Goal: Task Accomplishment & Management: Manage account settings

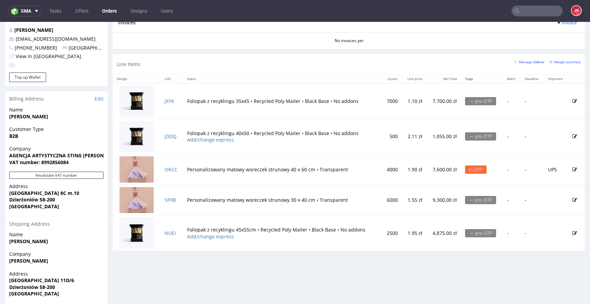
scroll to position [380, 0]
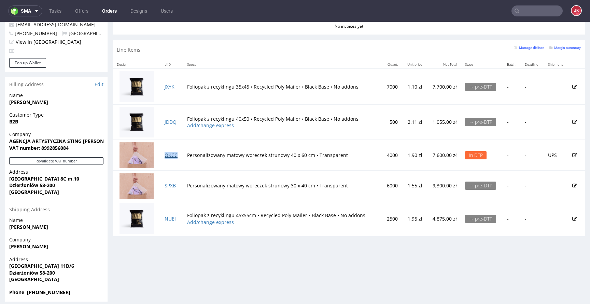
click at [173, 155] on link "OKCC" at bounding box center [171, 155] width 13 height 6
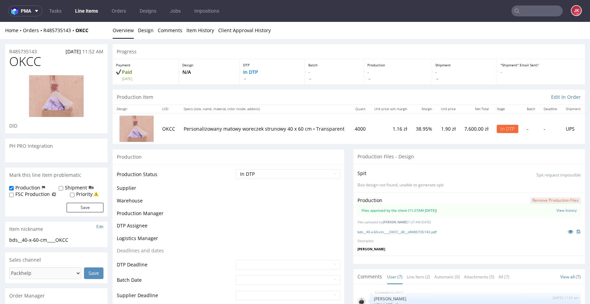
scroll to position [145, 0]
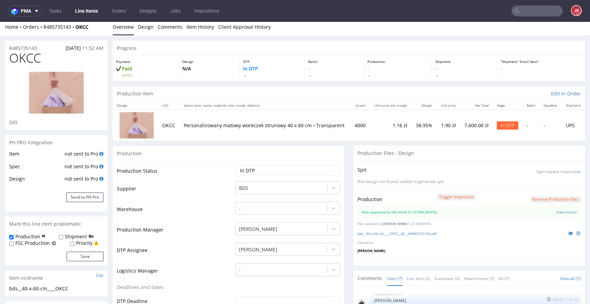
scroll to position [0, 0]
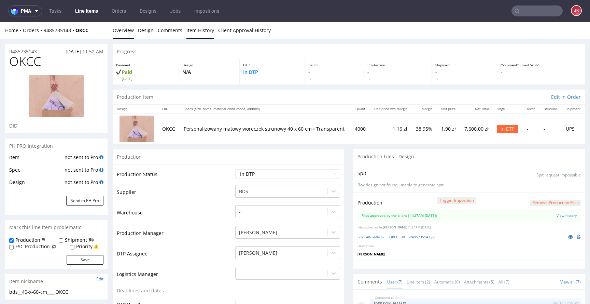
click at [195, 30] on link "Item History" at bounding box center [200, 30] width 28 height 17
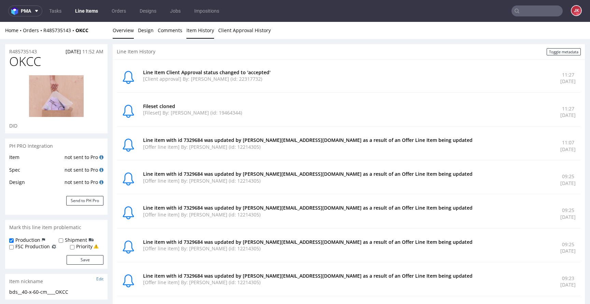
click at [124, 31] on link "Overview" at bounding box center [123, 30] width 21 height 17
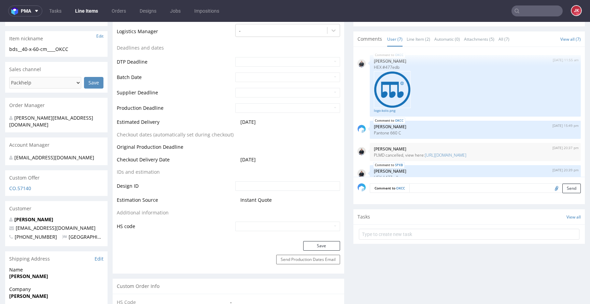
scroll to position [242, 0]
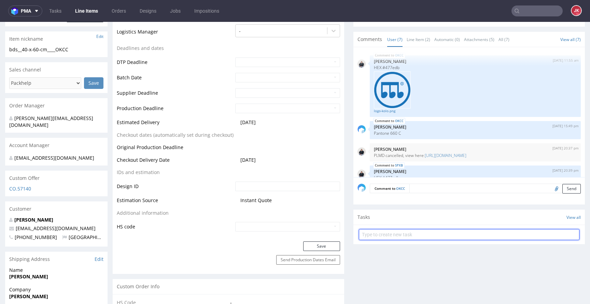
click at [386, 235] on input "text" at bounding box center [469, 234] width 221 height 11
type input "custom dc"
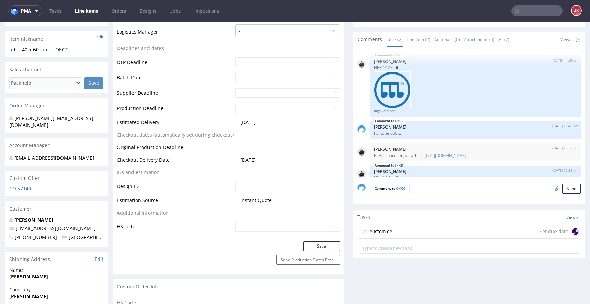
click at [379, 230] on div "custom dc" at bounding box center [381, 231] width 22 height 8
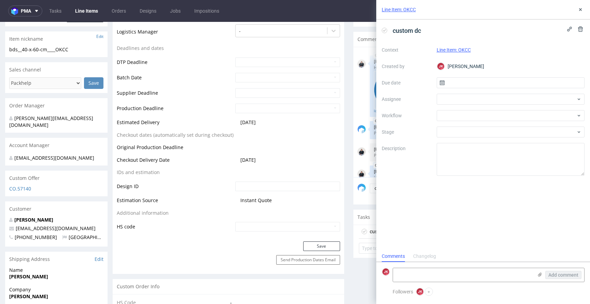
scroll to position [5, 0]
click at [468, 83] on input "text" at bounding box center [511, 82] width 148 height 11
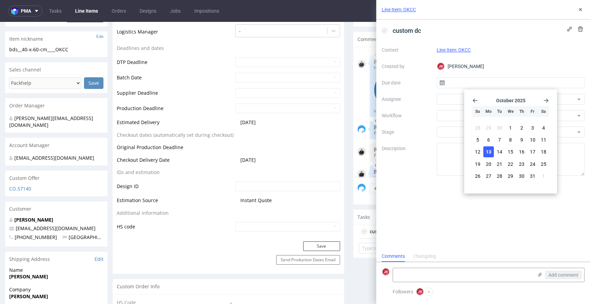
click at [488, 151] on span "13" at bounding box center [488, 151] width 5 height 7
type input "13/10/2025"
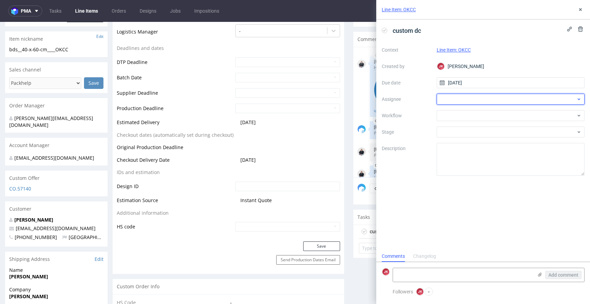
click at [457, 101] on div at bounding box center [511, 99] width 148 height 11
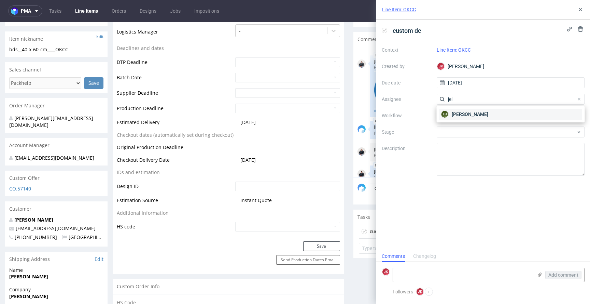
type input "jel"
click at [462, 112] on span "Elżbieta Jelińska" at bounding box center [470, 114] width 37 height 7
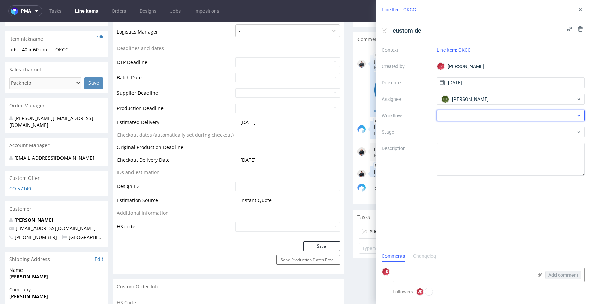
click at [459, 116] on div at bounding box center [511, 115] width 148 height 11
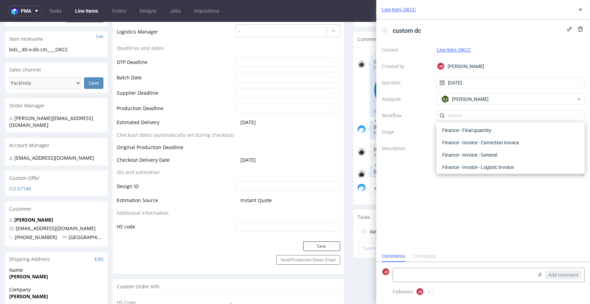
scroll to position [0, 0]
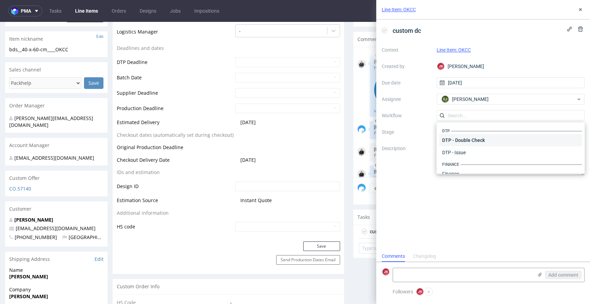
click at [454, 137] on div "DTP - Double Check" at bounding box center [510, 140] width 143 height 12
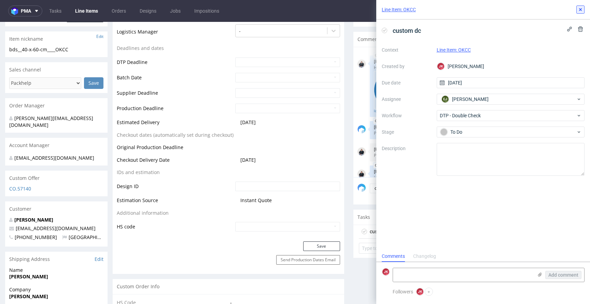
click at [582, 12] on button at bounding box center [580, 9] width 8 height 8
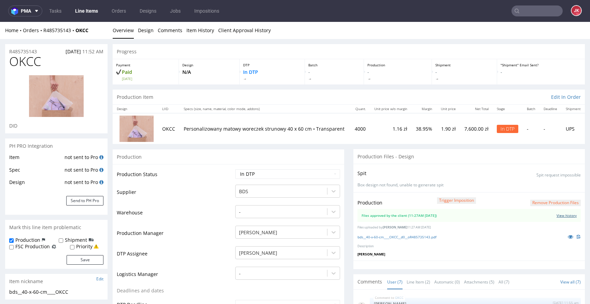
click at [558, 213] on link "View history" at bounding box center [567, 215] width 20 height 5
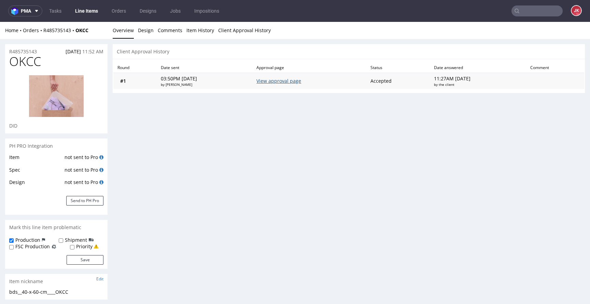
click at [278, 80] on link "View approval page" at bounding box center [278, 81] width 45 height 6
click at [123, 31] on link "Overview" at bounding box center [123, 30] width 21 height 17
click at [145, 37] on link "Design" at bounding box center [146, 30] width 16 height 17
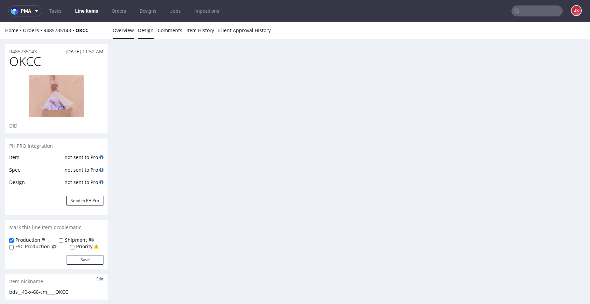
click at [125, 33] on link "Overview" at bounding box center [123, 30] width 21 height 17
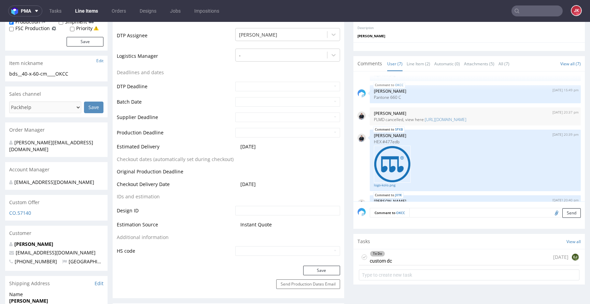
scroll to position [60, 0]
click at [370, 253] on div "To Do" at bounding box center [377, 253] width 15 height 5
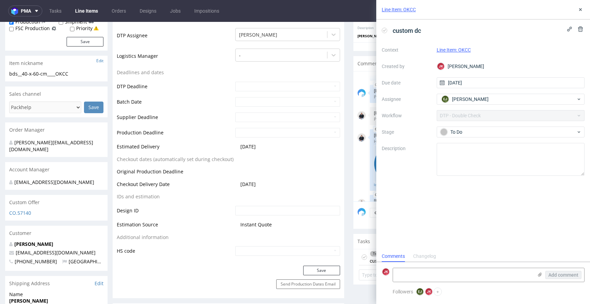
scroll to position [5, 0]
click at [578, 13] on button at bounding box center [580, 9] width 8 height 8
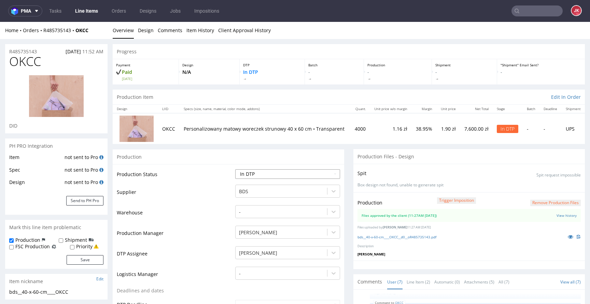
click at [262, 174] on select "Waiting for Artwork Waiting for Diecut Waiting for Mockup Waiting for DTP Waiti…" at bounding box center [287, 174] width 105 height 10
select select "dtp_waiting_for_double_check"
click at [235, 169] on select "Waiting for Artwork Waiting for Diecut Waiting for Mockup Waiting for DTP Waiti…" at bounding box center [287, 174] width 105 height 10
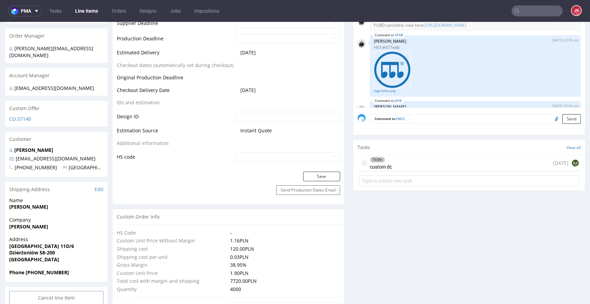
scroll to position [322, 0]
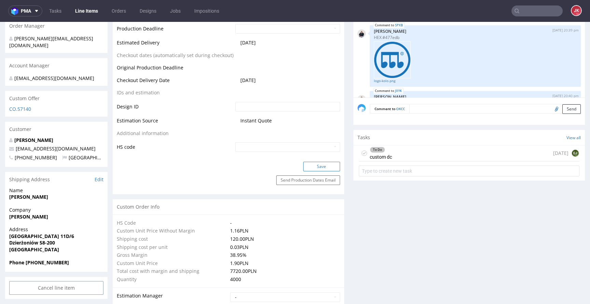
click at [303, 164] on button "Save" at bounding box center [321, 166] width 37 height 10
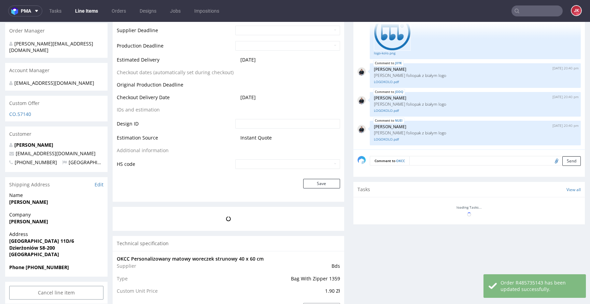
scroll to position [317, 0]
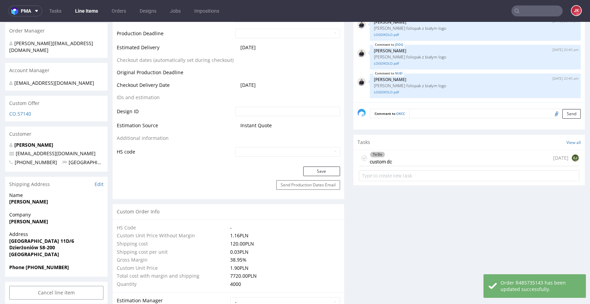
click at [391, 165] on div "To Do custom dc today EJ" at bounding box center [469, 158] width 221 height 16
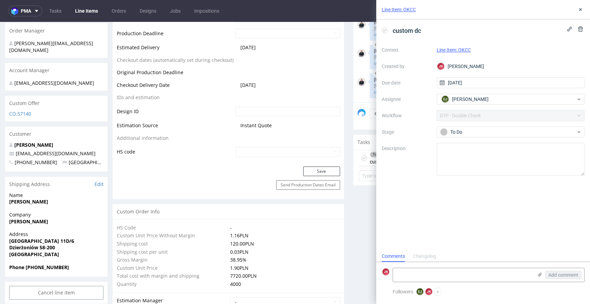
scroll to position [5, 0]
click at [393, 30] on span "custom dc" at bounding box center [407, 30] width 34 height 11
click at [472, 199] on div "pilne custom dc Context Line Item: OKCC Created by JK Jan Kocik Due date 13/10/…" at bounding box center [483, 134] width 214 height 231
click at [578, 14] on div "Line Item: OKCC" at bounding box center [483, 9] width 214 height 19
click at [581, 10] on use at bounding box center [580, 9] width 3 height 3
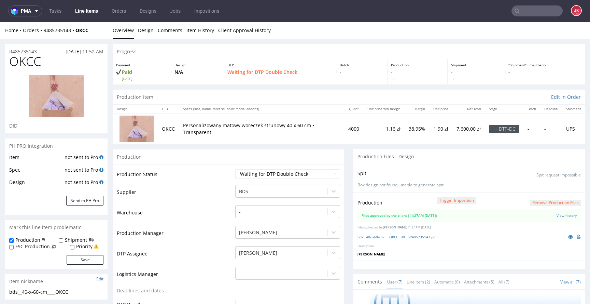
click at [217, 186] on td "Supplier" at bounding box center [175, 194] width 117 height 20
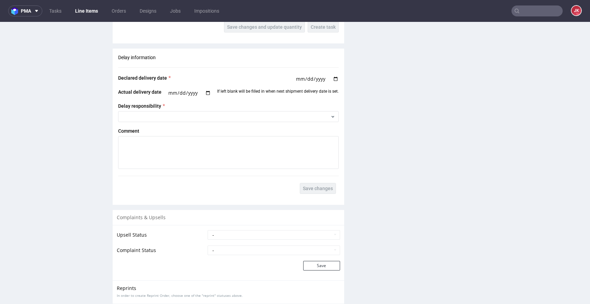
scroll to position [1138, 0]
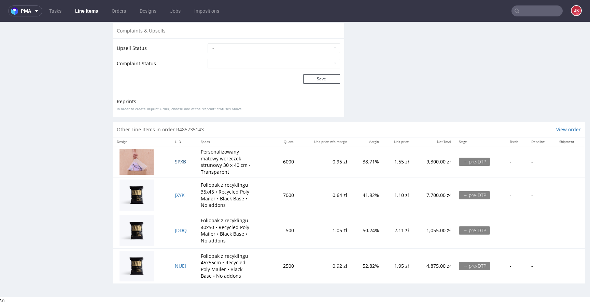
click at [179, 161] on span "SPXB" at bounding box center [180, 161] width 11 height 6
click at [175, 163] on span "SPXB" at bounding box center [180, 161] width 11 height 6
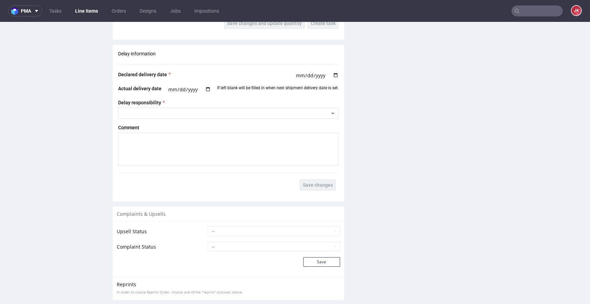
scroll to position [1097, 0]
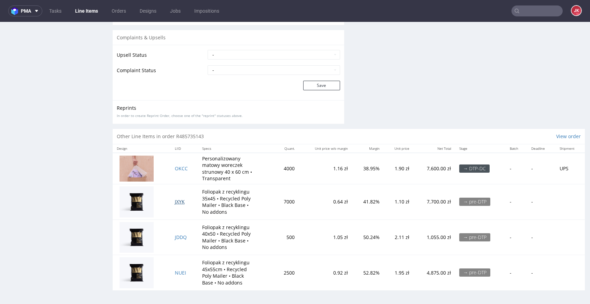
click at [177, 202] on span "JXYK" at bounding box center [180, 201] width 10 height 6
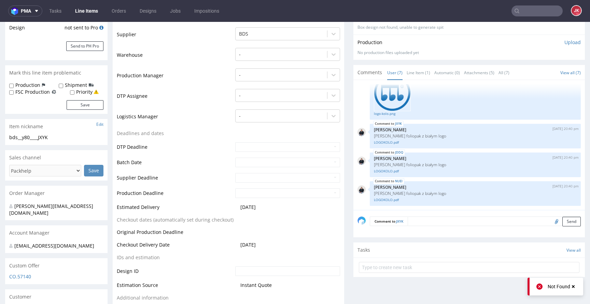
scroll to position [164, 0]
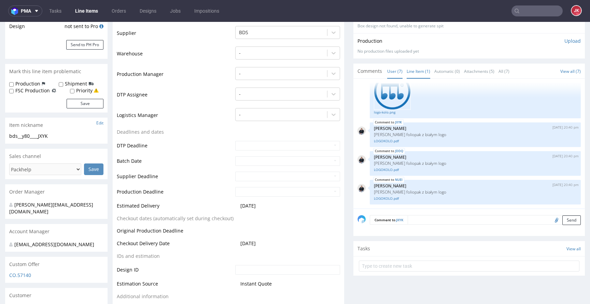
click at [414, 76] on link "Line Item (1)" at bounding box center [419, 71] width 24 height 15
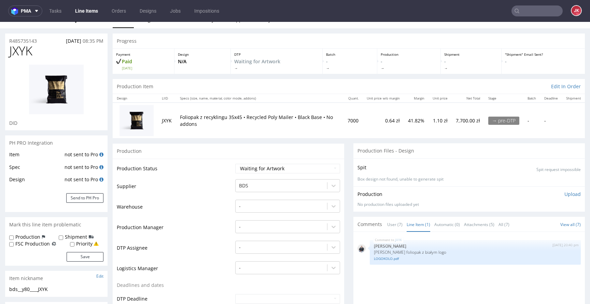
scroll to position [0, 0]
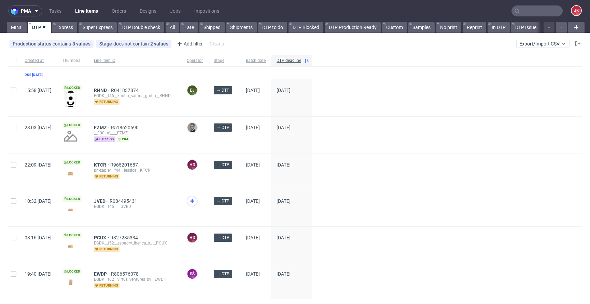
click at [407, 148] on div at bounding box center [447, 134] width 270 height 37
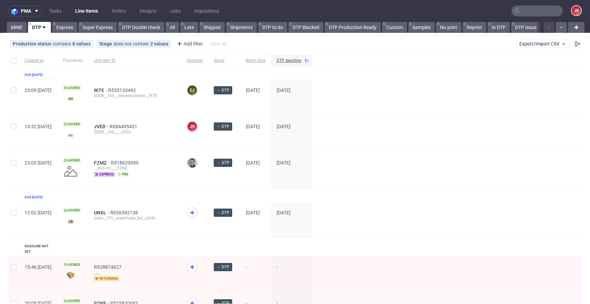
click at [366, 155] on div at bounding box center [447, 170] width 270 height 37
click at [22, 31] on link "MINE" at bounding box center [17, 27] width 20 height 11
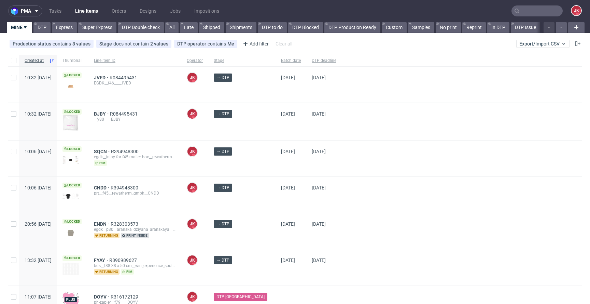
click at [372, 153] on div at bounding box center [462, 158] width 240 height 36
click at [367, 141] on div at bounding box center [462, 158] width 240 height 36
click at [351, 172] on div at bounding box center [462, 158] width 240 height 36
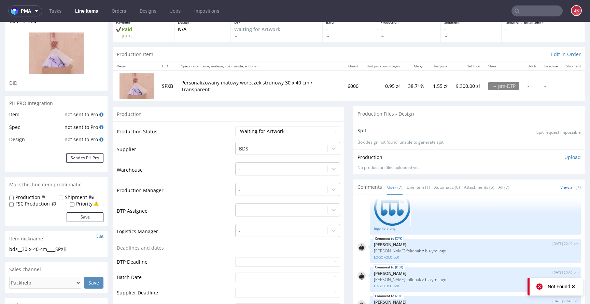
scroll to position [49, 0]
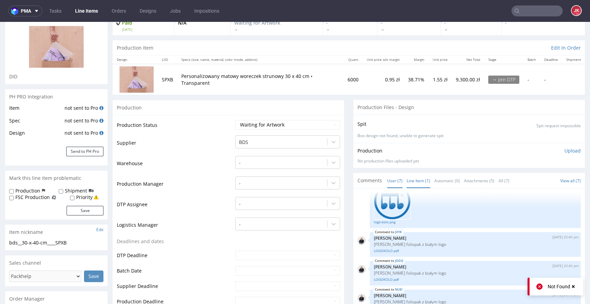
click at [407, 182] on link "Line Item (1)" at bounding box center [419, 180] width 24 height 15
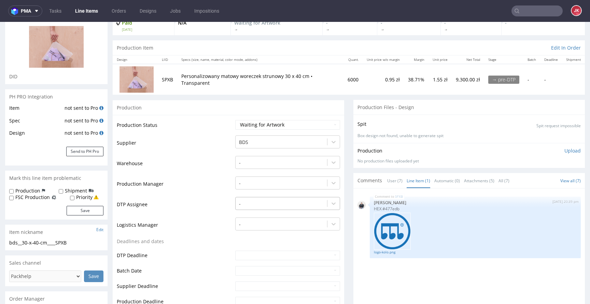
click at [253, 203] on div "-" at bounding box center [287, 202] width 105 height 10
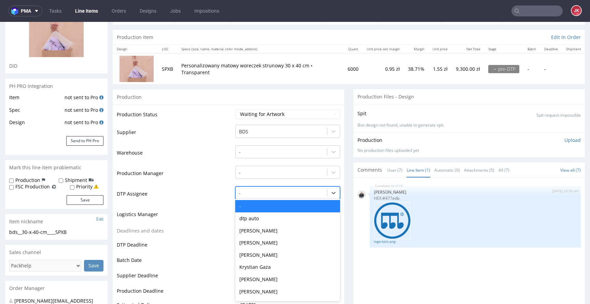
scroll to position [60, 0]
type input "jan"
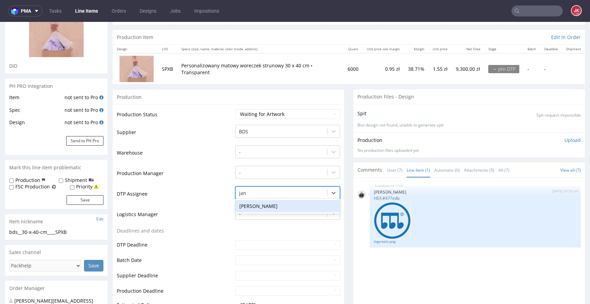
click at [282, 204] on div "[PERSON_NAME]" at bounding box center [287, 206] width 105 height 12
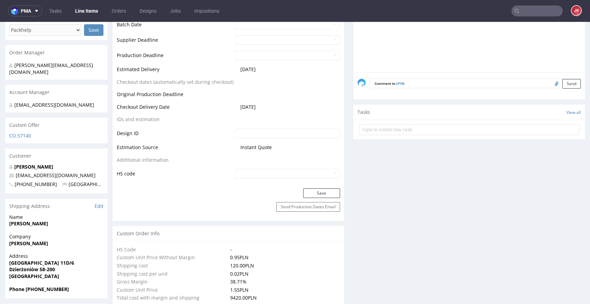
scroll to position [304, 0]
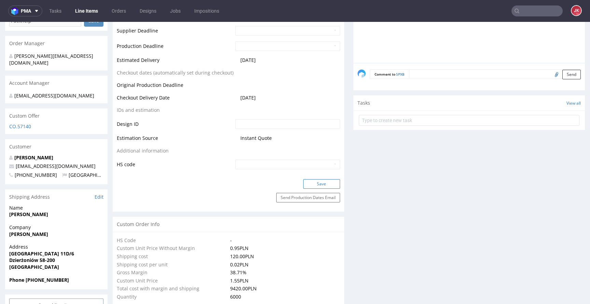
click at [312, 186] on button "Save" at bounding box center [321, 184] width 37 height 10
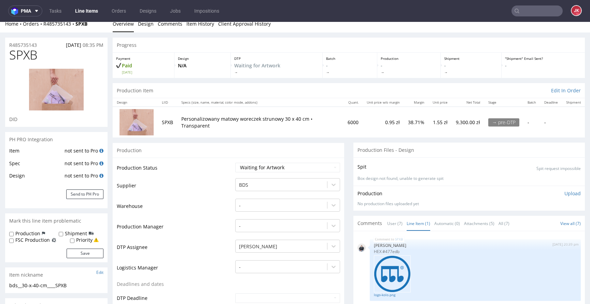
scroll to position [0, 0]
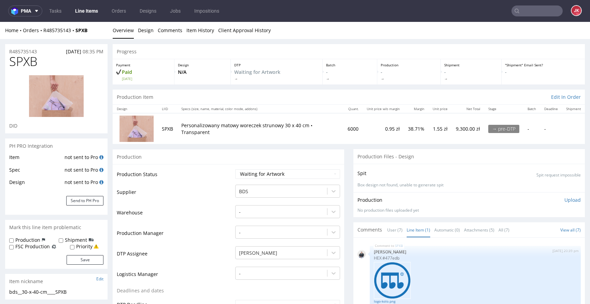
click at [45, 84] on img at bounding box center [56, 96] width 55 height 42
click at [289, 174] on select "Waiting for Artwork Waiting for Diecut Waiting for Mockup Waiting for DTP Waiti…" at bounding box center [287, 174] width 105 height 10
click at [235, 169] on select "Waiting for Artwork Waiting for Diecut Waiting for Mockup Waiting for DTP Waiti…" at bounding box center [287, 174] width 105 height 10
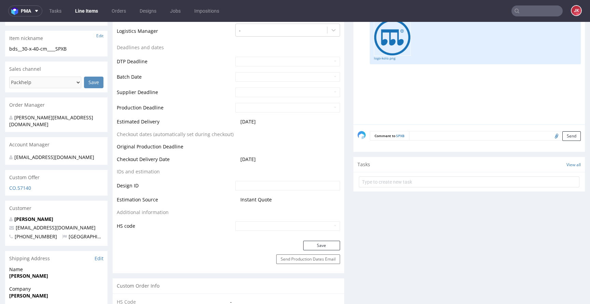
scroll to position [251, 0]
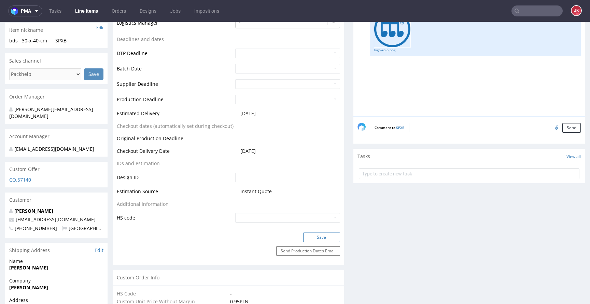
click at [320, 239] on button "Save" at bounding box center [321, 237] width 37 height 10
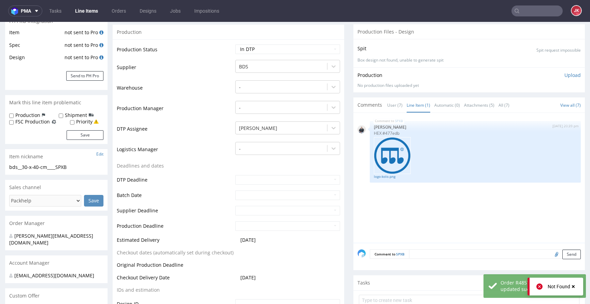
scroll to position [0, 0]
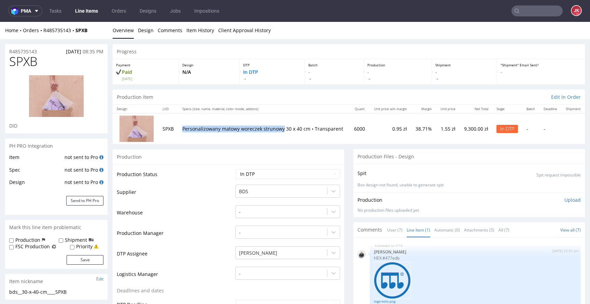
drag, startPoint x: 182, startPoint y: 125, endPoint x: 281, endPoint y: 125, distance: 98.7
click at [281, 125] on p "Personalizowany matowy woreczek strunowy 30 x 40 cm • Transparent" at bounding box center [263, 128] width 163 height 7
copy p "Personalizowany matowy woreczek strunowy"
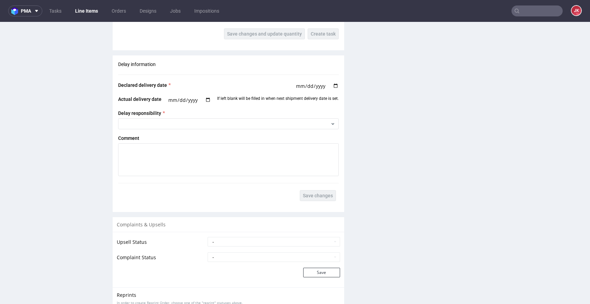
scroll to position [1103, 0]
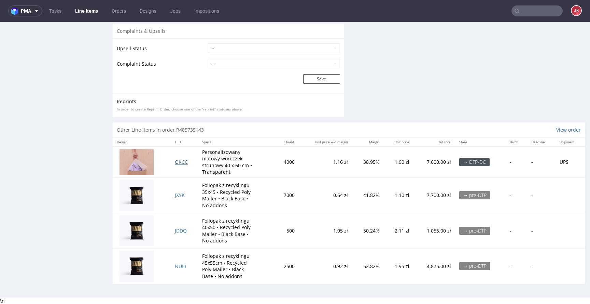
click at [179, 161] on span "OKCC" at bounding box center [181, 161] width 13 height 6
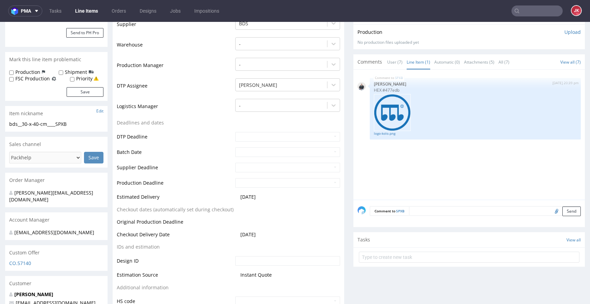
scroll to position [106, 0]
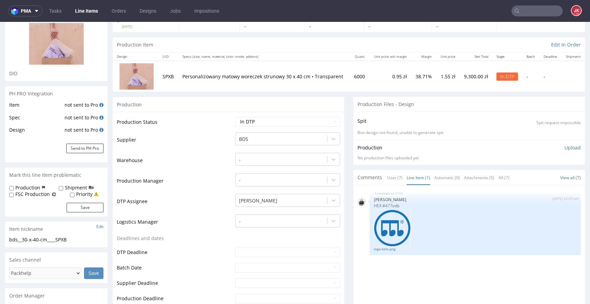
scroll to position [49, 0]
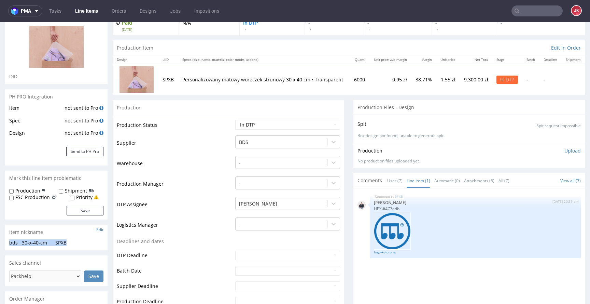
drag, startPoint x: 69, startPoint y: 241, endPoint x: 2, endPoint y: 241, distance: 66.6
copy div "bds__30-x-40-cm____SPXB"
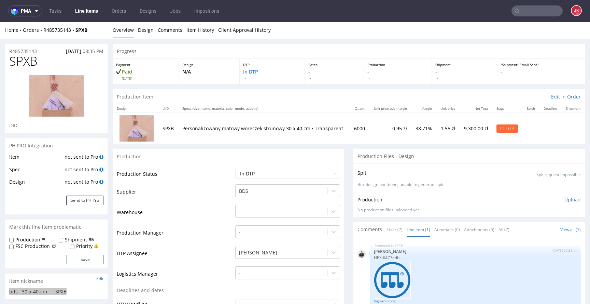
scroll to position [0, 0]
drag, startPoint x: 39, startPoint y: 50, endPoint x: 0, endPoint y: 53, distance: 39.0
copy p "R485735143"
click at [298, 171] on select "Waiting for Artwork Waiting for Diecut Waiting for Mockup Waiting for DTP Waiti…" at bounding box center [287, 174] width 105 height 10
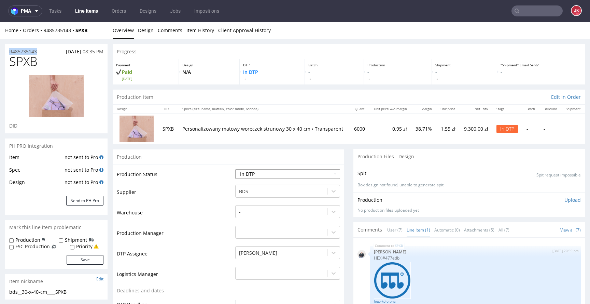
select select "dtp_ca_needed"
click at [235, 169] on select "Waiting for Artwork Waiting for Diecut Waiting for Mockup Waiting for DTP Waiti…" at bounding box center [287, 174] width 105 height 10
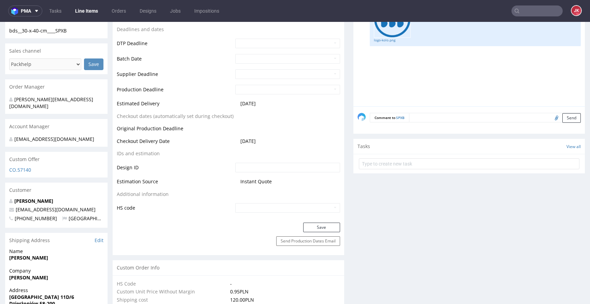
scroll to position [281, 0]
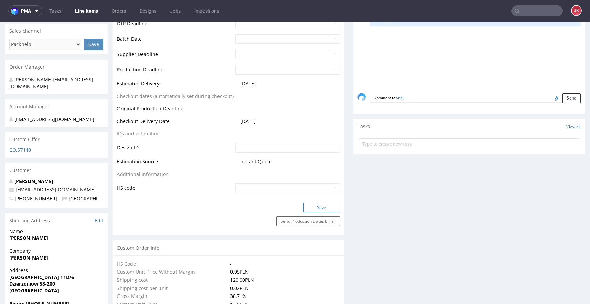
click at [316, 204] on button "Save" at bounding box center [321, 207] width 37 height 10
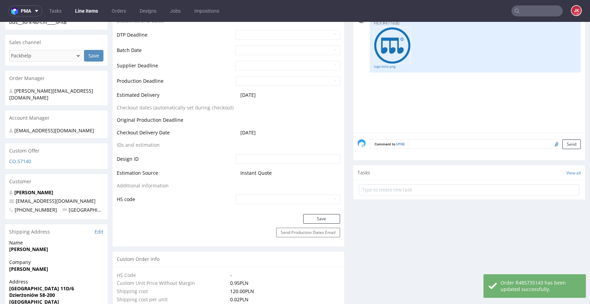
scroll to position [0, 0]
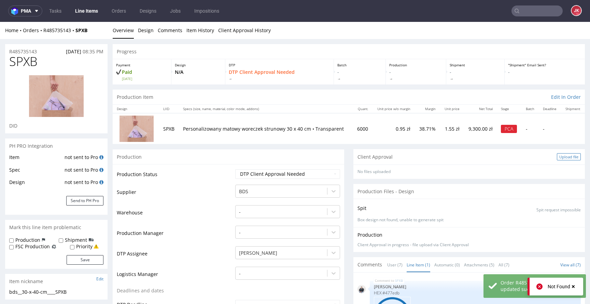
click at [557, 158] on div "Upload file" at bounding box center [569, 156] width 24 height 7
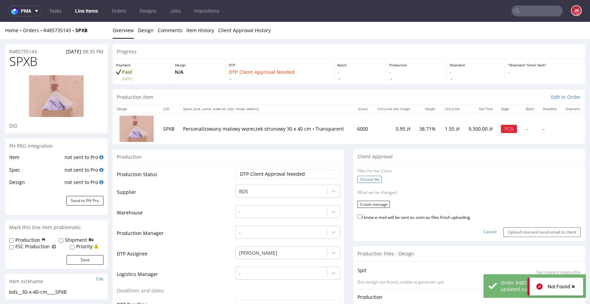
click at [358, 178] on label "Choose file" at bounding box center [369, 178] width 24 height 7
click at [0, 22] on input "Choose file" at bounding box center [0, 22] width 0 height 0
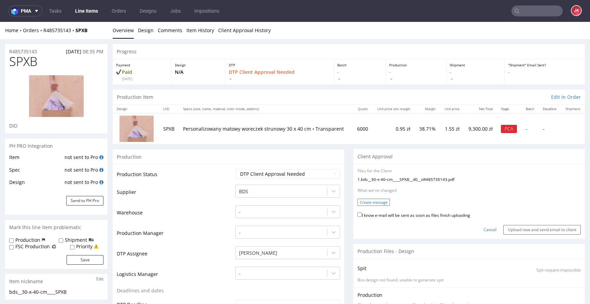
click at [375, 201] on button "Create message" at bounding box center [373, 201] width 32 height 7
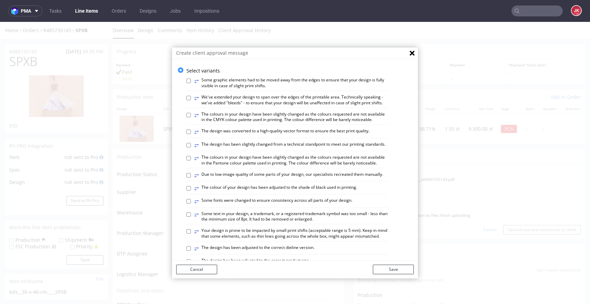
click at [253, 136] on label "⥂ The design was converted to a high-quality vector format to ensure the best p…" at bounding box center [281, 132] width 175 height 8
click at [191, 134] on input "⥂ The design was converted to a high-quality vector format to ensure the best p…" at bounding box center [188, 131] width 4 height 4
checkbox input "true"
click at [245, 166] on label "⥂ The colours in your design have been slightly changed as the colours requeste…" at bounding box center [291, 160] width 194 height 12
click at [191, 160] on input "⥂ The colours in your design have been slightly changed as the colours requeste…" at bounding box center [188, 158] width 4 height 4
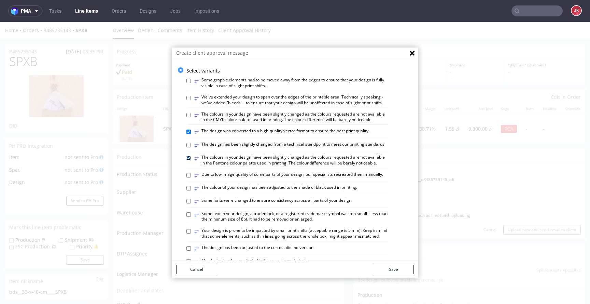
checkbox input "true"
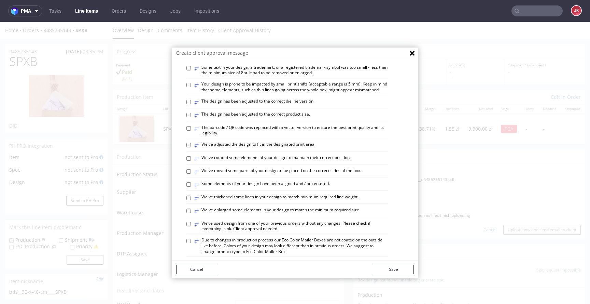
scroll to position [146, 0]
click at [260, 149] on label "⥂ We've adjusted the design to fit in the designated print area." at bounding box center [254, 145] width 121 height 8
click at [191, 147] on input "⥂ We've adjusted the design to fit in the designated print area." at bounding box center [188, 144] width 4 height 4
checkbox input "true"
click at [402, 268] on button "Save" at bounding box center [393, 269] width 41 height 10
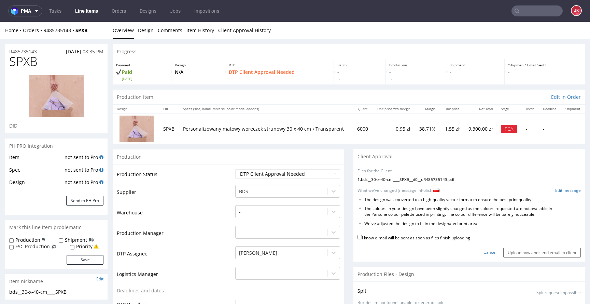
click at [416, 237] on label "I know e-mail will be sent as soon as files finish uploading" at bounding box center [413, 237] width 113 height 8
click at [362, 237] on input "I know e-mail will be sent as soon as files finish uploading" at bounding box center [359, 237] width 4 height 4
checkbox input "true"
click at [503, 251] on input "Upload now and send email to client" at bounding box center [542, 253] width 78 height 10
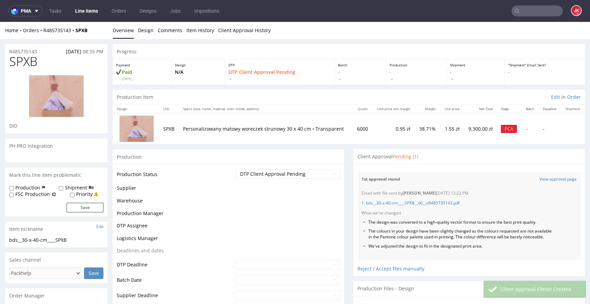
scroll to position [145, 0]
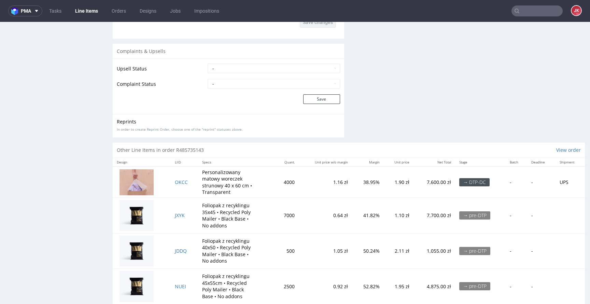
scroll to position [1103, 0]
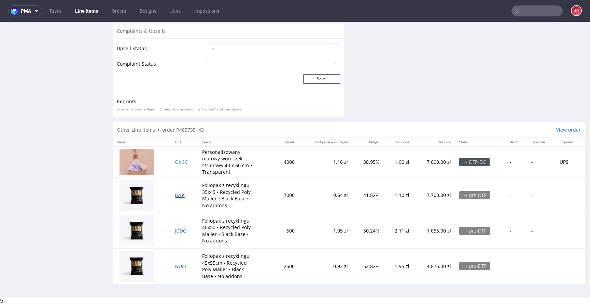
click at [183, 193] on span "JXYK" at bounding box center [180, 195] width 10 height 6
click at [180, 232] on span "JDDQ" at bounding box center [181, 230] width 12 height 6
click at [180, 265] on span "NUEI" at bounding box center [180, 266] width 11 height 6
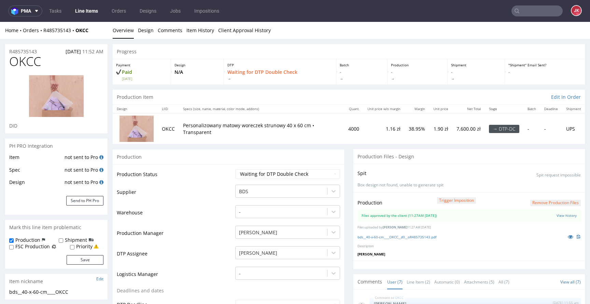
scroll to position [109, 0]
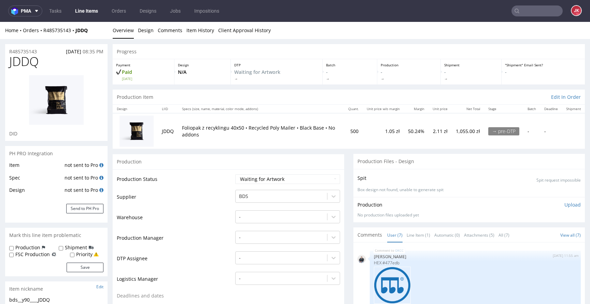
scroll to position [145, 0]
click at [290, 182] on select "Waiting for Artwork Waiting for Diecut Waiting for Mockup Waiting for DTP Waiti…" at bounding box center [287, 179] width 105 height 10
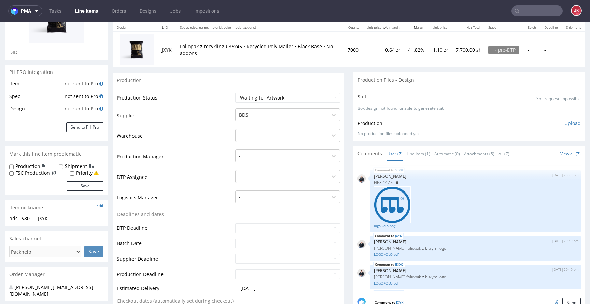
scroll to position [88, 0]
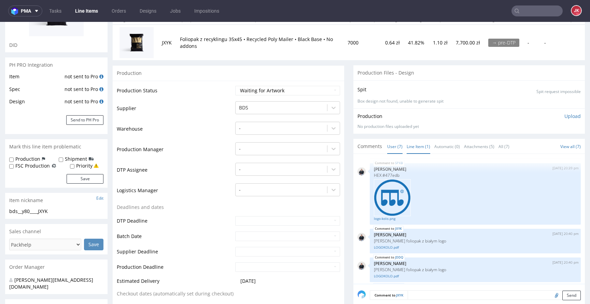
click at [412, 149] on link "Line Item (1)" at bounding box center [419, 146] width 24 height 15
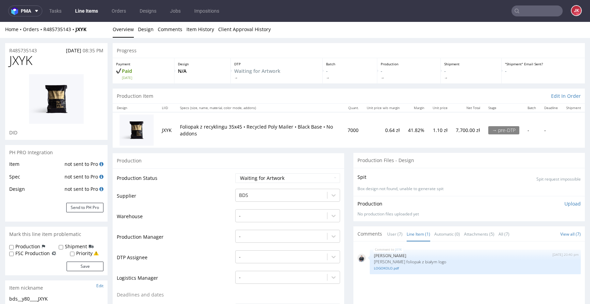
scroll to position [0, 0]
click at [379, 270] on link "LOGOKOLO.pdf" at bounding box center [475, 268] width 203 height 5
click at [575, 0] on nav "pma Tasks Line Items Orders Designs Jobs Impositions JK" at bounding box center [295, 11] width 590 height 22
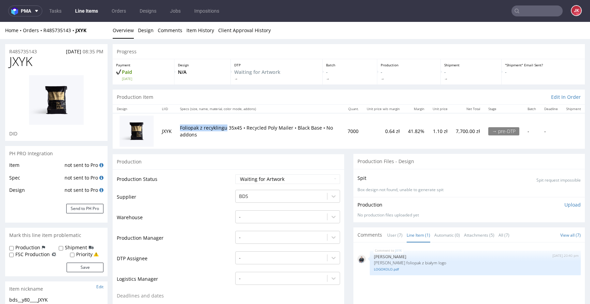
drag, startPoint x: 182, startPoint y: 128, endPoint x: 228, endPoint y: 128, distance: 45.8
click at [228, 128] on p "Foliopak z recyklingu 35x45 • Recycled Poly Mailer • Black Base • No addons" at bounding box center [259, 130] width 159 height 13
copy p "Foliopak z recyklingu"
click at [229, 173] on td "Production Status" at bounding box center [175, 180] width 117 height 15
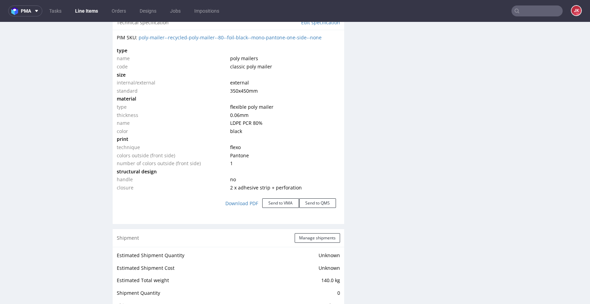
scroll to position [610, 0]
click at [344, 130] on div "Progress Payment Paid Thu 09 Oct Design N/A DTP Waiting for Artwork Batch - Pro…" at bounding box center [349, 164] width 472 height 1460
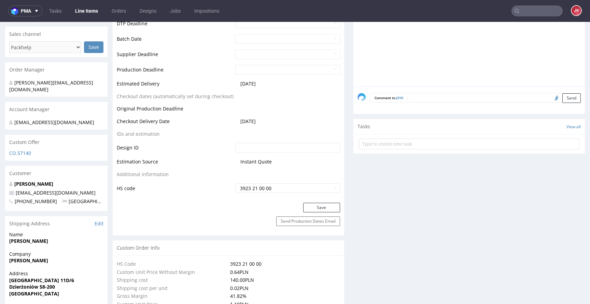
scroll to position [0, 0]
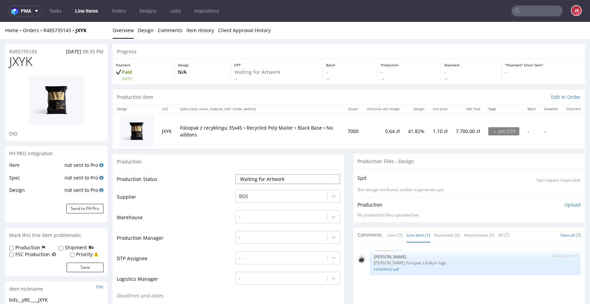
click at [266, 180] on select "Waiting for Artwork Waiting for Diecut Waiting for Mockup Waiting for DTP Waiti…" at bounding box center [287, 179] width 105 height 10
select select "dtp_in_process"
click at [235, 174] on select "Waiting for Artwork Waiting for Diecut Waiting for Mockup Waiting for DTP Waiti…" at bounding box center [287, 179] width 105 height 10
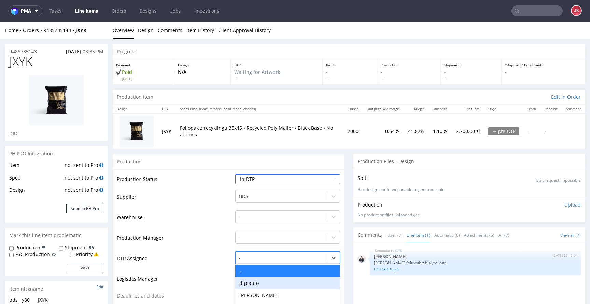
scroll to position [65, 0]
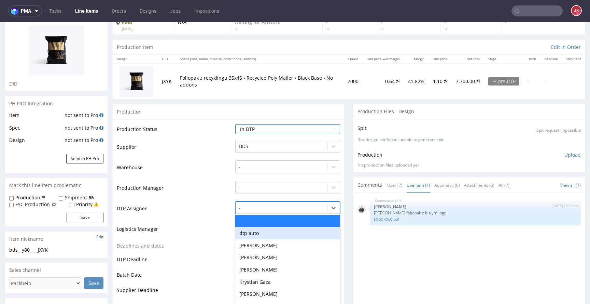
click at [258, 211] on div "dtp auto, 2 of 31. 31 results available. Use Up and Down to choose options, pre…" at bounding box center [287, 206] width 105 height 10
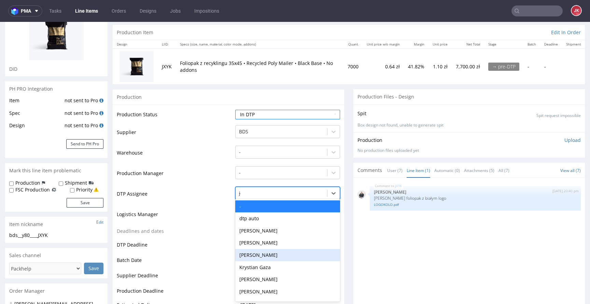
type input "jan"
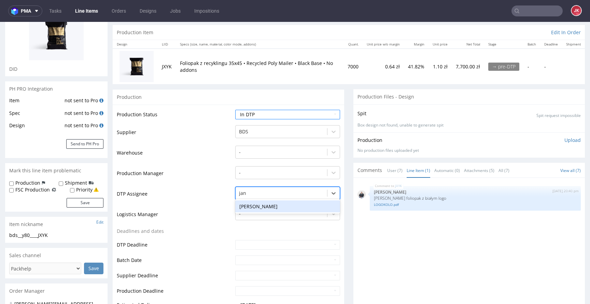
click at [259, 206] on div "[PERSON_NAME]" at bounding box center [287, 206] width 105 height 12
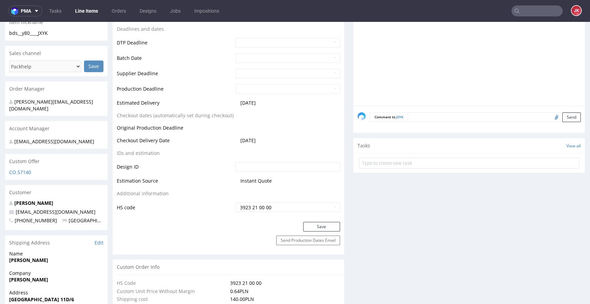
scroll to position [291, 0]
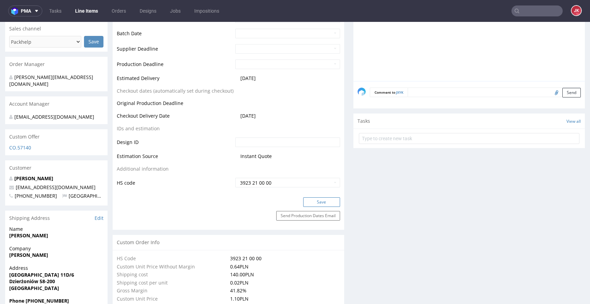
click at [310, 202] on button "Save" at bounding box center [321, 202] width 37 height 10
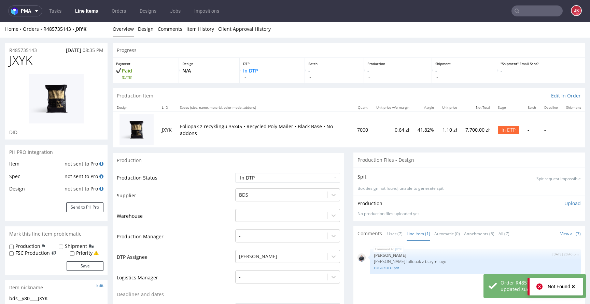
scroll to position [0, 0]
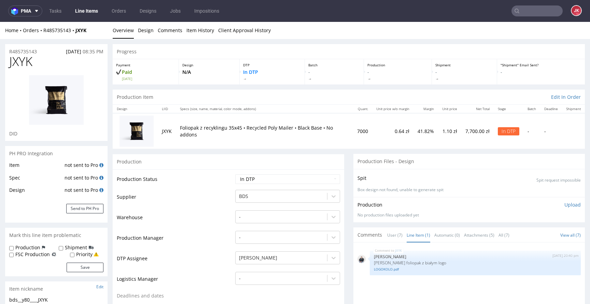
click at [25, 64] on span "JXYK" at bounding box center [20, 62] width 23 height 14
copy span "JXYK"
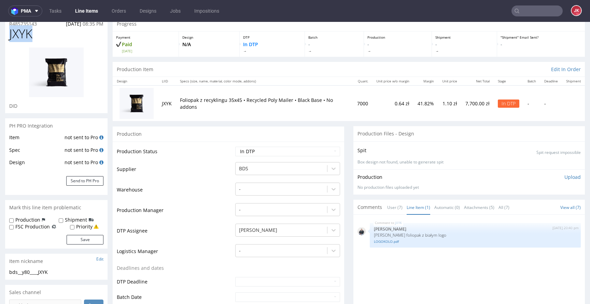
scroll to position [139, 0]
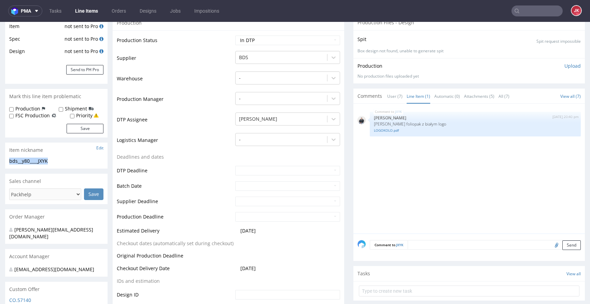
drag, startPoint x: 64, startPoint y: 158, endPoint x: 0, endPoint y: 159, distance: 64.2
copy div "bds__y80____JXYK"
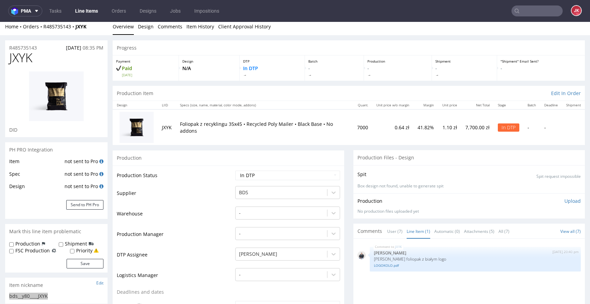
scroll to position [2, 0]
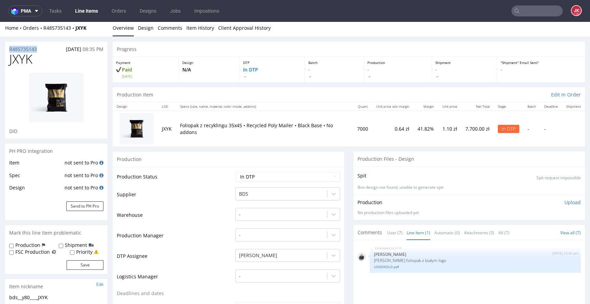
drag, startPoint x: 39, startPoint y: 47, endPoint x: 0, endPoint y: 49, distance: 38.6
copy p "R485735143"
click at [277, 178] on select "Waiting for Artwork Waiting for Diecut Waiting for Mockup Waiting for DTP Waiti…" at bounding box center [287, 177] width 105 height 10
select select "dtp_ca_needed"
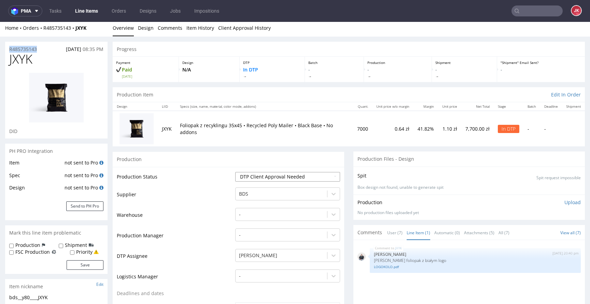
click at [235, 172] on select "Waiting for Artwork Waiting for Diecut Waiting for Mockup Waiting for DTP Waiti…" at bounding box center [287, 177] width 105 height 10
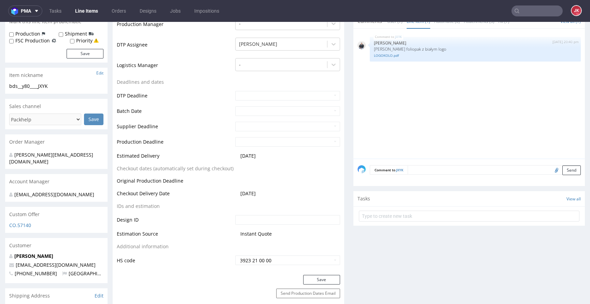
scroll to position [254, 0]
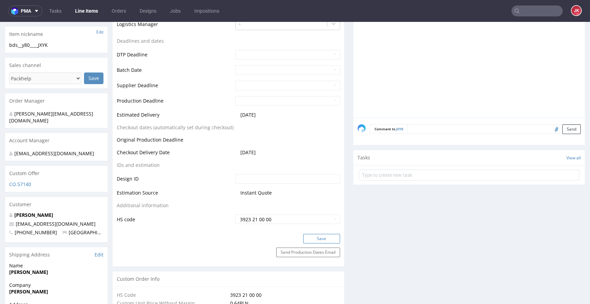
click at [320, 237] on button "Save" at bounding box center [321, 239] width 37 height 10
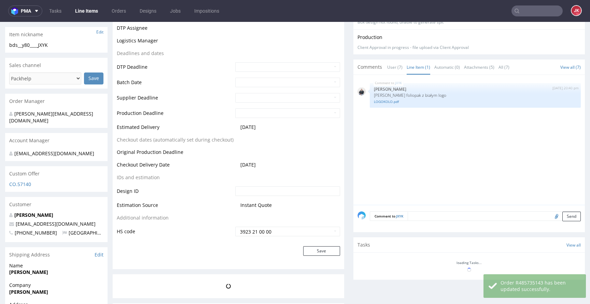
scroll to position [0, 0]
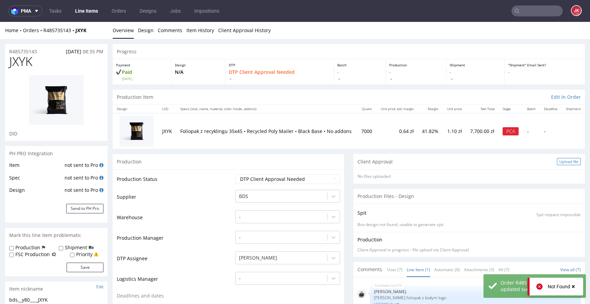
click at [559, 162] on div "Upload file" at bounding box center [569, 161] width 24 height 7
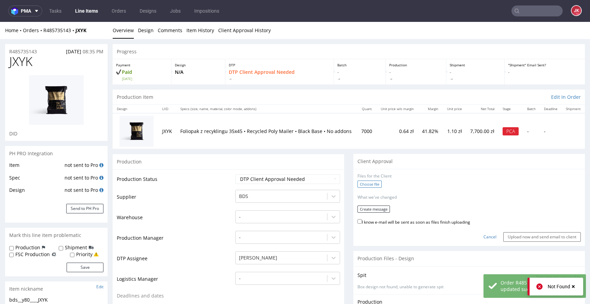
click at [366, 185] on label "Choose file" at bounding box center [369, 183] width 24 height 7
click at [0, 22] on input "Choose file" at bounding box center [0, 22] width 0 height 0
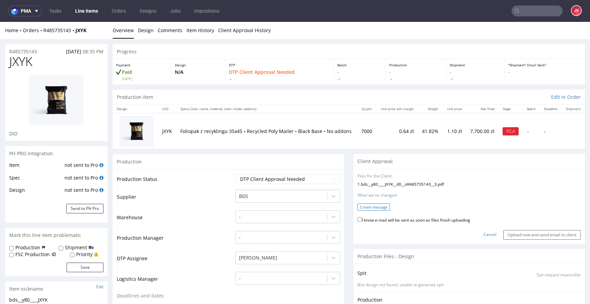
click at [378, 210] on button "Create message" at bounding box center [373, 206] width 32 height 7
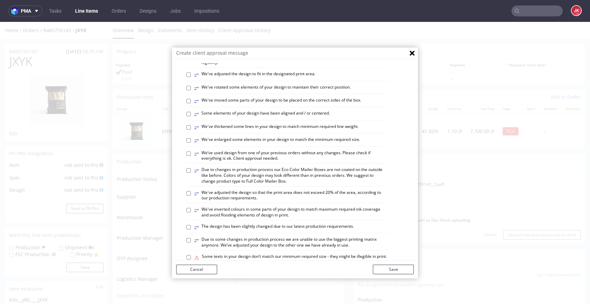
scroll to position [206, 0]
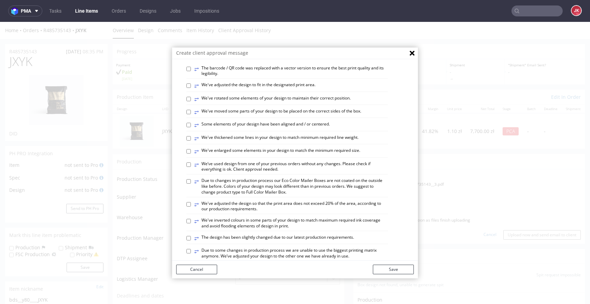
click at [272, 89] on label "⥂ We've adjusted the design to fit in the designated print area." at bounding box center [254, 86] width 121 height 8
click at [191, 88] on input "⥂ We've adjusted the design to fit in the designated print area." at bounding box center [188, 85] width 4 height 4
checkbox input "true"
click at [392, 269] on button "Save" at bounding box center [393, 269] width 41 height 10
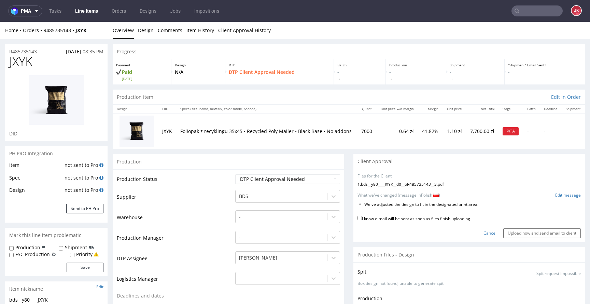
click at [416, 220] on label "I know e-mail will be sent as soon as files finish uploading" at bounding box center [413, 218] width 113 height 8
click at [362, 220] on input "I know e-mail will be sent as soon as files finish uploading" at bounding box center [359, 217] width 4 height 4
checkbox input "true"
click at [525, 237] on input "Upload now and send email to client" at bounding box center [542, 233] width 78 height 10
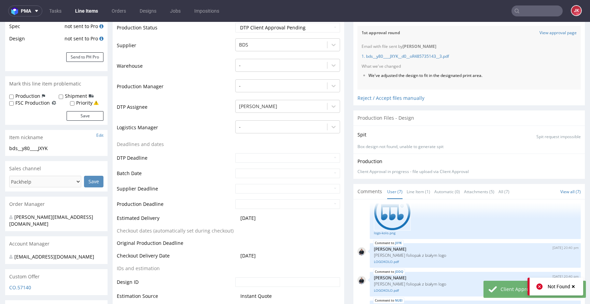
scroll to position [78, 0]
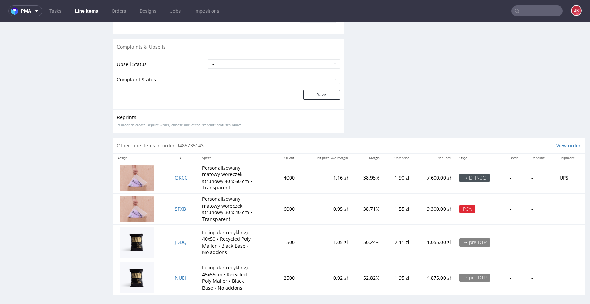
scroll to position [1216, 0]
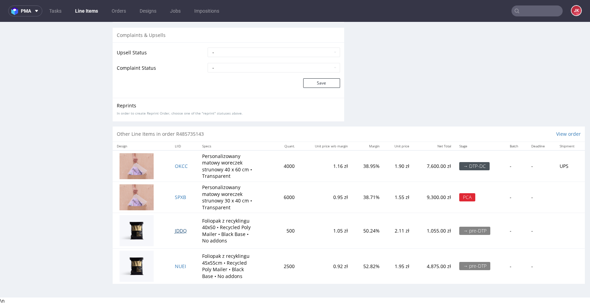
click at [182, 229] on span "JDDQ" at bounding box center [181, 230] width 12 height 6
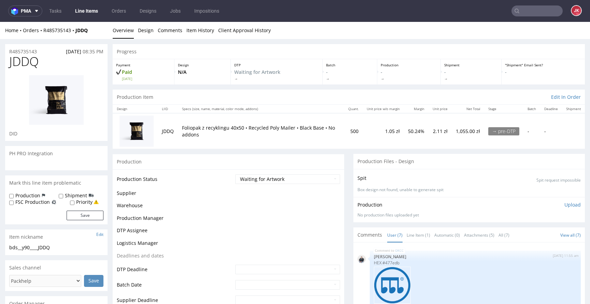
scroll to position [145, 0]
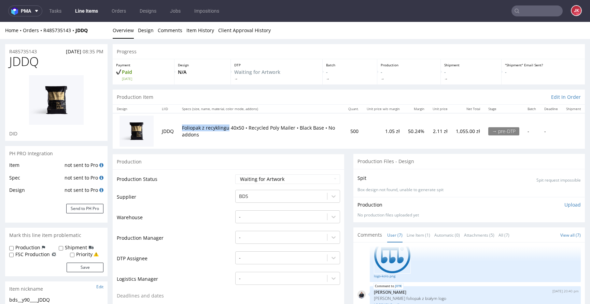
drag, startPoint x: 183, startPoint y: 127, endPoint x: 229, endPoint y: 131, distance: 45.9
click at [229, 131] on p "Foliopak z recyklingu 40x50 • Recycled Poly Mailer • Black Base • No addons" at bounding box center [261, 130] width 158 height 13
copy p "Foliopak z recyklingu"
click at [274, 177] on select "Waiting for Artwork Waiting for Diecut Waiting for Mockup Waiting for DTP Waiti…" at bounding box center [287, 179] width 105 height 10
select select "dtp_in_process"
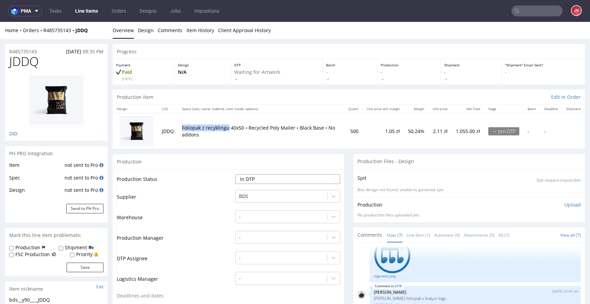
click at [235, 174] on select "Waiting for Artwork Waiting for Diecut Waiting for Mockup Waiting for DTP Waiti…" at bounding box center [287, 179] width 105 height 10
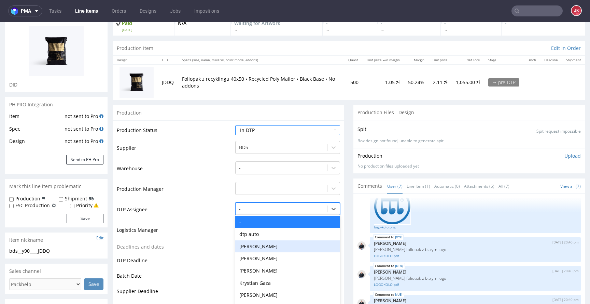
click at [262, 212] on div "Hapka Dominika, 3 of 31. 31 results available. Use Up and Down to choose option…" at bounding box center [287, 207] width 105 height 10
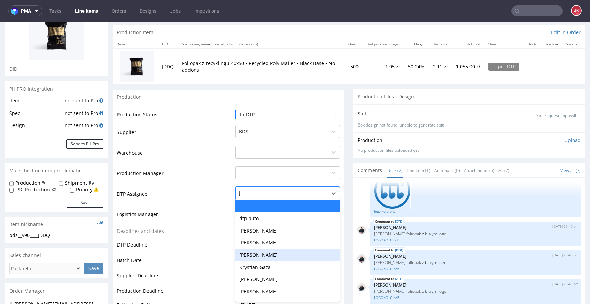
type input "jan"
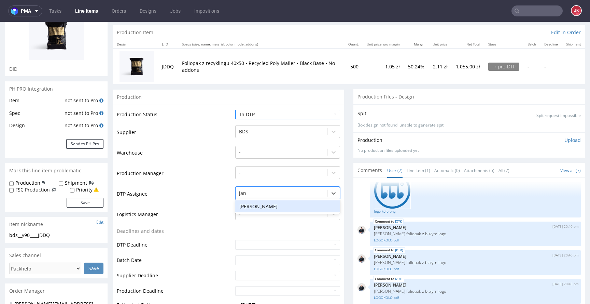
click at [267, 207] on div "[PERSON_NAME]" at bounding box center [287, 206] width 105 height 12
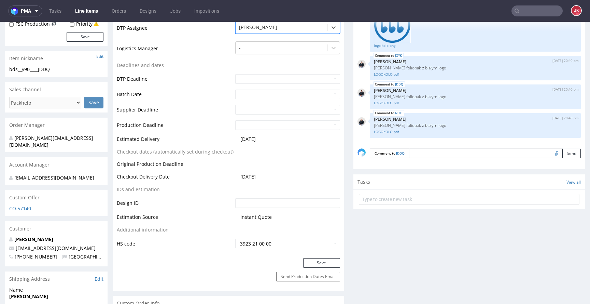
scroll to position [247, 0]
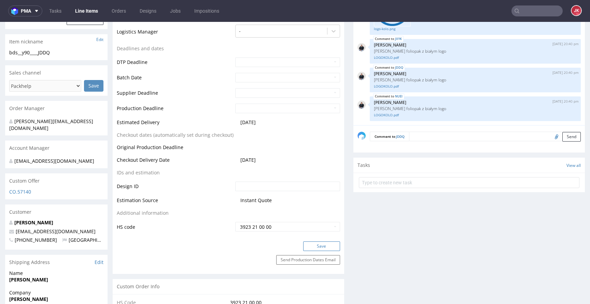
click at [303, 242] on button "Save" at bounding box center [321, 246] width 37 height 10
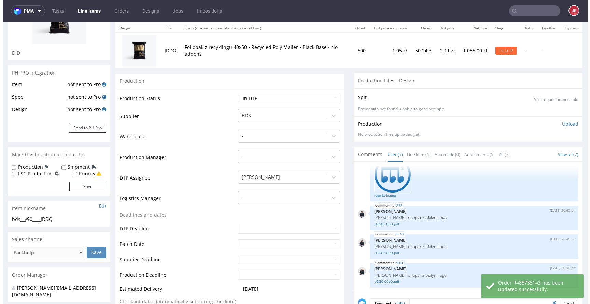
scroll to position [0, 0]
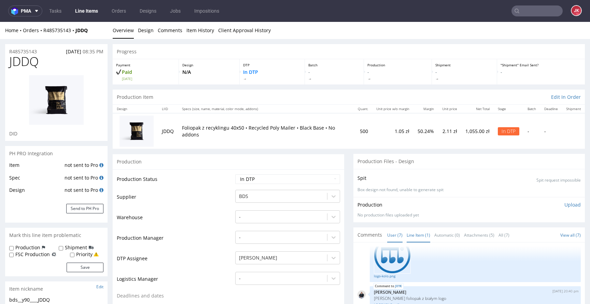
click at [417, 232] on link "Line Item (1)" at bounding box center [419, 234] width 24 height 15
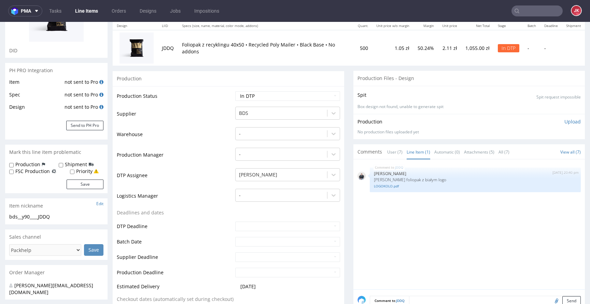
scroll to position [85, 0]
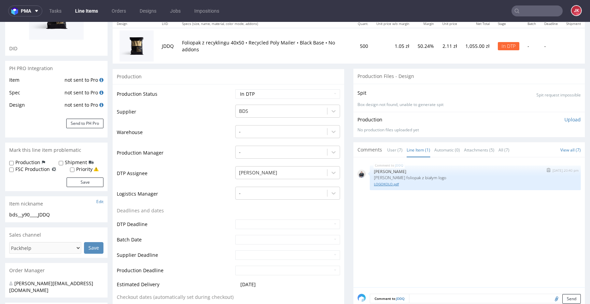
click at [376, 183] on link "LOGOKOLO.pdf" at bounding box center [475, 183] width 203 height 5
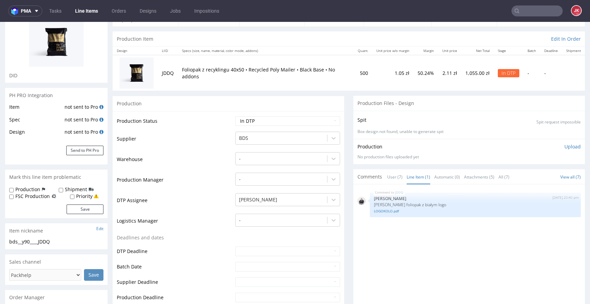
scroll to position [0, 0]
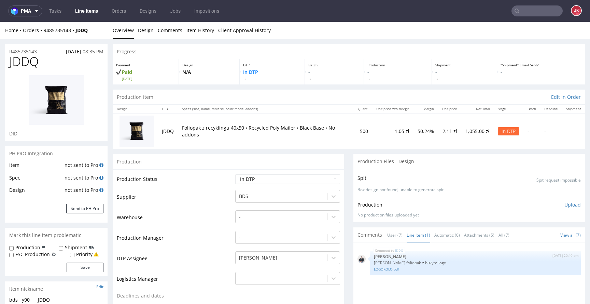
click at [31, 60] on span "JDDQ" at bounding box center [24, 62] width 30 height 14
copy span "JDDQ"
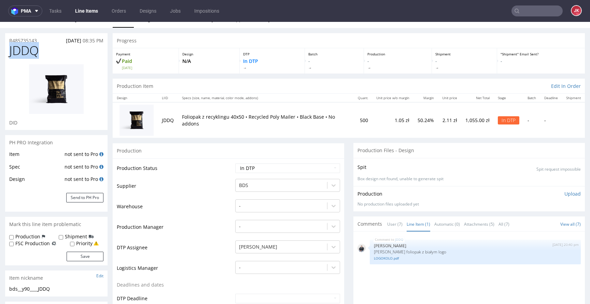
scroll to position [13, 0]
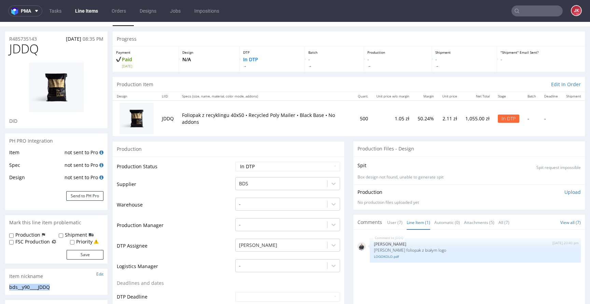
drag, startPoint x: 65, startPoint y: 285, endPoint x: 0, endPoint y: 287, distance: 64.9
copy div "bds__y90____JDDQ"
drag, startPoint x: 44, startPoint y: 38, endPoint x: 4, endPoint y: 38, distance: 40.3
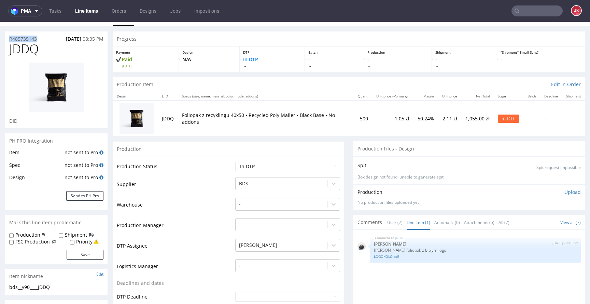
copy p "R485735143"
click at [316, 167] on select "Waiting for Artwork Waiting for Diecut Waiting for Mockup Waiting for DTP Waiti…" at bounding box center [287, 166] width 105 height 10
select select "dtp_ca_needed"
click at [235, 161] on select "Waiting for Artwork Waiting for Diecut Waiting for Mockup Waiting for DTP Waiti…" at bounding box center [287, 166] width 105 height 10
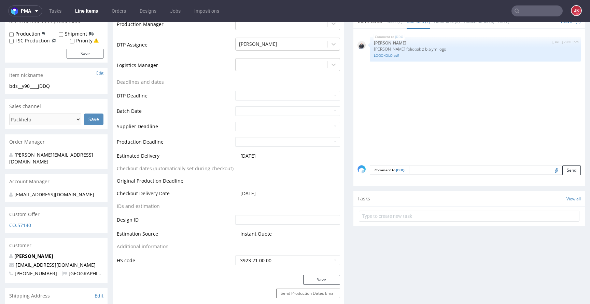
scroll to position [254, 0]
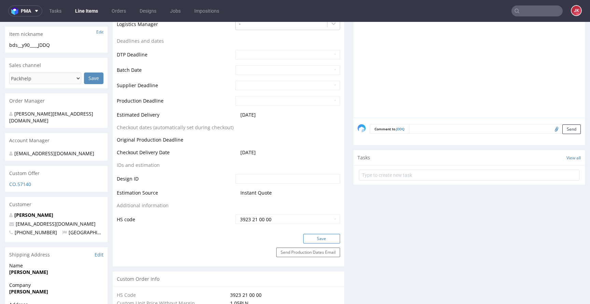
click at [326, 237] on button "Save" at bounding box center [321, 239] width 37 height 10
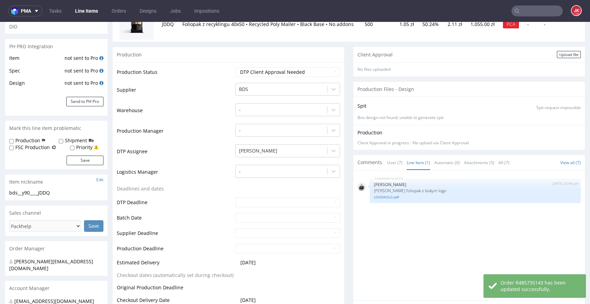
scroll to position [0, 0]
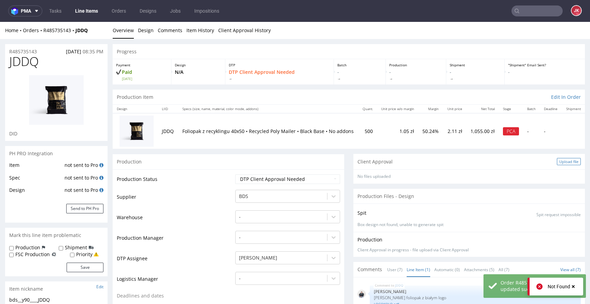
click at [557, 162] on div "Upload file" at bounding box center [569, 161] width 24 height 7
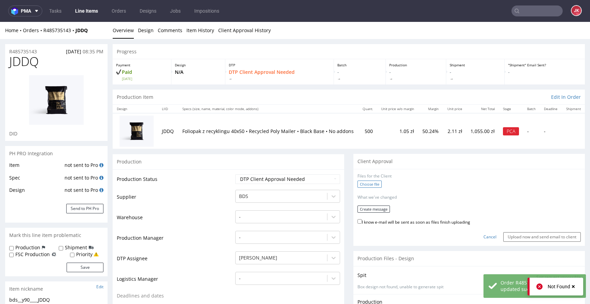
click at [372, 185] on label "Choose file" at bounding box center [369, 183] width 24 height 7
click at [0, 22] on input "Choose file" at bounding box center [0, 22] width 0 height 0
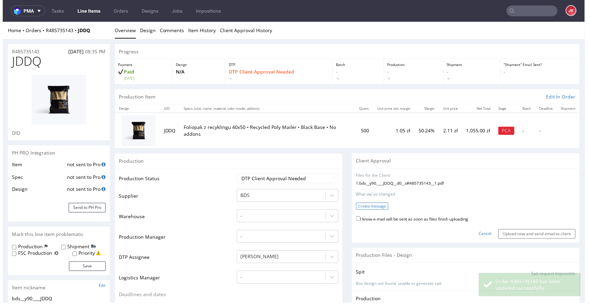
click at [377, 206] on button "Create message" at bounding box center [373, 206] width 32 height 7
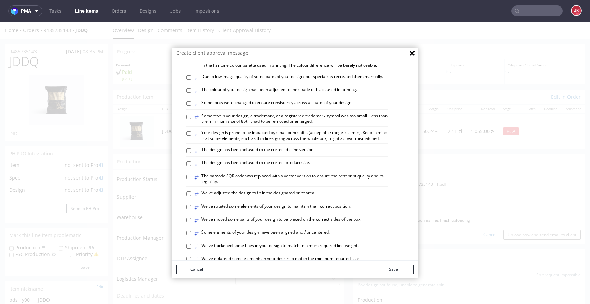
scroll to position [98, 0]
click at [240, 124] on label "⥂ Some text in your design, a trademark, or a registered trademark symbol was t…" at bounding box center [291, 118] width 194 height 12
click at [191, 118] on input "⥂ Some text in your design, a trademark, or a registered trademark symbol was t…" at bounding box center [188, 116] width 4 height 4
checkbox input "true"
click at [381, 272] on button "Save" at bounding box center [393, 269] width 41 height 10
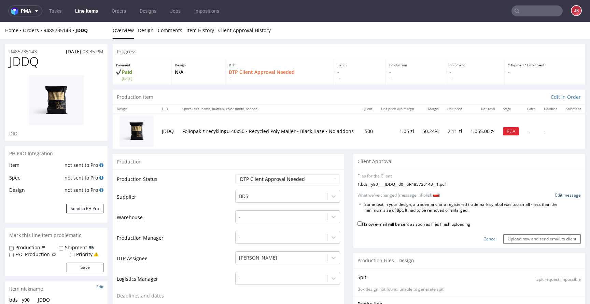
click at [555, 196] on link "Edit message" at bounding box center [568, 195] width 26 height 6
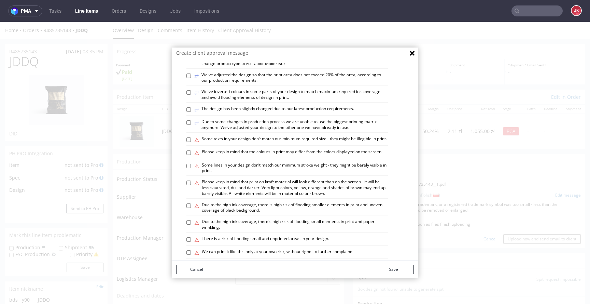
scroll to position [398, 0]
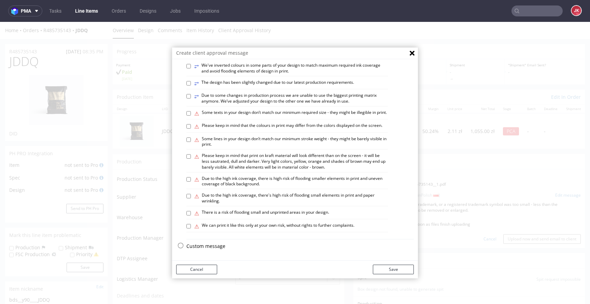
click at [203, 249] on p "Custom message" at bounding box center [299, 245] width 227 height 7
checkbox input "false"
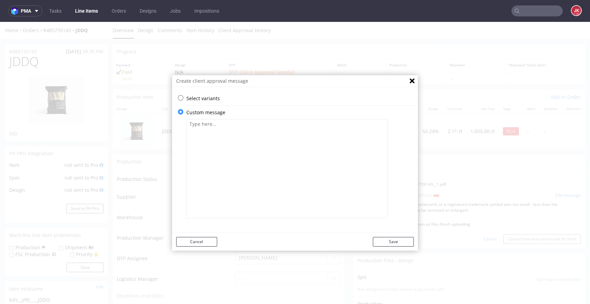
click at [249, 155] on textarea at bounding box center [286, 168] width 201 height 99
type textarea "Logo użyte jest w takim samym rozmiarze co w zamówieniu XXXX. Czy to będzie pop…"
click at [379, 237] on button "Save" at bounding box center [393, 242] width 41 height 10
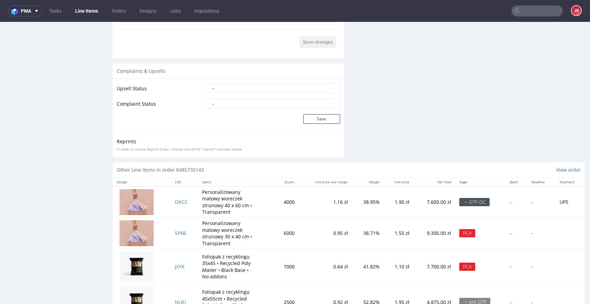
scroll to position [1216, 0]
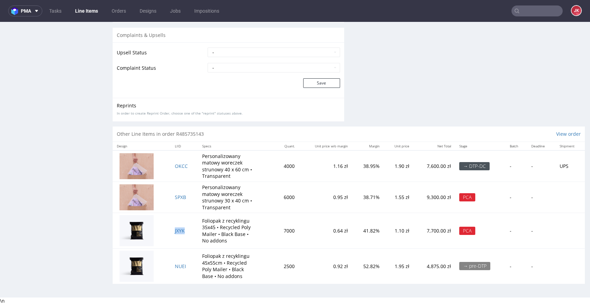
drag, startPoint x: 186, startPoint y: 230, endPoint x: 169, endPoint y: 230, distance: 17.1
click at [171, 230] on td "JXYK" at bounding box center [184, 231] width 27 height 36
copy span "JXYK"
click at [259, 234] on td "Foliopak z recyklingu 35x45 • Recycled Poly Mailer • Black Base • No addons" at bounding box center [236, 231] width 76 height 36
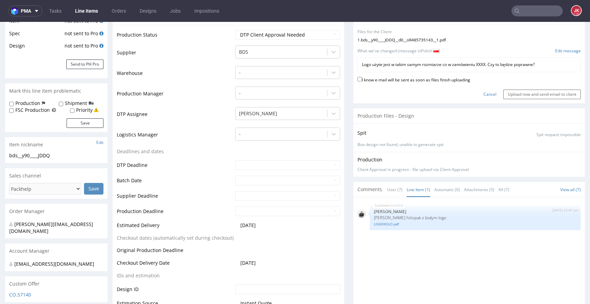
scroll to position [124, 0]
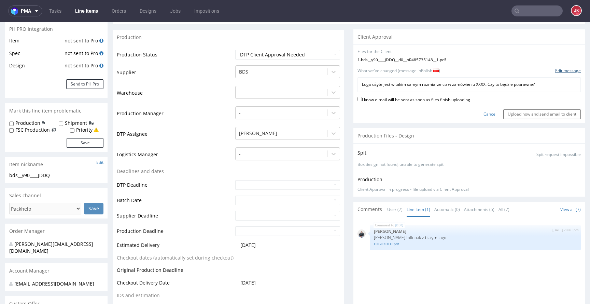
click at [559, 69] on link "Edit message" at bounding box center [568, 71] width 26 height 6
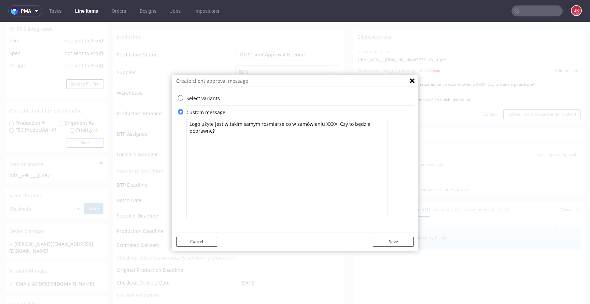
click at [327, 122] on textarea "Logo użyte jest w takim samym rozmiarze co w zamówieniu XXXX. Czy to będzie pop…" at bounding box center [286, 168] width 201 height 99
paste textarea "JXYK"
type textarea "Logo użyte jest w takim samym rozmiarze co w zamówieniu JXYK. Czy to będzie pop…"
click at [384, 239] on button "Save" at bounding box center [393, 242] width 41 height 10
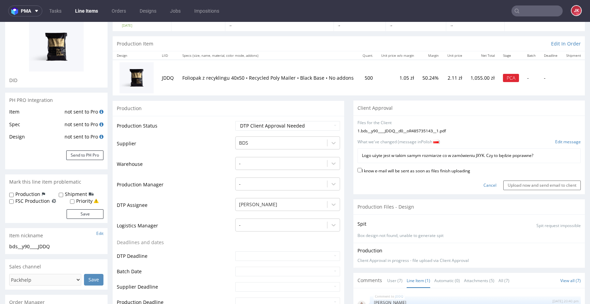
scroll to position [0, 0]
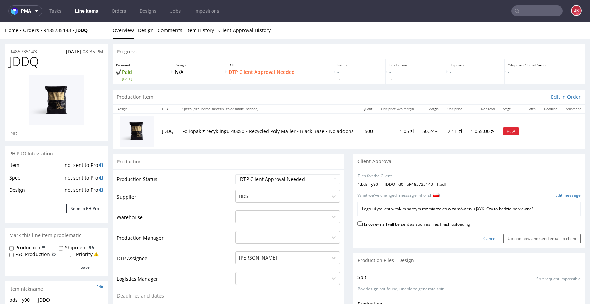
click at [383, 224] on label "I know e-mail will be sent as soon as files finish uploading" at bounding box center [413, 224] width 113 height 8
click at [362, 224] on input "I know e-mail will be sent as soon as files finish uploading" at bounding box center [359, 223] width 4 height 4
checkbox input "true"
click at [533, 237] on input "Upload now and send email to client" at bounding box center [542, 239] width 78 height 10
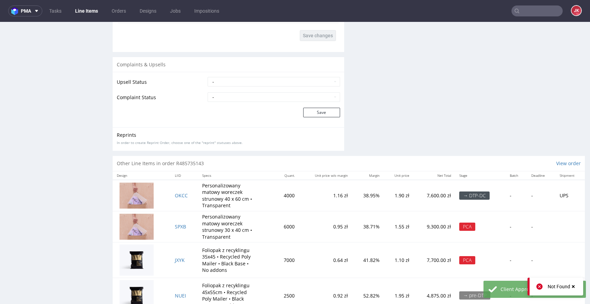
scroll to position [1216, 0]
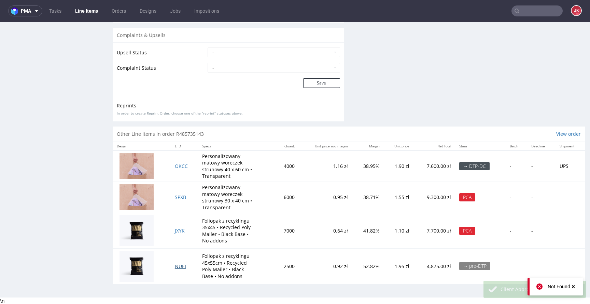
click at [179, 265] on span "NUEI" at bounding box center [180, 266] width 11 height 6
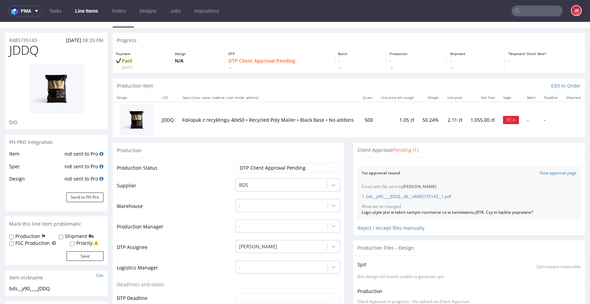
scroll to position [0, 0]
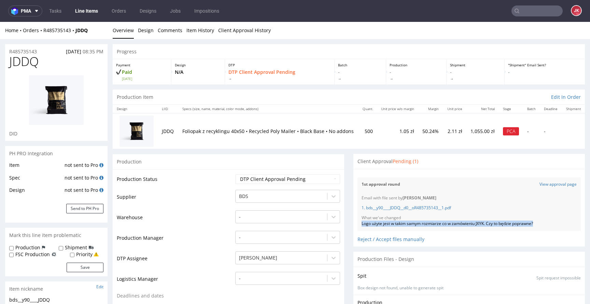
drag, startPoint x: 357, startPoint y: 223, endPoint x: 551, endPoint y: 221, distance: 193.9
click at [551, 221] on div "Logo użyte jest w takim samym rozmiarze co w zamówieniu JXYK. Czy to będzie pop…" at bounding box center [469, 224] width 215 height 6
copy div "Logo użyte jest w takim samym rozmiarze co w zamówieniu JXYK. Czy to będzie pop…"
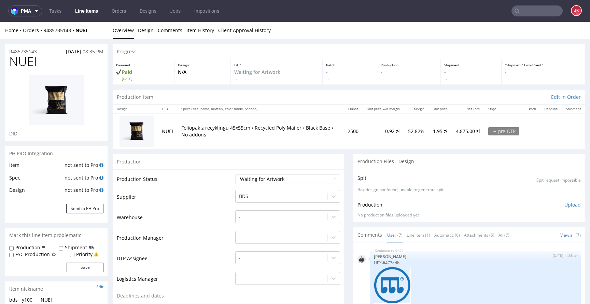
scroll to position [145, 0]
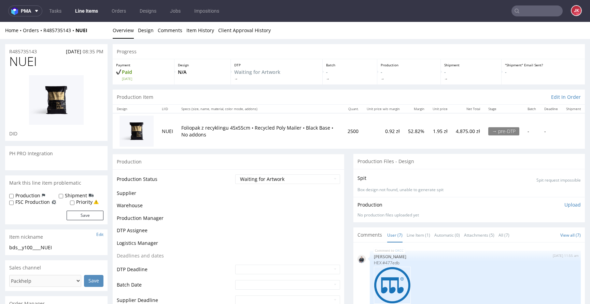
scroll to position [145, 0]
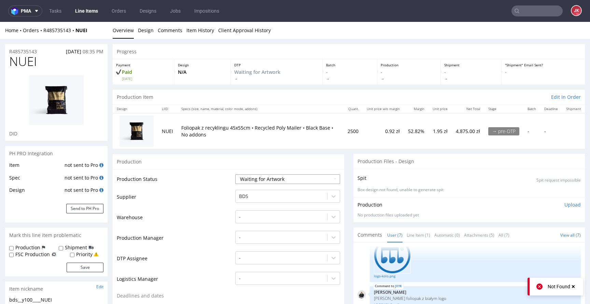
click at [265, 178] on select "Waiting for Artwork Waiting for Diecut Waiting for Mockup Waiting for DTP Waiti…" at bounding box center [287, 179] width 105 height 10
select select "dtp_in_process"
click at [235, 174] on select "Waiting for Artwork Waiting for Diecut Waiting for Mockup Waiting for DTP Waiti…" at bounding box center [287, 179] width 105 height 10
click at [272, 259] on div "-" at bounding box center [287, 256] width 105 height 10
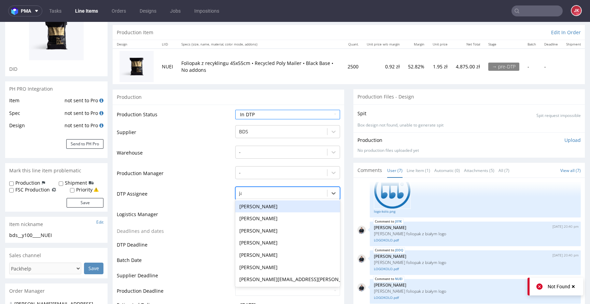
type input "jan"
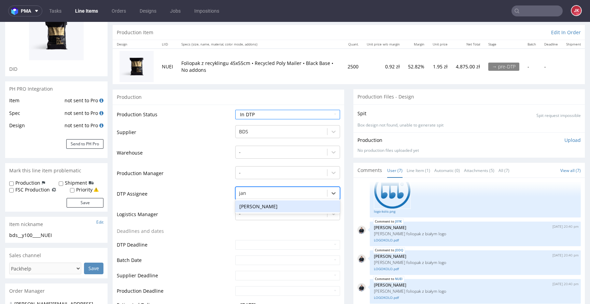
click at [276, 206] on div "[PERSON_NAME]" at bounding box center [287, 206] width 105 height 12
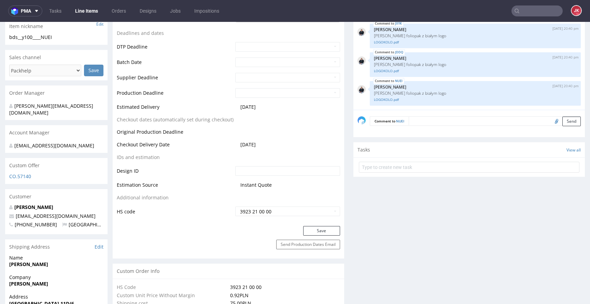
scroll to position [278, 0]
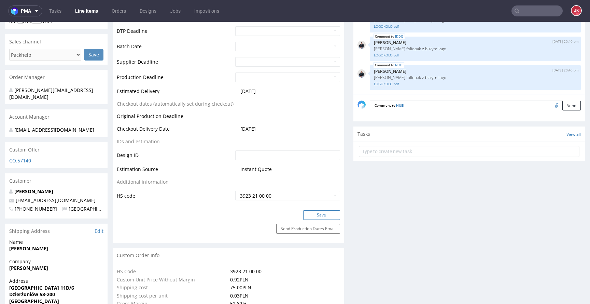
click at [307, 213] on button "Save" at bounding box center [321, 215] width 37 height 10
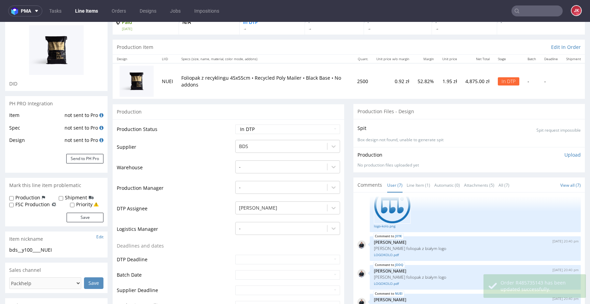
scroll to position [0, 0]
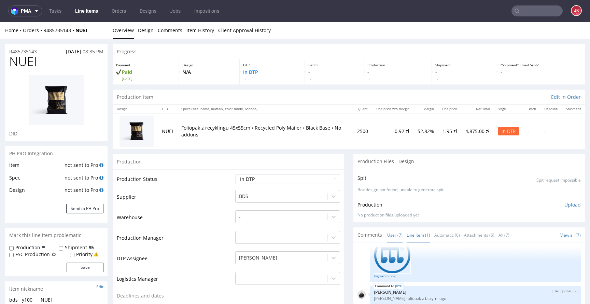
click at [407, 237] on link "Line Item (1)" at bounding box center [419, 234] width 24 height 15
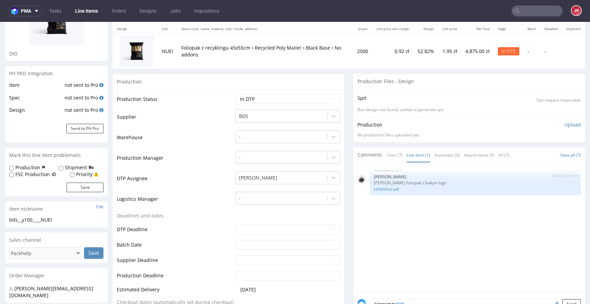
scroll to position [111, 0]
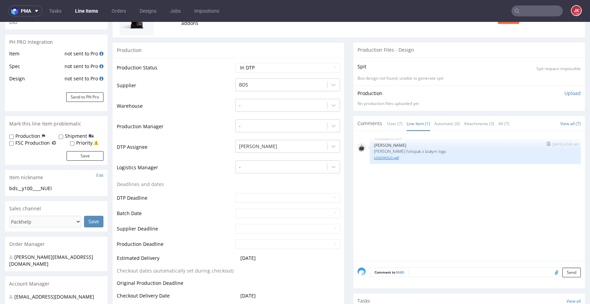
click at [383, 158] on link "LOGOKOLO.pdf" at bounding box center [475, 157] width 203 height 5
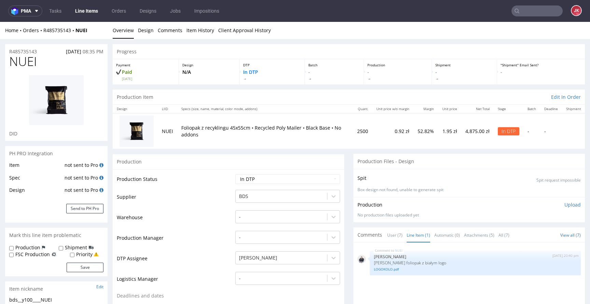
click at [26, 62] on span "NUEI" at bounding box center [23, 62] width 28 height 14
copy span "NUEI"
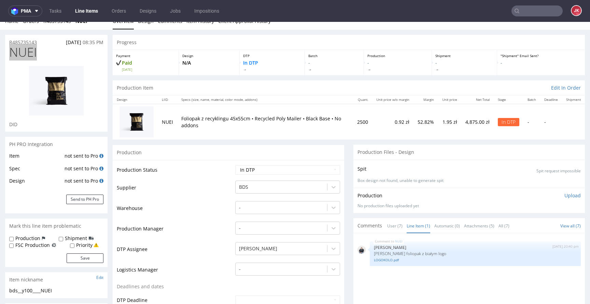
scroll to position [11, 0]
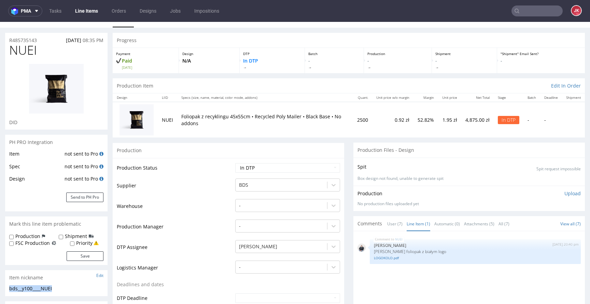
drag, startPoint x: 64, startPoint y: 287, endPoint x: 0, endPoint y: 286, distance: 64.2
copy div "bds__y100____NUEI"
drag, startPoint x: 45, startPoint y: 41, endPoint x: 6, endPoint y: 41, distance: 39.6
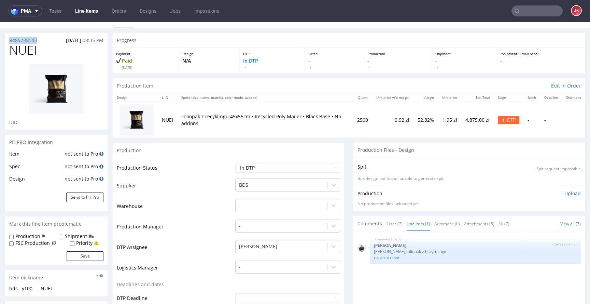
copy p "R485735143"
click at [259, 168] on select "Waiting for Artwork Waiting for Diecut Waiting for Mockup Waiting for DTP Waiti…" at bounding box center [287, 168] width 105 height 10
select select "dtp_ca_needed"
click at [235, 163] on select "Waiting for Artwork Waiting for Diecut Waiting for Mockup Waiting for DTP Waiti…" at bounding box center [287, 168] width 105 height 10
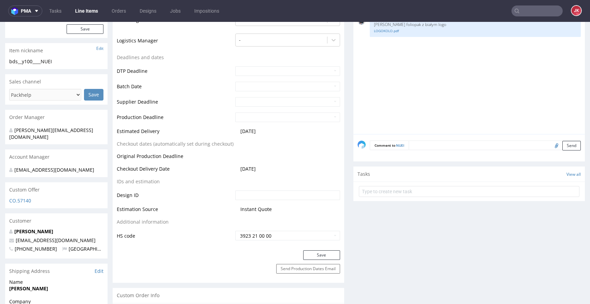
scroll to position [243, 0]
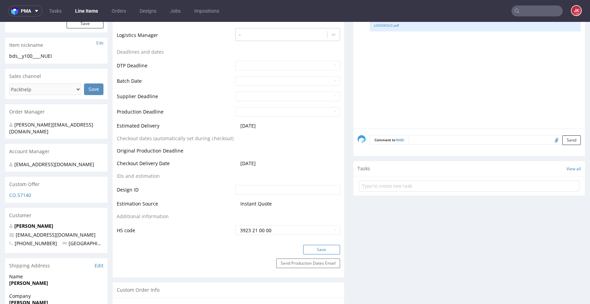
click at [309, 250] on button "Save" at bounding box center [321, 249] width 37 height 10
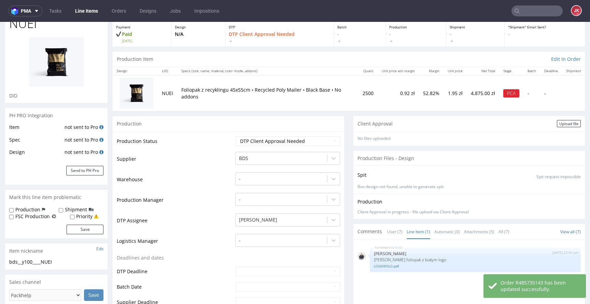
scroll to position [0, 0]
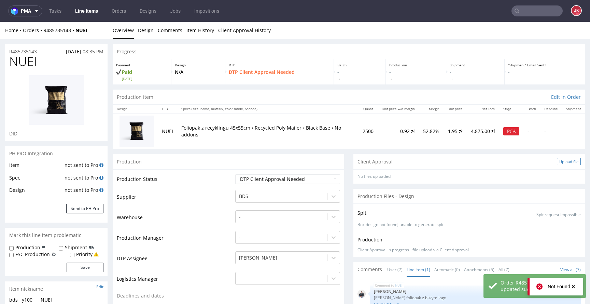
click at [557, 163] on div "Upload file" at bounding box center [569, 161] width 24 height 7
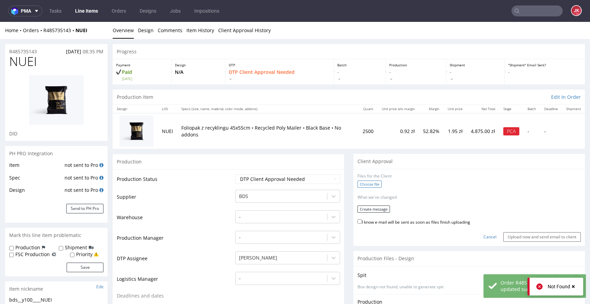
click at [371, 181] on label "Choose file" at bounding box center [369, 183] width 24 height 7
click at [0, 22] on input "Choose file" at bounding box center [0, 22] width 0 height 0
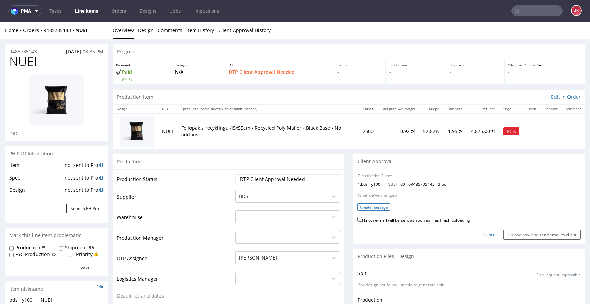
click at [370, 206] on button "Create message" at bounding box center [373, 206] width 32 height 7
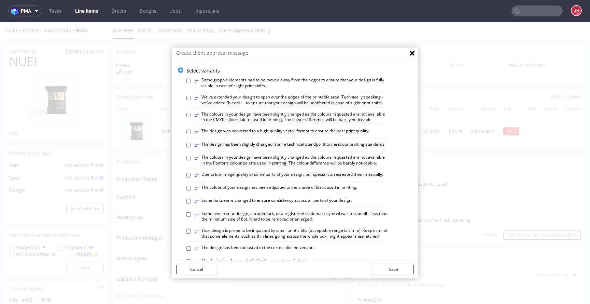
click at [315, 122] on label "⥂ The colours in your design have been slightly changed as the colours requeste…" at bounding box center [291, 117] width 194 height 12
click at [191, 117] on input "⥂ The colours in your design have been slightly changed as the colours requeste…" at bounding box center [188, 115] width 4 height 4
checkbox input "true"
click at [399, 268] on button "Save" at bounding box center [393, 269] width 41 height 10
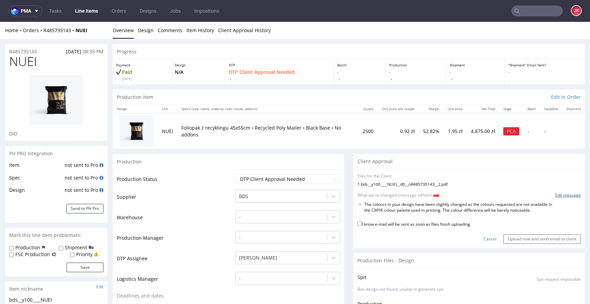
click at [555, 195] on link "Edit message" at bounding box center [568, 195] width 26 height 6
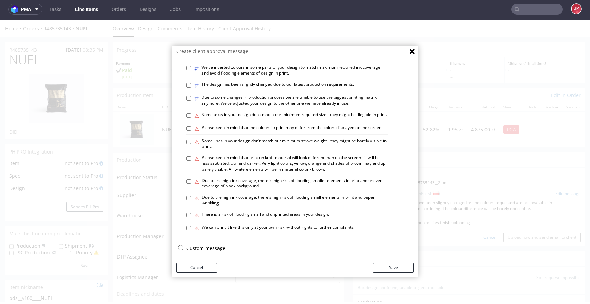
scroll to position [398, 0]
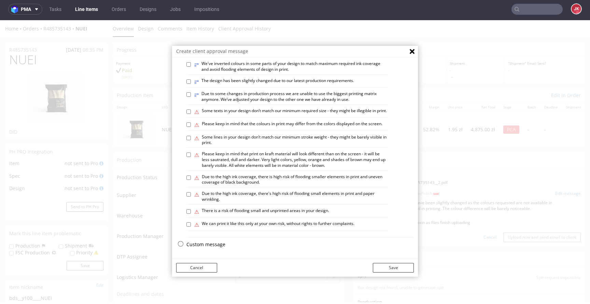
click at [209, 246] on p "Custom message" at bounding box center [299, 244] width 227 height 7
checkbox input "false"
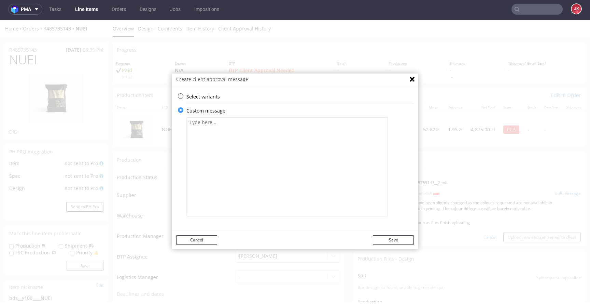
click at [270, 182] on textarea at bounding box center [286, 166] width 201 height 99
paste textarea "Logo użyte jest w takim samym rozmiarze co w zamówieniu JXYK. Czy to będzie pop…"
type textarea "Logo użyte jest w takim samym rozmiarze co w zamówieniu JXYK. Czy to będzie pop…"
click at [400, 239] on button "Save" at bounding box center [393, 240] width 41 height 10
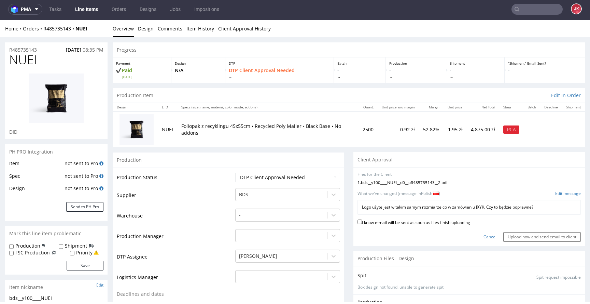
click at [377, 221] on label "I know e-mail will be sent as soon as files finish uploading" at bounding box center [413, 222] width 113 height 8
click at [362, 221] on input "I know e-mail will be sent as soon as files finish uploading" at bounding box center [359, 221] width 4 height 4
checkbox input "true"
click at [511, 238] on input "Upload now and send email to client" at bounding box center [542, 237] width 78 height 10
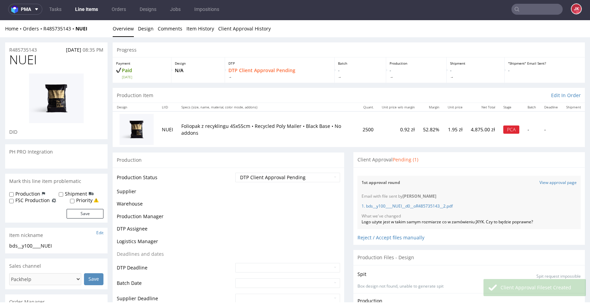
scroll to position [145, 0]
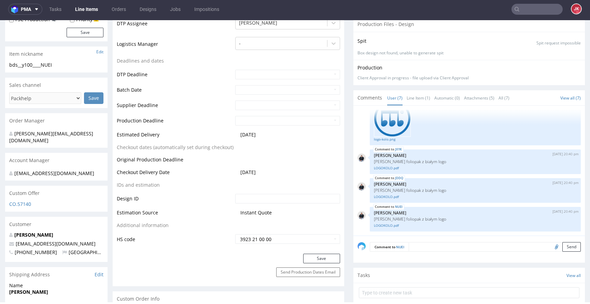
scroll to position [0, 0]
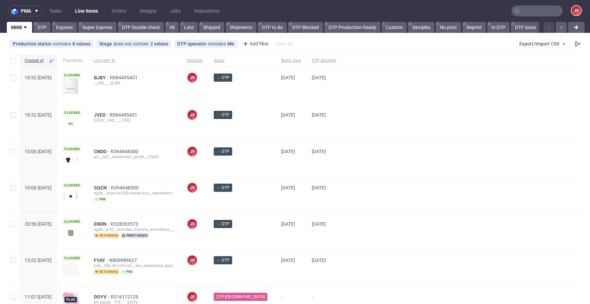
click at [342, 143] on div at bounding box center [462, 158] width 240 height 36
click at [342, 173] on div at bounding box center [462, 158] width 240 height 36
click at [342, 168] on div at bounding box center [462, 158] width 240 height 36
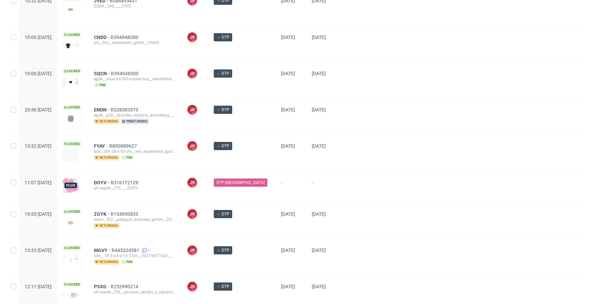
scroll to position [283, 0]
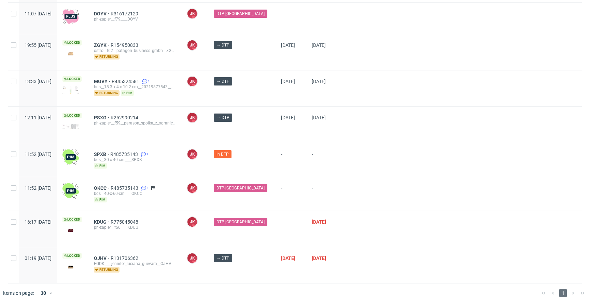
click at [355, 165] on div at bounding box center [462, 159] width 240 height 33
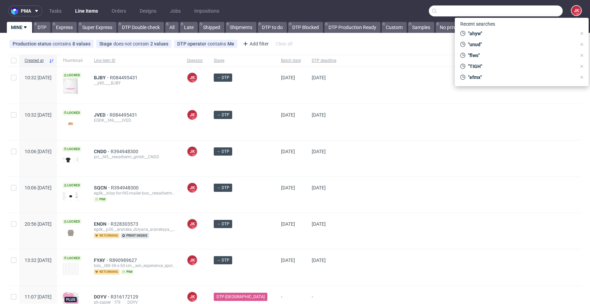
click at [523, 11] on input "text" at bounding box center [496, 10] width 134 height 11
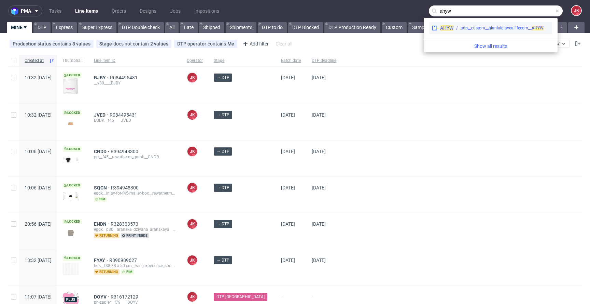
type input "ahyw"
click at [498, 30] on div "adp__custom__gianluigiavea-lifecom__ AHYW" at bounding box center [502, 28] width 83 height 6
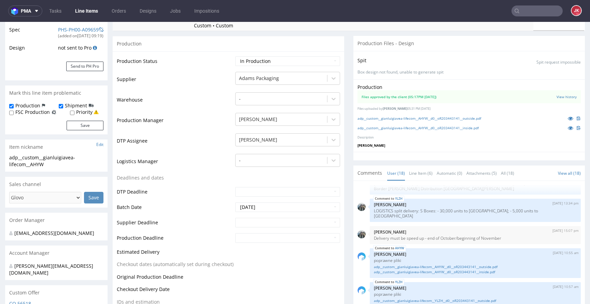
scroll to position [175, 0]
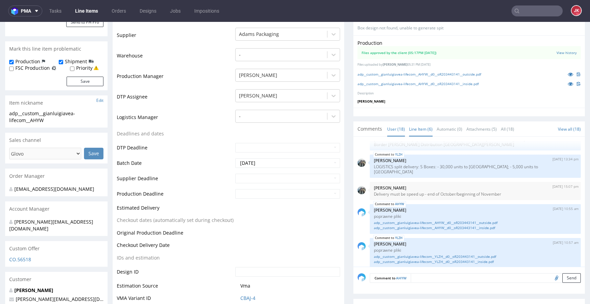
click at [417, 122] on link "Line Item (6)" at bounding box center [421, 129] width 24 height 15
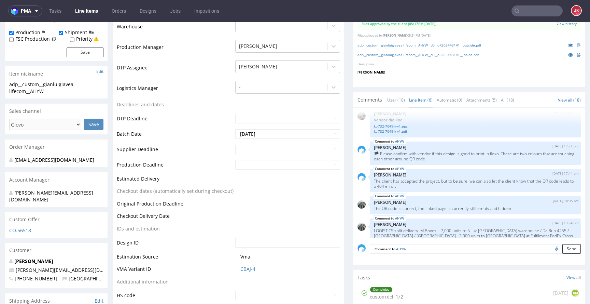
scroll to position [55, 0]
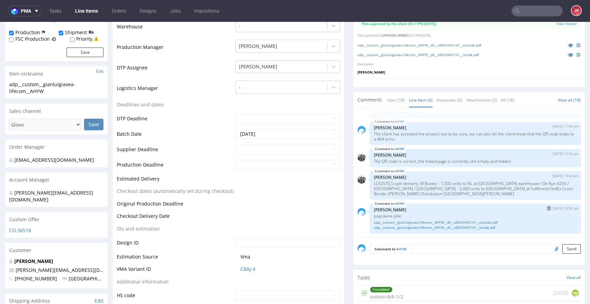
click at [547, 206] on img "submit" at bounding box center [549, 208] width 4 height 4
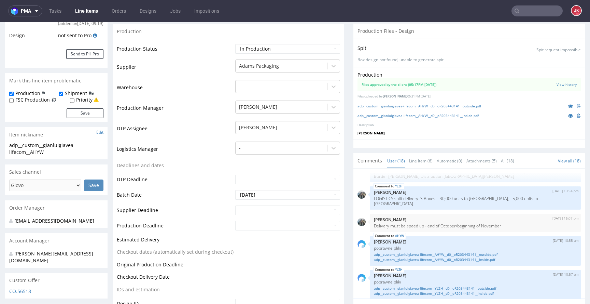
scroll to position [138, 0]
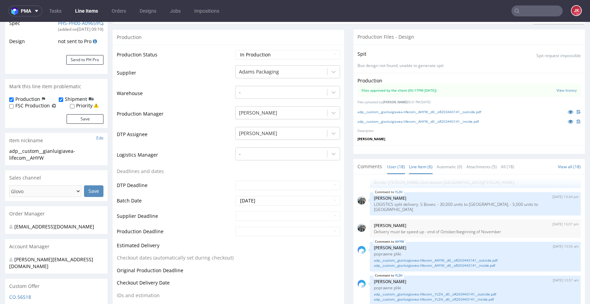
click at [411, 162] on link "Line Item (6)" at bounding box center [421, 166] width 24 height 15
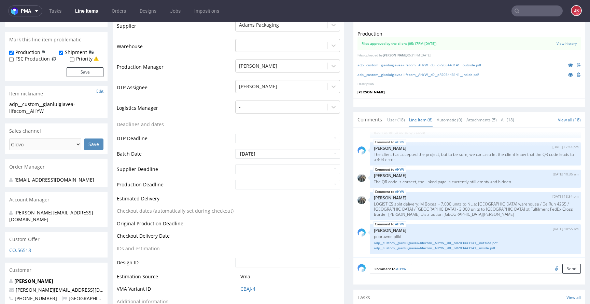
scroll to position [55, 0]
click at [547, 226] on img "submit" at bounding box center [549, 228] width 4 height 4
drag, startPoint x: 396, startPoint y: 227, endPoint x: 419, endPoint y: 226, distance: 23.6
click at [410, 233] on p "poprawne pliki" at bounding box center [475, 235] width 203 height 5
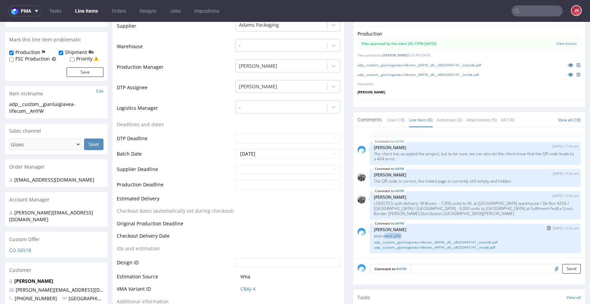
click at [419, 233] on p "poprawne pliki" at bounding box center [475, 235] width 203 height 5
drag, startPoint x: 374, startPoint y: 229, endPoint x: 402, endPoint y: 228, distance: 27.3
click at [400, 233] on p "poprawne pliki" at bounding box center [475, 235] width 203 height 5
click at [403, 233] on p "poprawne pliki" at bounding box center [475, 235] width 203 height 5
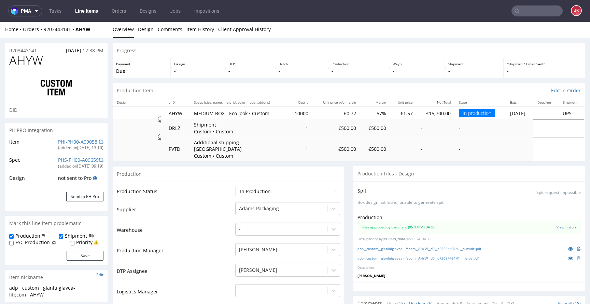
scroll to position [0, 0]
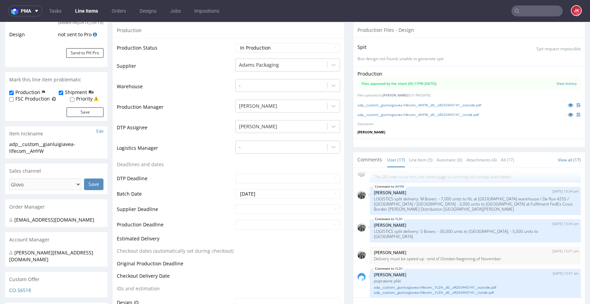
scroll to position [146, 0]
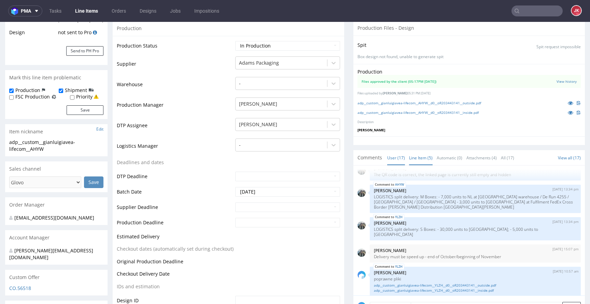
click at [414, 151] on link "Line Item (5)" at bounding box center [421, 157] width 24 height 15
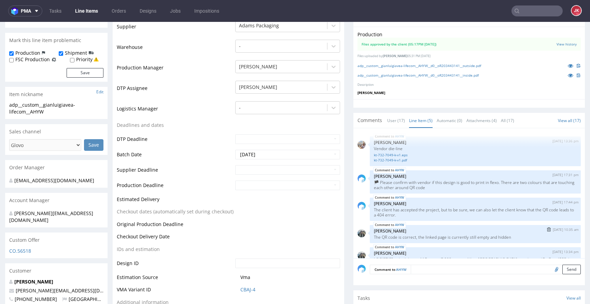
scroll to position [22, 0]
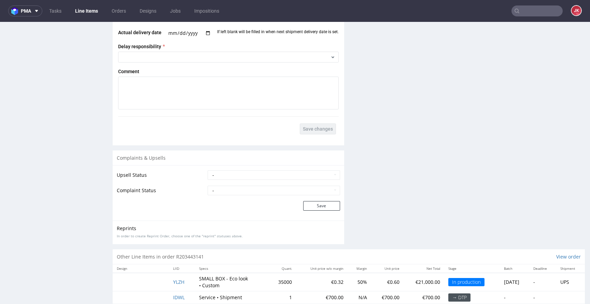
scroll to position [1299, 0]
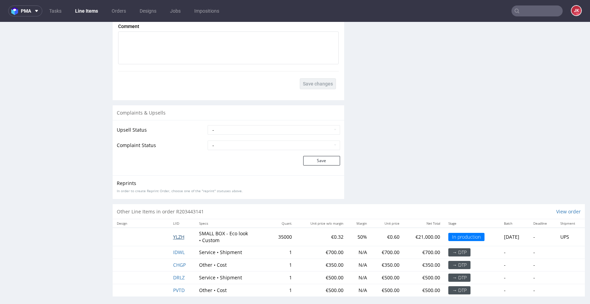
click at [173, 233] on span "YLZH" at bounding box center [178, 236] width 11 height 6
click at [177, 233] on span "YLZH" at bounding box center [178, 236] width 11 height 6
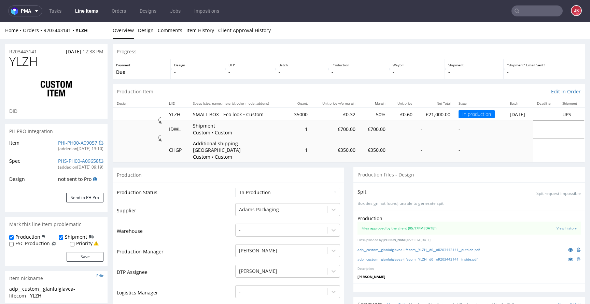
scroll to position [409, 0]
click at [223, 215] on td "Supplier" at bounding box center [175, 212] width 117 height 20
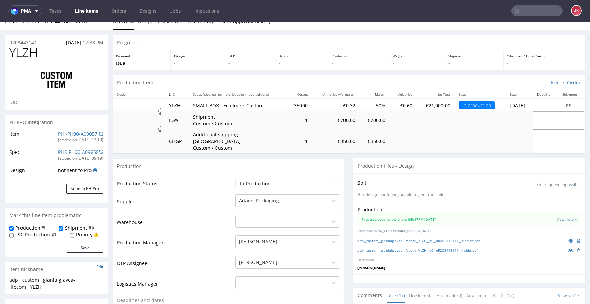
scroll to position [0, 0]
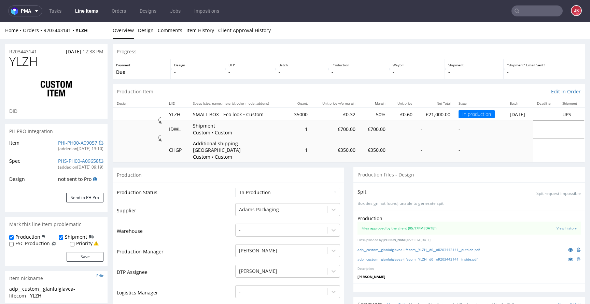
click at [87, 9] on link "Line Items" at bounding box center [86, 10] width 31 height 11
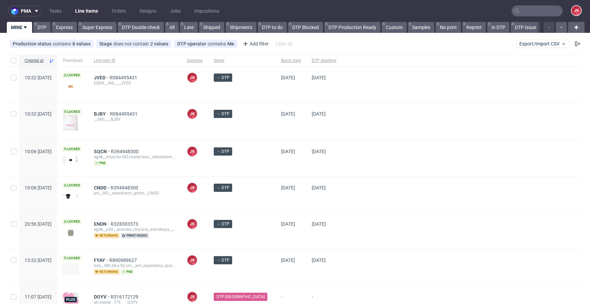
click at [276, 135] on div "16/10/2025" at bounding box center [291, 121] width 31 height 37
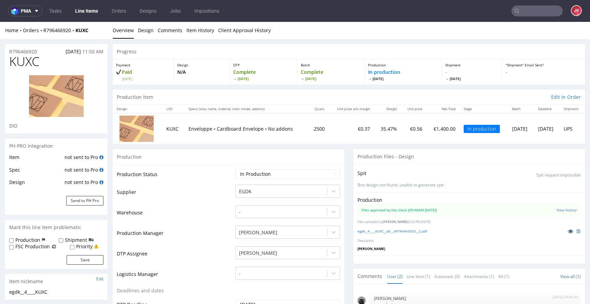
click at [568, 233] on icon at bounding box center [570, 230] width 5 height 5
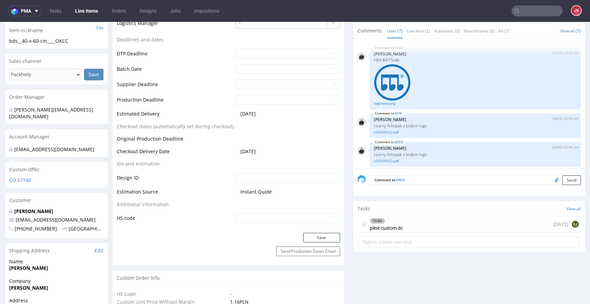
scroll to position [269, 0]
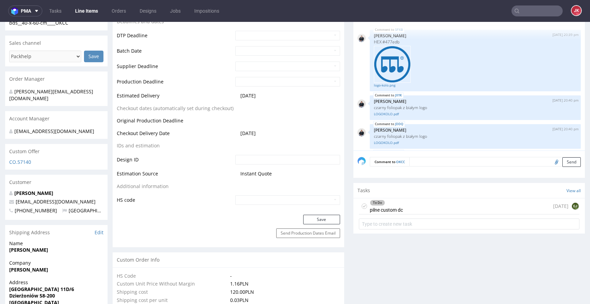
click at [388, 207] on div "To Do pilne custom dc" at bounding box center [386, 206] width 33 height 16
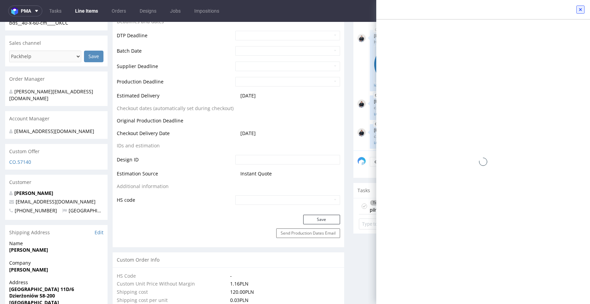
click at [580, 11] on icon at bounding box center [580, 9] width 5 height 5
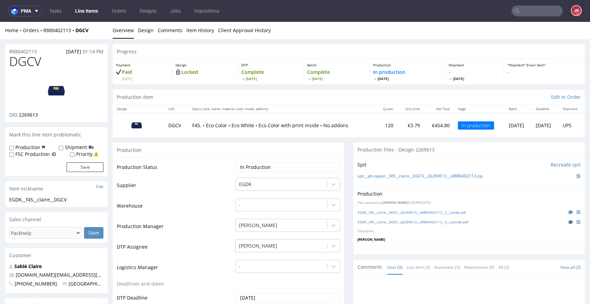
click at [568, 223] on icon at bounding box center [570, 221] width 5 height 5
click at [568, 214] on icon at bounding box center [570, 211] width 5 height 5
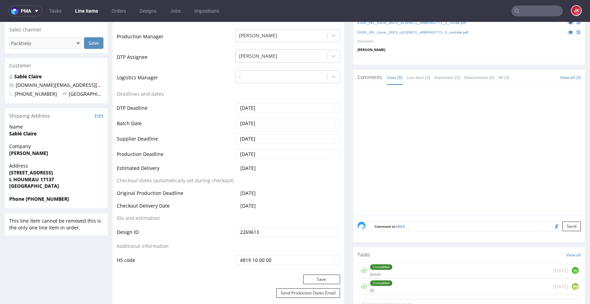
scroll to position [315, 0]
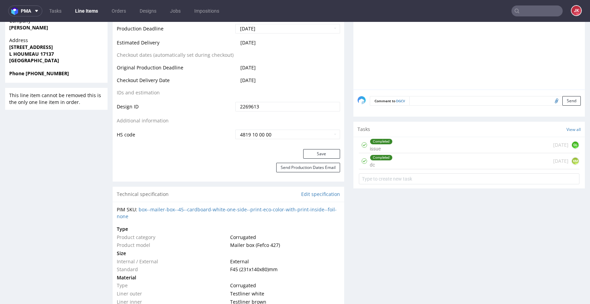
click at [433, 167] on div "Completed dc 6 days ago KM" at bounding box center [469, 161] width 221 height 16
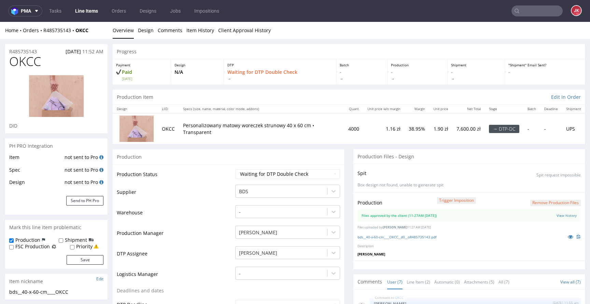
scroll to position [109, 0]
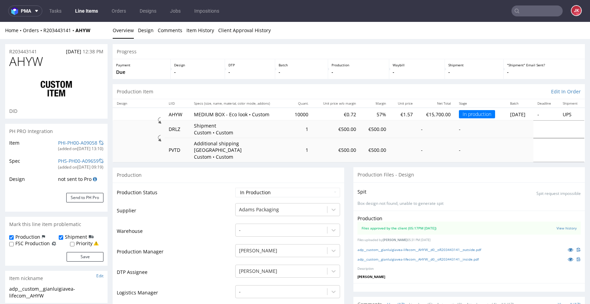
scroll to position [409, 0]
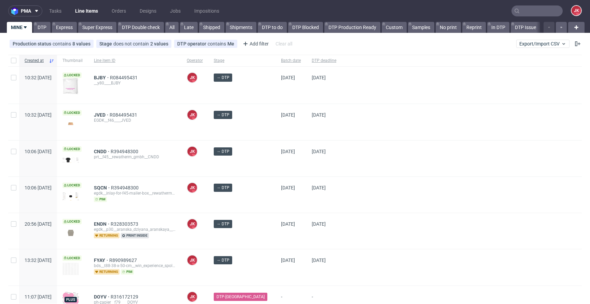
click at [259, 137] on div "→ DTP" at bounding box center [241, 122] width 67 height 36
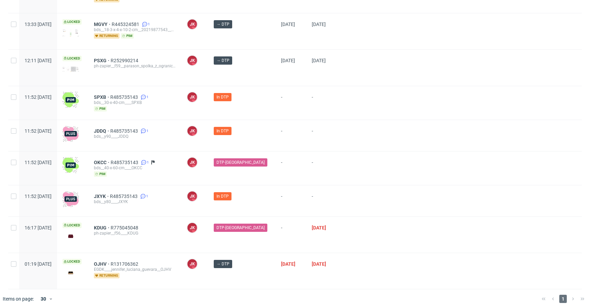
scroll to position [346, 0]
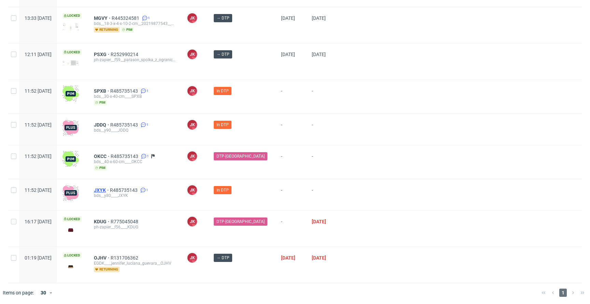
click at [110, 188] on span "JXYK" at bounding box center [102, 189] width 16 height 5
click at [110, 122] on span "JDDQ" at bounding box center [102, 124] width 16 height 5
click at [110, 89] on span "SPXB" at bounding box center [102, 90] width 16 height 5
click at [312, 156] on span "-" at bounding box center [324, 161] width 25 height 17
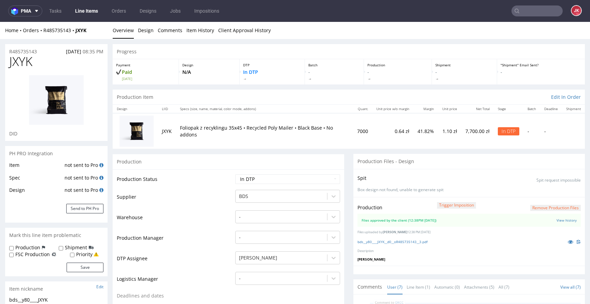
scroll to position [145, 0]
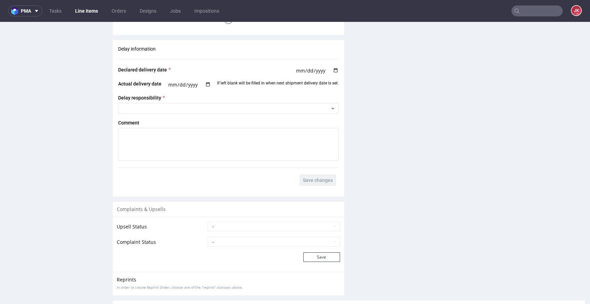
scroll to position [1182, 0]
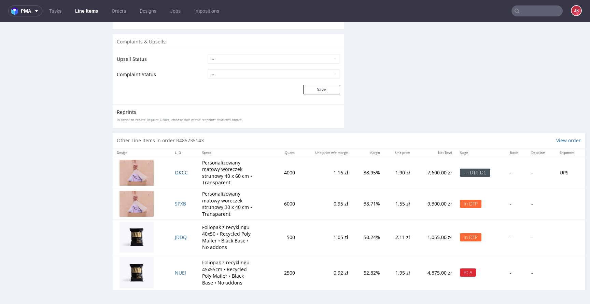
click at [179, 173] on span "OKCC" at bounding box center [181, 172] width 13 height 6
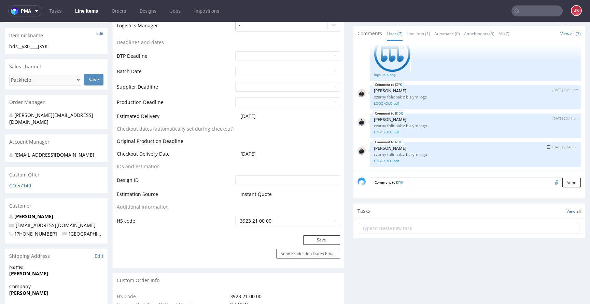
scroll to position [261, 0]
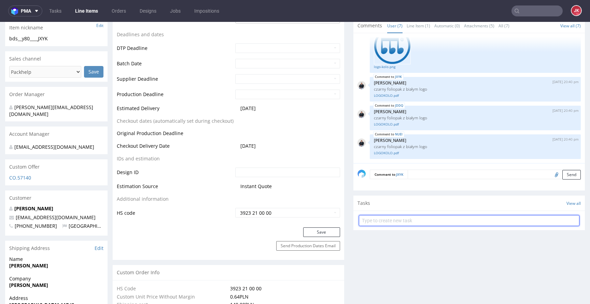
click at [381, 223] on input "text" at bounding box center [469, 220] width 221 height 11
type input "pilne custom dc 2/4"
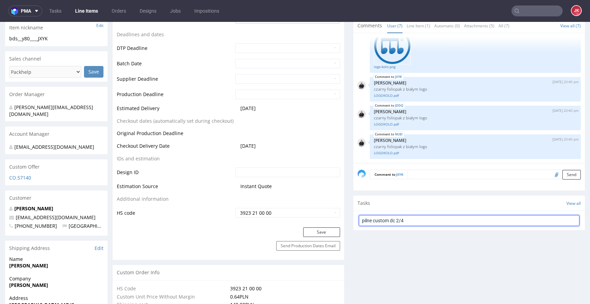
click at [371, 221] on input "pilne custom dc 2/4" at bounding box center [469, 220] width 221 height 11
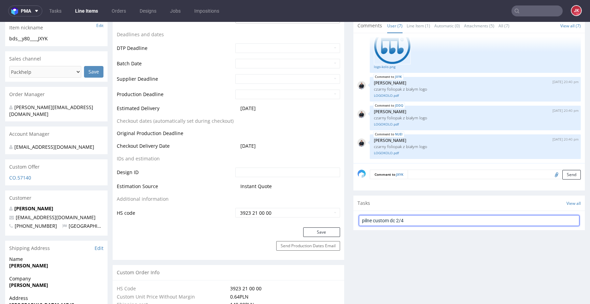
click at [419, 221] on input "pilne custom dc 2/4" at bounding box center [469, 220] width 221 height 11
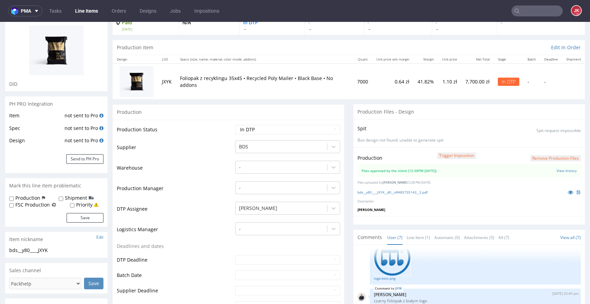
scroll to position [54, 0]
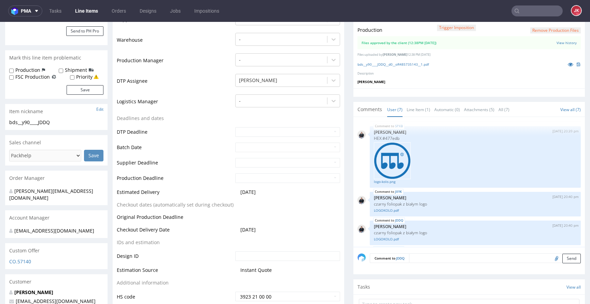
scroll to position [359, 0]
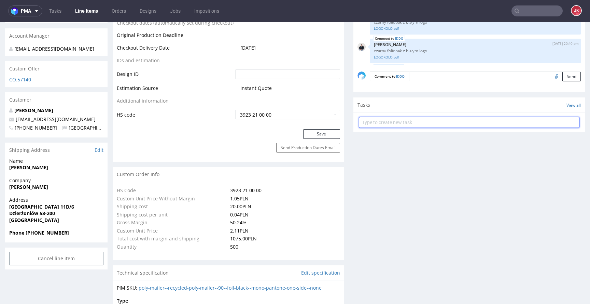
click at [370, 122] on input "text" at bounding box center [469, 122] width 221 height 11
paste input "pilne custom dc 2/4"
click at [394, 121] on input "pilne custom dc 2/4" at bounding box center [469, 122] width 221 height 11
type input "pilne custom dc 3/4"
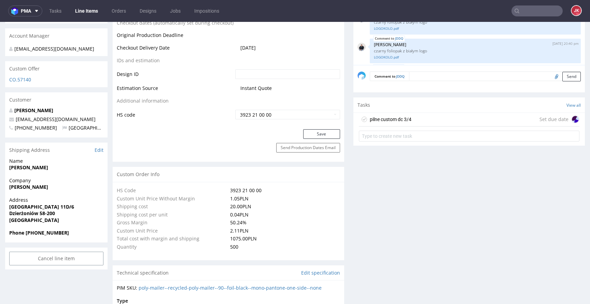
click at [371, 117] on div "pilne custom dc 3/4" at bounding box center [391, 119] width 42 height 8
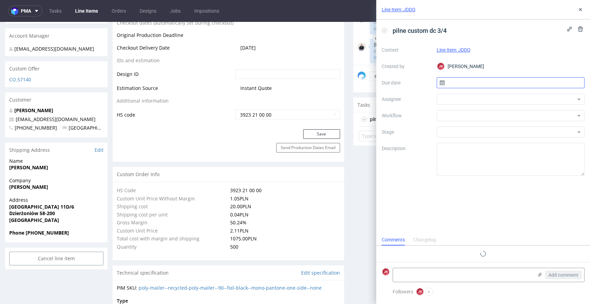
click at [447, 81] on input "text" at bounding box center [511, 82] width 148 height 11
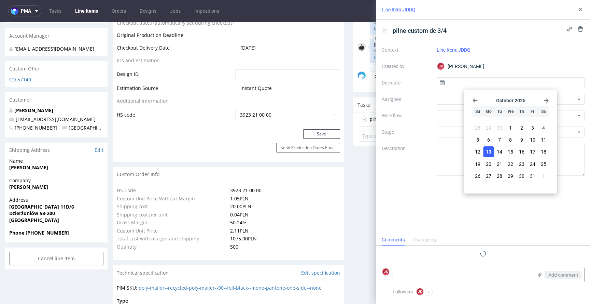
click at [492, 153] on button "13" at bounding box center [488, 151] width 11 height 11
type input "[DATE]"
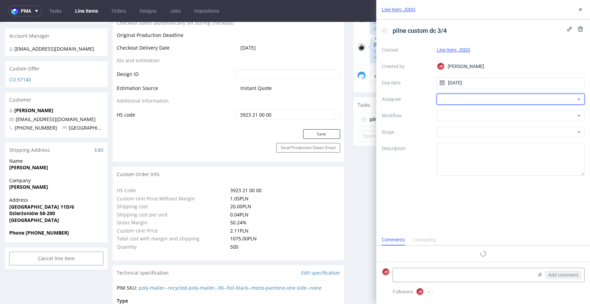
click at [465, 98] on div at bounding box center [511, 99] width 148 height 11
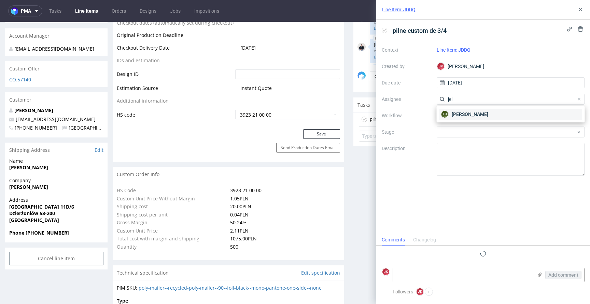
type input "jel"
click at [461, 115] on span "[PERSON_NAME]" at bounding box center [470, 114] width 37 height 7
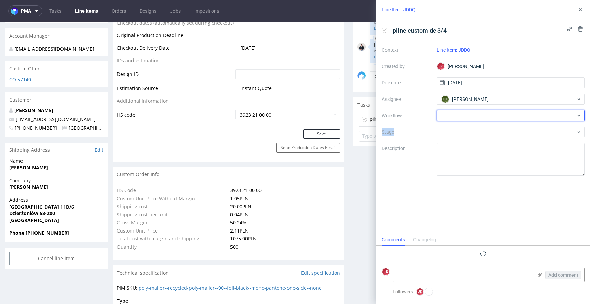
click at [461, 115] on div at bounding box center [511, 115] width 148 height 11
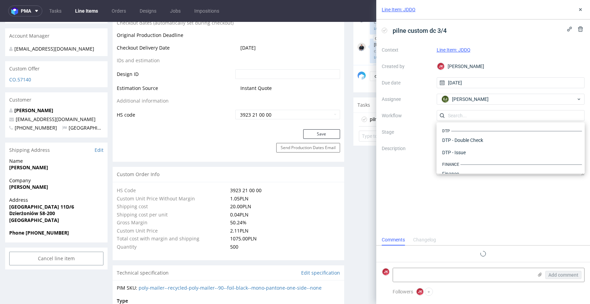
click at [461, 133] on div "DTP" at bounding box center [510, 131] width 143 height 6
click at [459, 136] on div "DTP - Double Check" at bounding box center [510, 140] width 143 height 12
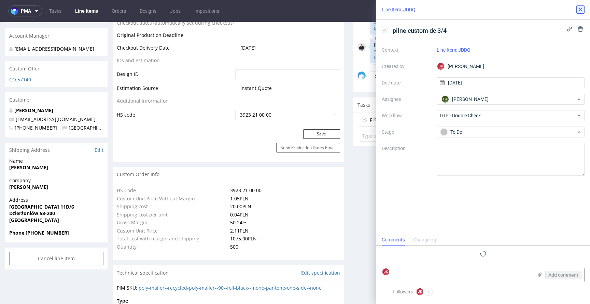
click at [581, 9] on use at bounding box center [580, 9] width 3 height 3
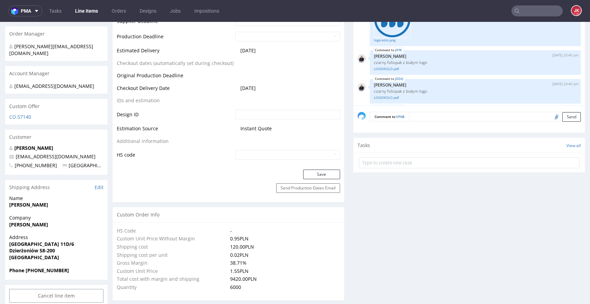
scroll to position [316, 0]
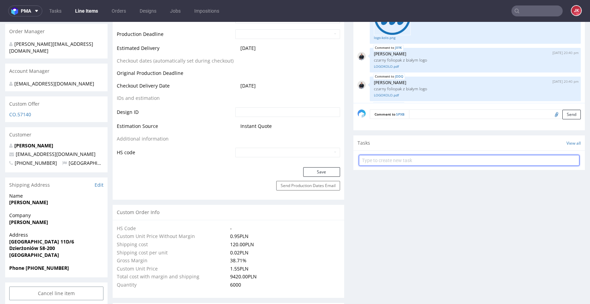
click at [376, 162] on input "text" at bounding box center [469, 160] width 221 height 11
paste input "pilne custom dc 2/4"
click at [394, 159] on input "pilne custom dc 2/4" at bounding box center [469, 160] width 221 height 11
type input "pilne custom dc 4/4"
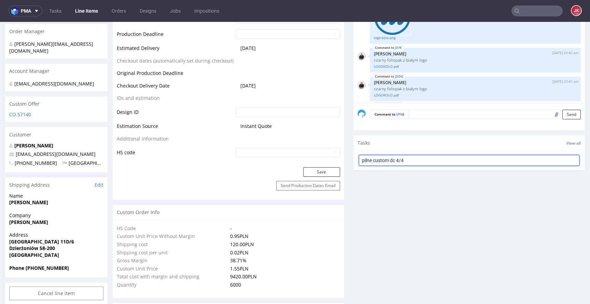
click at [425, 158] on input "pilne custom dc 4/4" at bounding box center [469, 160] width 221 height 11
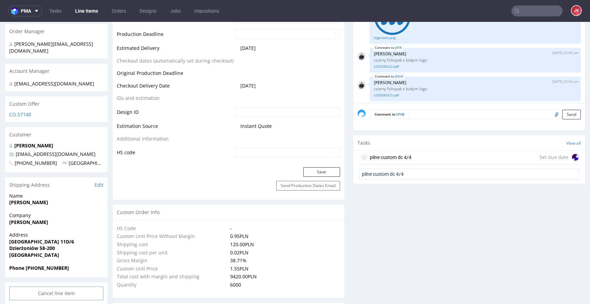
click at [376, 159] on div "pilne custom dc 4/4" at bounding box center [391, 157] width 42 height 8
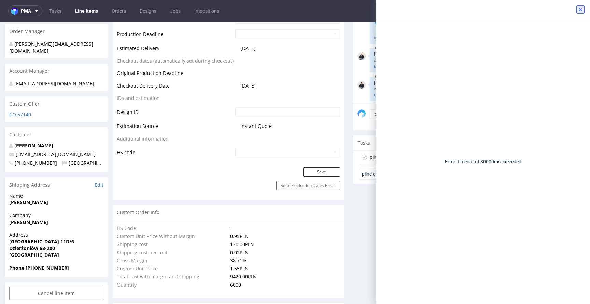
click at [578, 9] on icon at bounding box center [580, 9] width 5 height 5
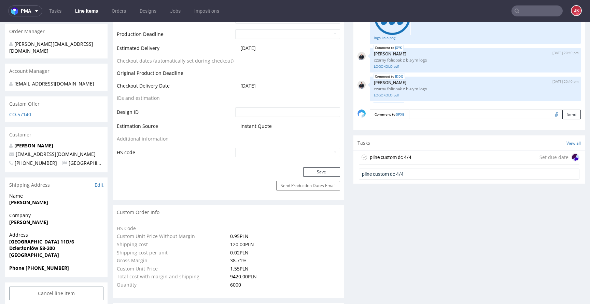
click at [382, 157] on div "pilne custom dc 4/4" at bounding box center [391, 157] width 42 height 8
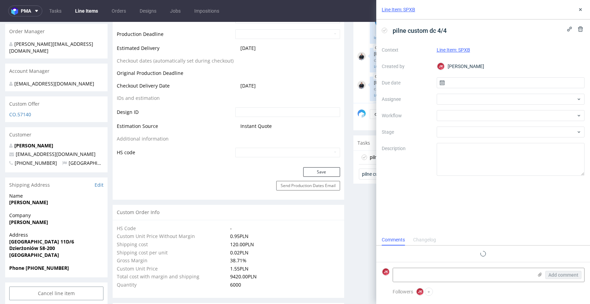
scroll to position [5, 0]
click at [452, 81] on input "text" at bounding box center [511, 82] width 148 height 11
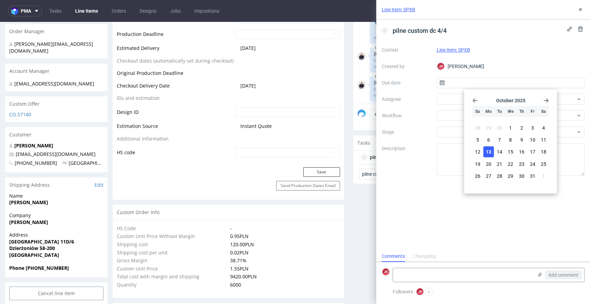
click at [489, 155] on button "13" at bounding box center [488, 151] width 11 height 11
type input "13/10/2025"
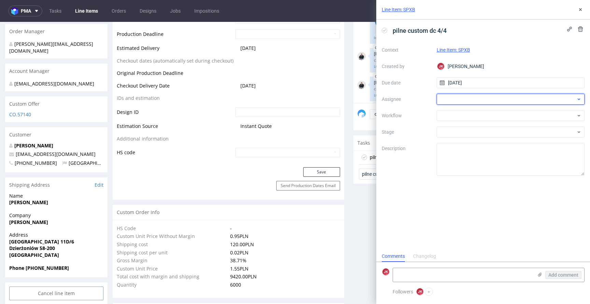
click at [458, 100] on div at bounding box center [511, 99] width 148 height 11
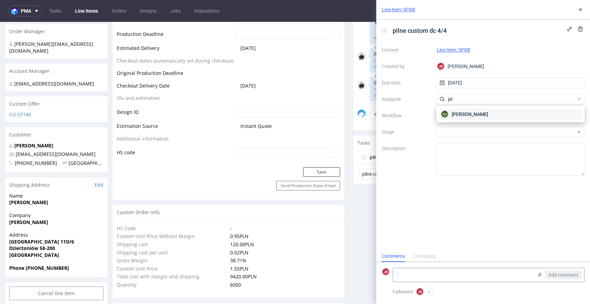
type input "jel"
click at [471, 117] on span "Elżbieta Jelińska" at bounding box center [470, 114] width 37 height 7
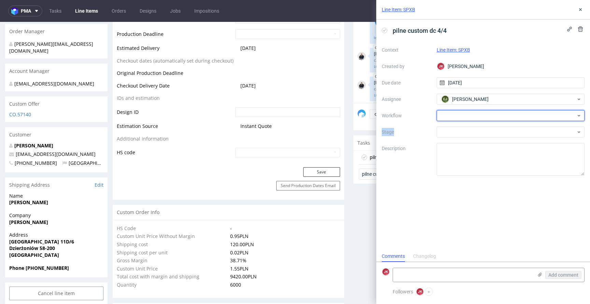
click at [471, 117] on div at bounding box center [511, 115] width 148 height 11
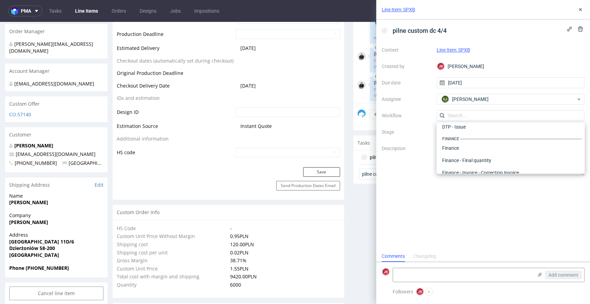
scroll to position [0, 0]
click at [476, 138] on div "DTP - Double Check" at bounding box center [510, 140] width 143 height 12
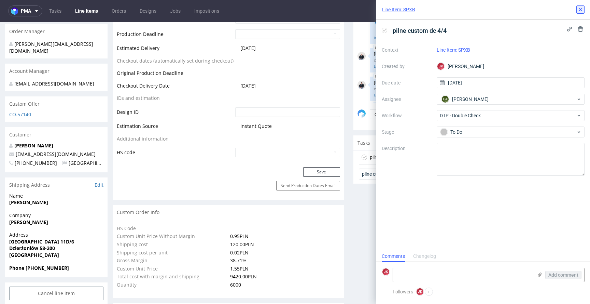
click at [582, 10] on icon at bounding box center [580, 9] width 5 height 5
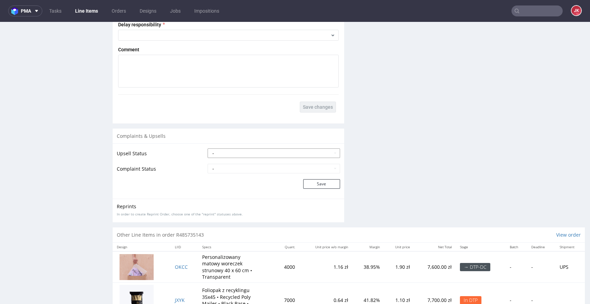
scroll to position [1097, 0]
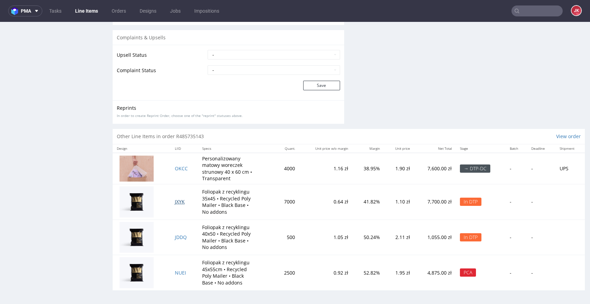
click at [182, 202] on span "JXYK" at bounding box center [180, 201] width 10 height 6
click at [180, 235] on span "JDDQ" at bounding box center [181, 237] width 12 height 6
click at [175, 272] on span "NUEI" at bounding box center [180, 272] width 11 height 6
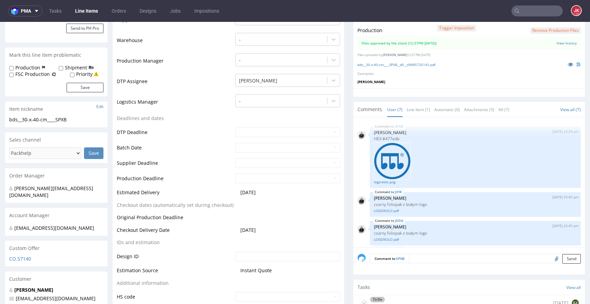
scroll to position [0, 0]
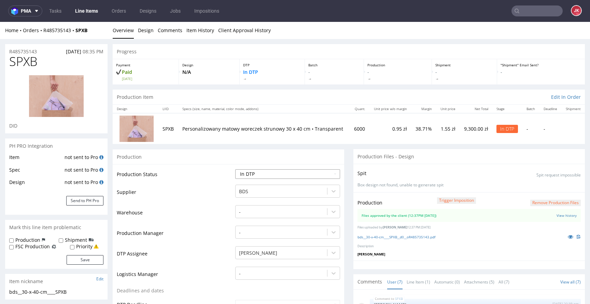
click at [253, 176] on select "Waiting for Artwork Waiting for Diecut Waiting for Mockup Waiting for DTP Waiti…" at bounding box center [287, 174] width 105 height 10
select select "dtp_waiting_for_double_check"
click at [235, 169] on select "Waiting for Artwork Waiting for Diecut Waiting for Mockup Waiting for DTP Waiti…" at bounding box center [287, 174] width 105 height 10
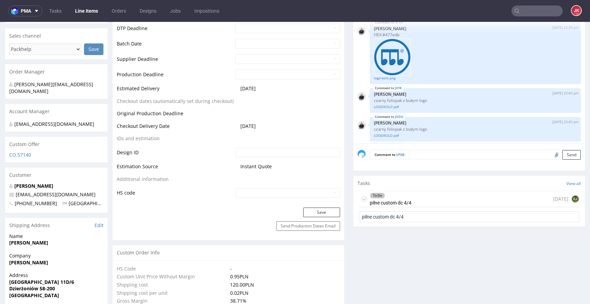
scroll to position [294, 0]
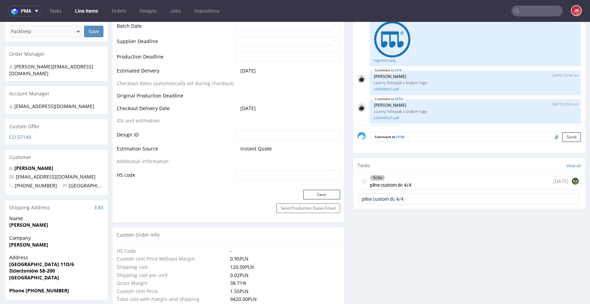
click at [307, 199] on div "Save" at bounding box center [228, 196] width 231 height 14
click at [307, 195] on button "Save" at bounding box center [321, 194] width 37 height 10
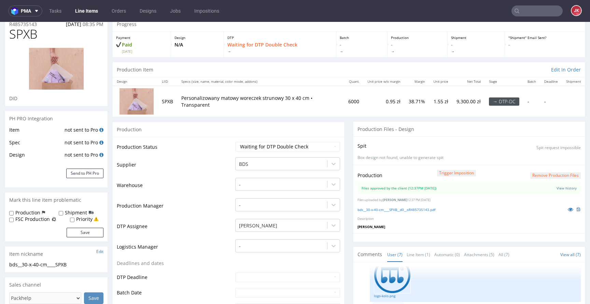
scroll to position [0, 0]
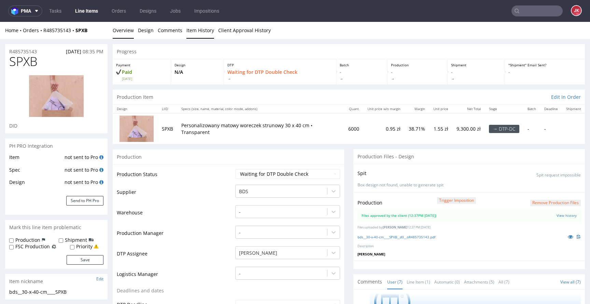
click at [207, 31] on link "Item History" at bounding box center [200, 30] width 28 height 17
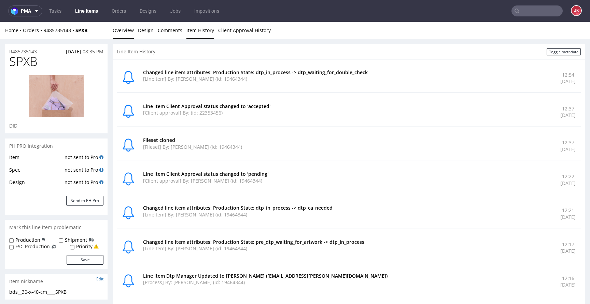
click at [119, 29] on link "Overview" at bounding box center [123, 30] width 21 height 17
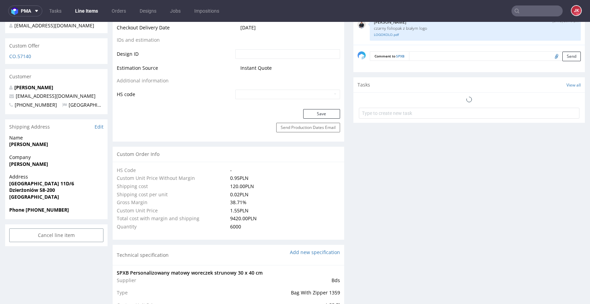
scroll to position [252, 0]
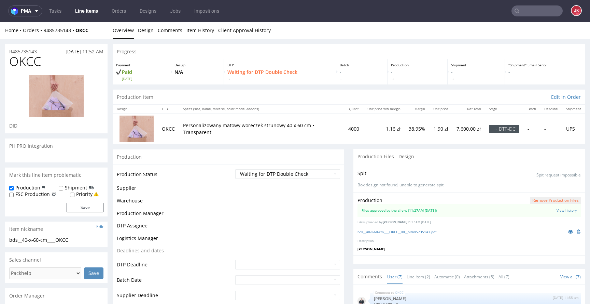
scroll to position [145, 0]
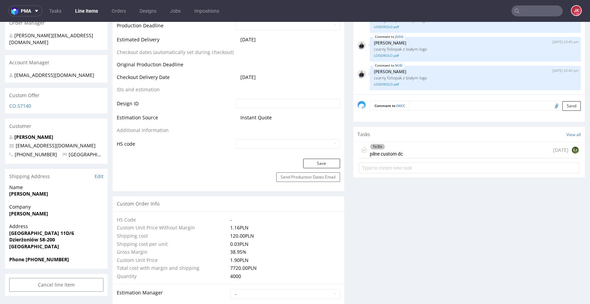
scroll to position [382, 0]
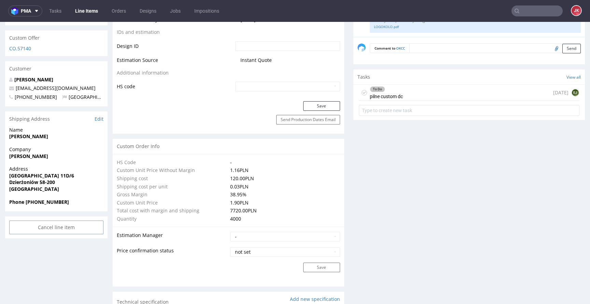
click at [384, 94] on div "To Do pilne custom dc" at bounding box center [386, 93] width 33 height 16
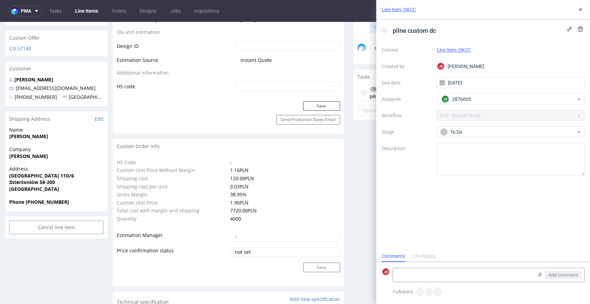
scroll to position [5, 0]
click at [436, 31] on span "pilne custom dc" at bounding box center [414, 30] width 49 height 11
click at [576, 10] on button at bounding box center [580, 9] width 8 height 8
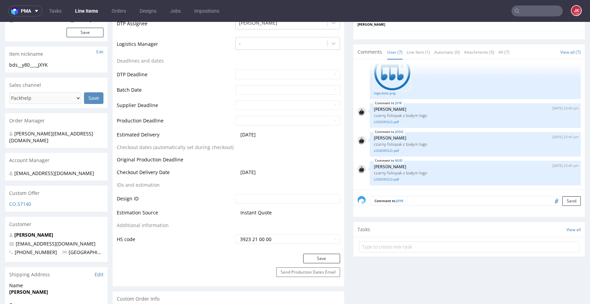
scroll to position [291, 0]
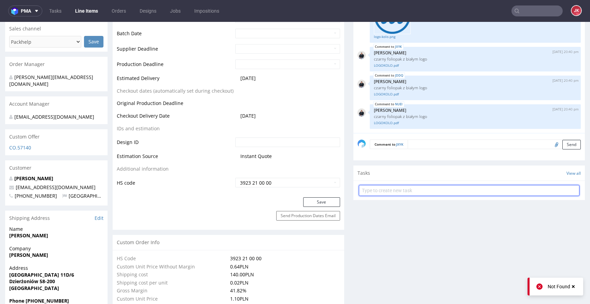
click at [381, 189] on input "text" at bounding box center [469, 190] width 221 height 11
type input "pilne custom dc 2/4"
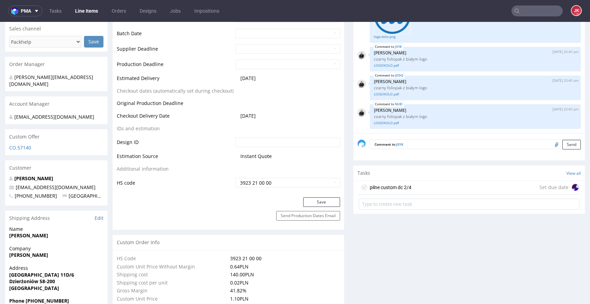
click at [384, 183] on div "pilne custom dc 2/4" at bounding box center [391, 187] width 42 height 8
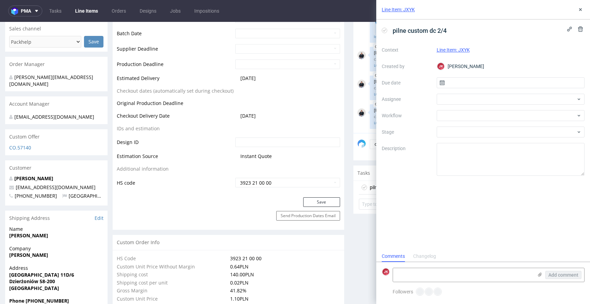
scroll to position [5, 0]
click at [460, 79] on input "text" at bounding box center [511, 82] width 148 height 11
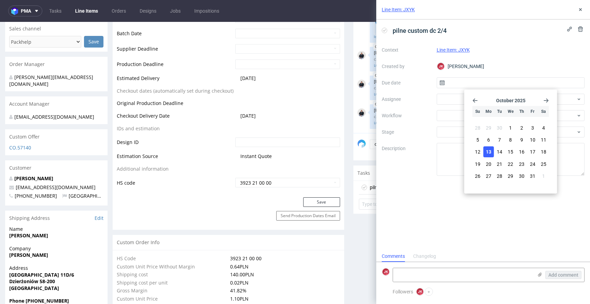
click at [486, 150] on span "13" at bounding box center [488, 151] width 5 height 7
type input "13/10/2025"
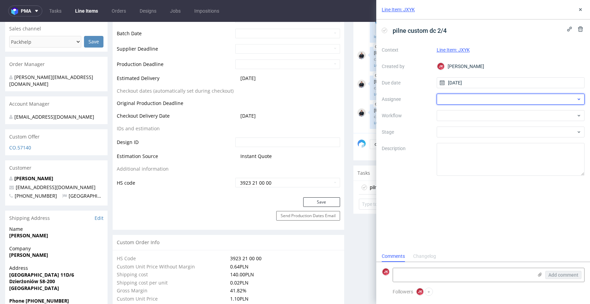
click at [451, 99] on div at bounding box center [511, 99] width 148 height 11
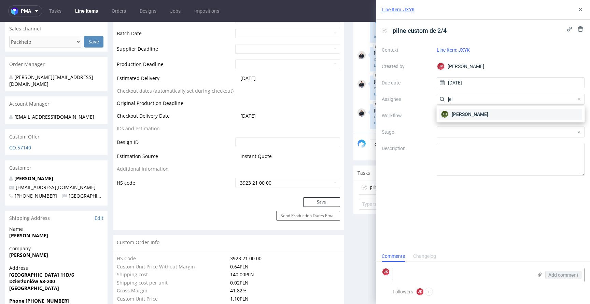
type input "jel"
click at [458, 116] on span "Elżbieta Jelińska" at bounding box center [470, 114] width 37 height 7
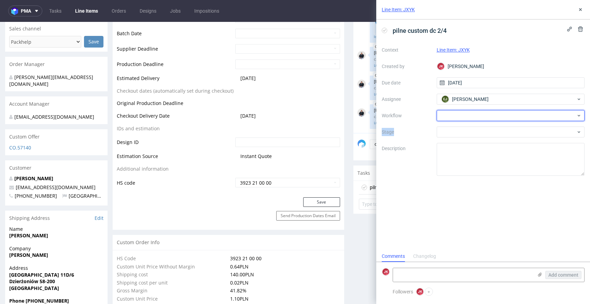
click at [458, 116] on div at bounding box center [511, 115] width 148 height 11
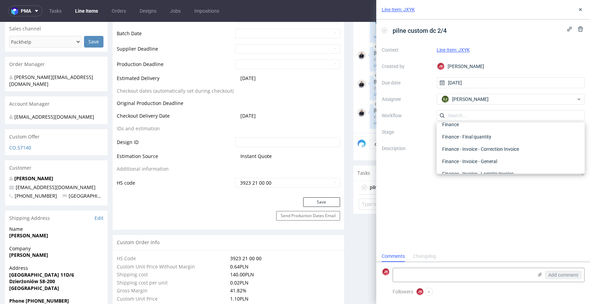
scroll to position [0, 0]
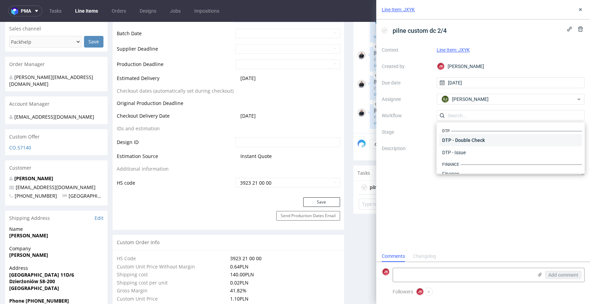
click at [459, 142] on div "DTP - Double Check" at bounding box center [510, 140] width 143 height 12
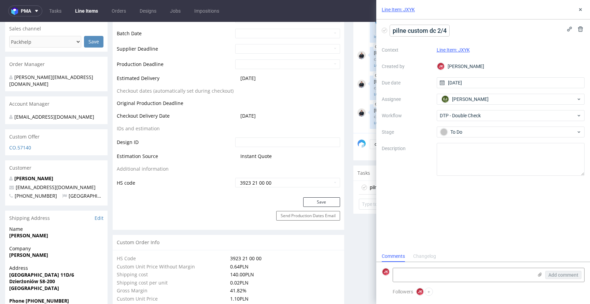
click at [425, 31] on span "pilne custom dc 2/4" at bounding box center [419, 30] width 59 height 11
copy span "pilne custom dc 2/4"
click at [487, 32] on div "pilne custom dc 2/4" at bounding box center [483, 30] width 203 height 11
click at [580, 10] on use at bounding box center [580, 9] width 3 height 3
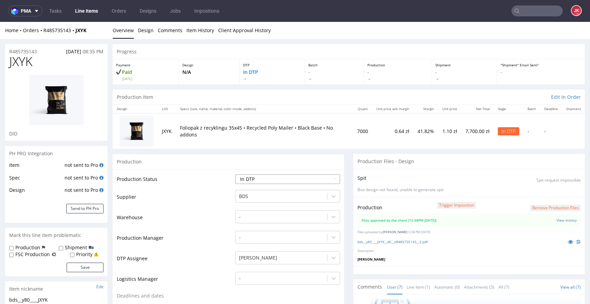
click at [264, 178] on select "Waiting for Artwork Waiting for Diecut Waiting for Mockup Waiting for DTP Waiti…" at bounding box center [287, 179] width 105 height 10
select select "dtp_waiting_for_double_check"
click at [235, 174] on select "Waiting for Artwork Waiting for Diecut Waiting for Mockup Waiting for DTP Waiti…" at bounding box center [287, 179] width 105 height 10
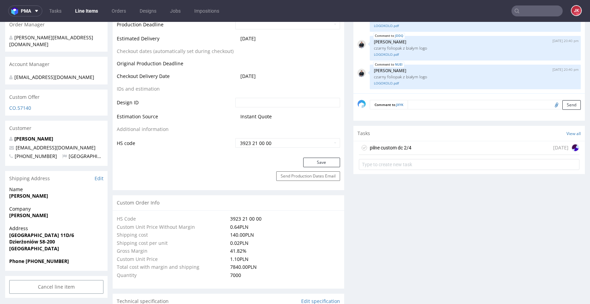
scroll to position [337, 0]
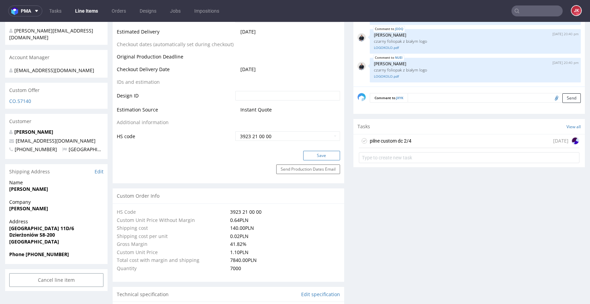
click at [315, 155] on button "Save" at bounding box center [321, 156] width 37 height 10
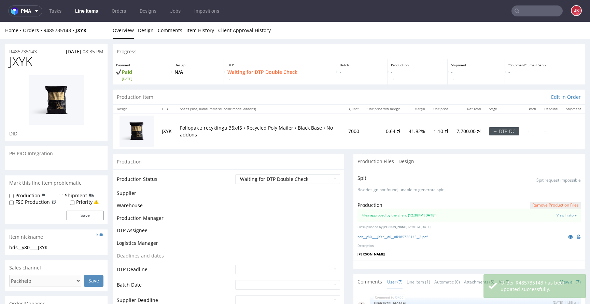
scroll to position [145, 0]
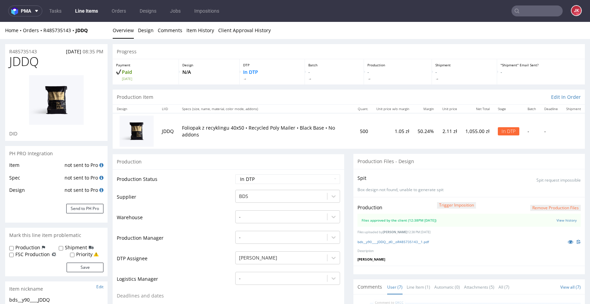
scroll to position [109, 0]
click at [269, 179] on select "Waiting for Artwork Waiting for Diecut Waiting for Mockup Waiting for DTP Waiti…" at bounding box center [287, 179] width 105 height 10
select select "dtp_waiting_for_double_check"
click at [235, 174] on select "Waiting for Artwork Waiting for Diecut Waiting for Mockup Waiting for DTP Waiti…" at bounding box center [287, 179] width 105 height 10
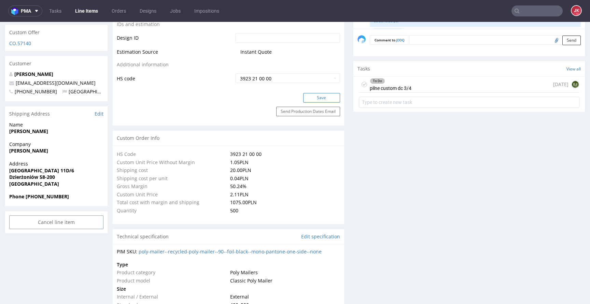
scroll to position [396, 0]
click at [310, 95] on button "Save" at bounding box center [321, 96] width 37 height 10
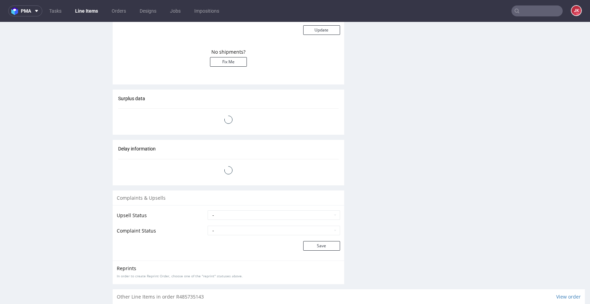
scroll to position [1077, 0]
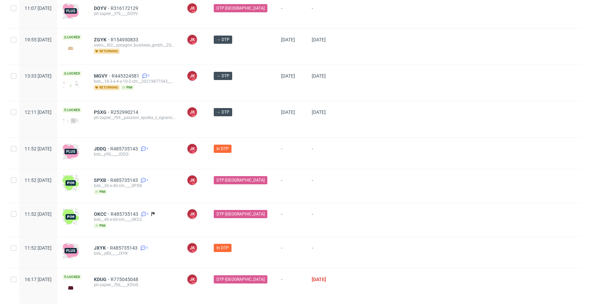
scroll to position [346, 0]
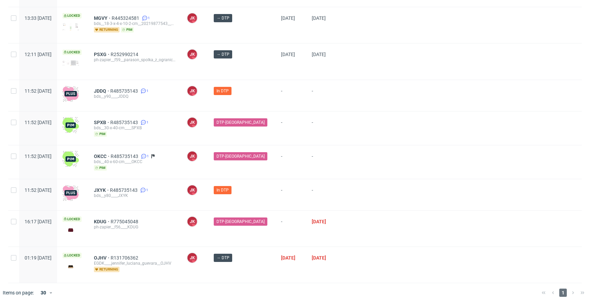
click at [380, 162] on div at bounding box center [462, 161] width 240 height 33
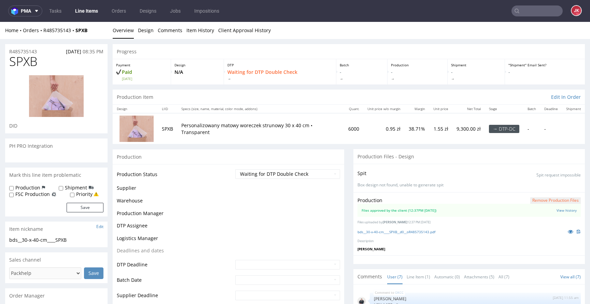
scroll to position [145, 0]
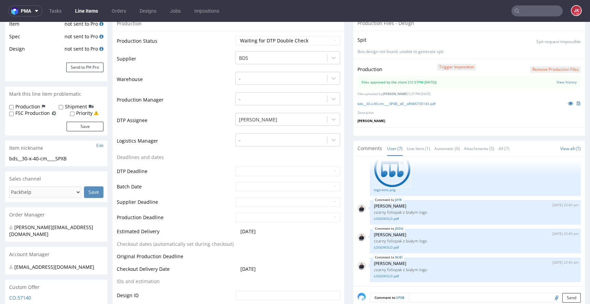
scroll to position [0, 0]
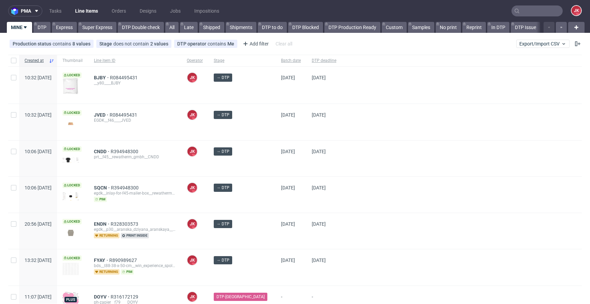
click at [358, 148] on div at bounding box center [462, 158] width 240 height 36
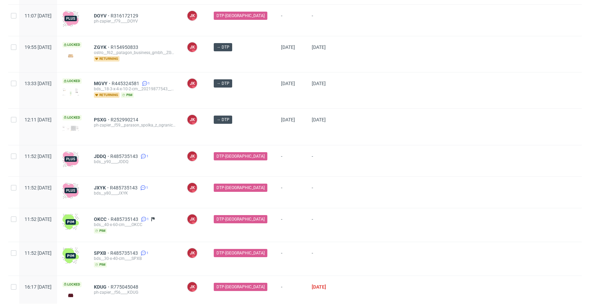
scroll to position [346, 0]
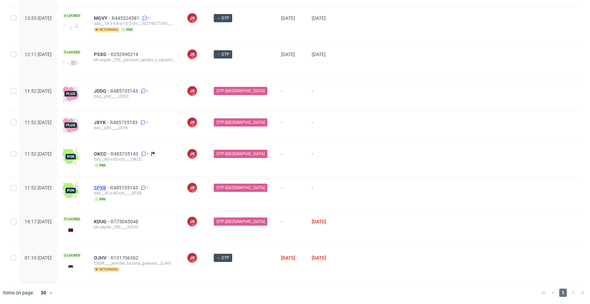
click at [110, 187] on span "SPXB" at bounding box center [102, 187] width 16 height 5
click at [111, 151] on span "OKCC" at bounding box center [102, 153] width 17 height 5
click at [110, 119] on span "JXYK" at bounding box center [102, 121] width 16 height 5
click at [110, 89] on span "JDDQ" at bounding box center [102, 90] width 16 height 5
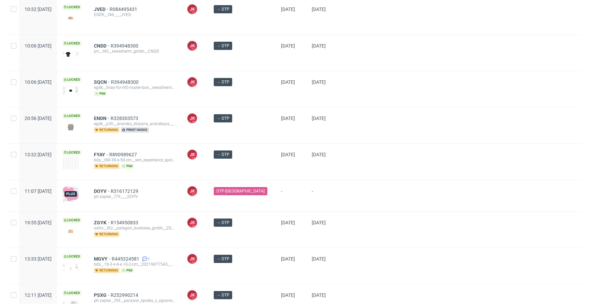
scroll to position [94, 0]
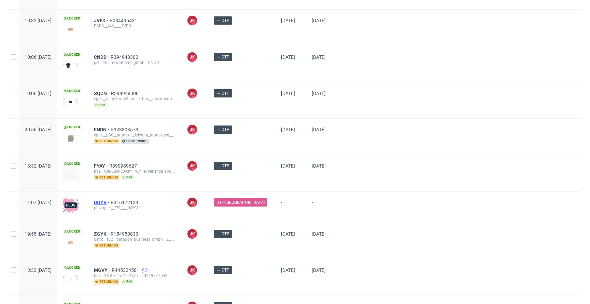
click at [111, 200] on span "DOYV" at bounding box center [102, 201] width 17 height 5
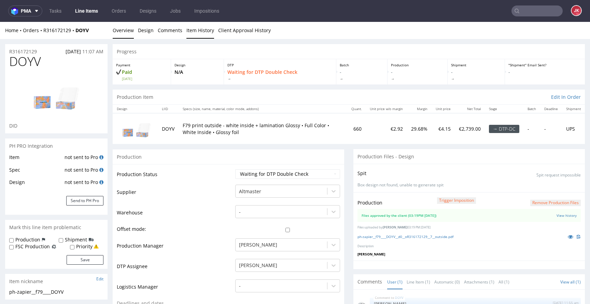
click at [196, 31] on link "Item History" at bounding box center [200, 30] width 28 height 17
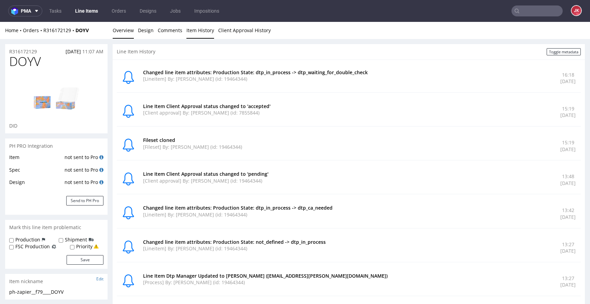
click at [123, 31] on link "Overview" at bounding box center [123, 30] width 21 height 17
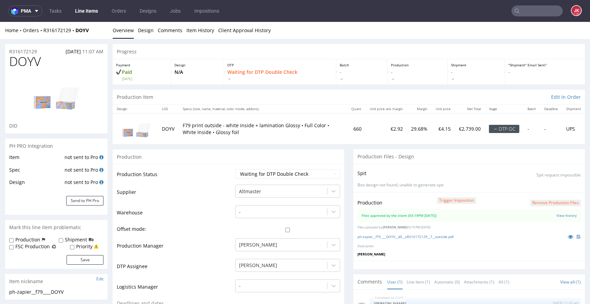
click at [89, 11] on link "Line Items" at bounding box center [86, 10] width 31 height 11
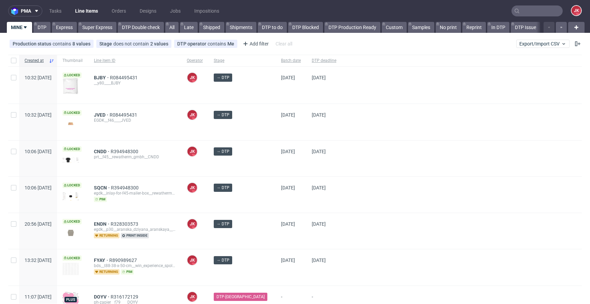
click at [343, 165] on div at bounding box center [462, 158] width 240 height 36
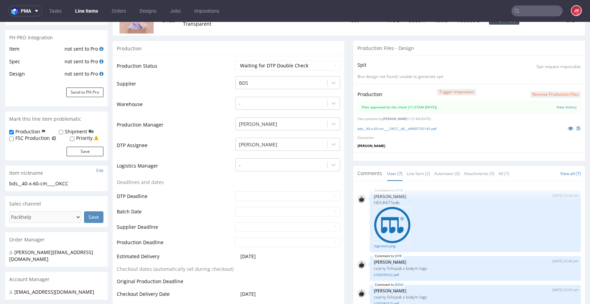
scroll to position [224, 0]
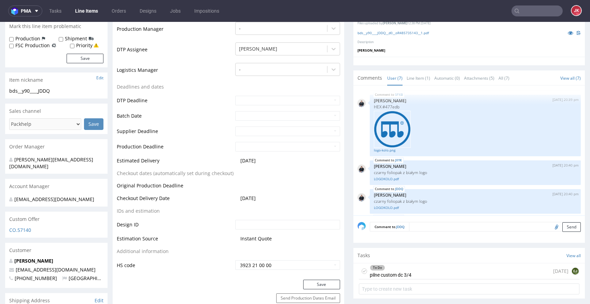
scroll to position [258, 0]
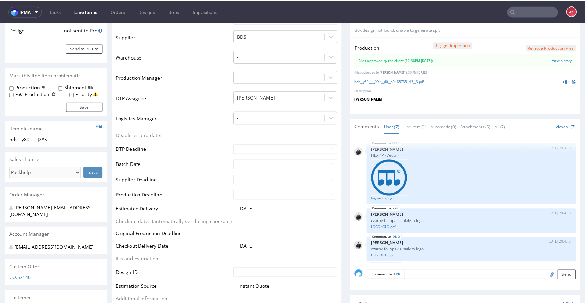
scroll to position [231, 0]
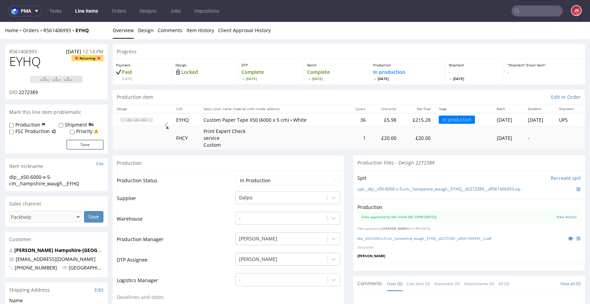
click at [568, 238] on icon at bounding box center [570, 238] width 5 height 5
click at [198, 32] on link "Item History" at bounding box center [200, 30] width 28 height 17
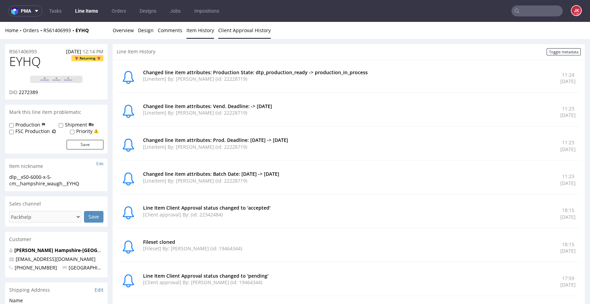
click at [245, 31] on link "Client Approval History" at bounding box center [244, 30] width 53 height 17
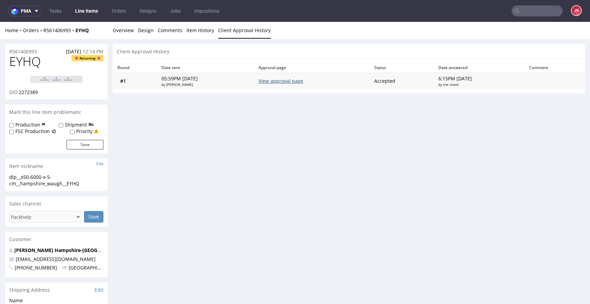
click at [300, 83] on link "View approval page" at bounding box center [280, 81] width 45 height 6
click at [130, 29] on link "Overview" at bounding box center [123, 30] width 21 height 17
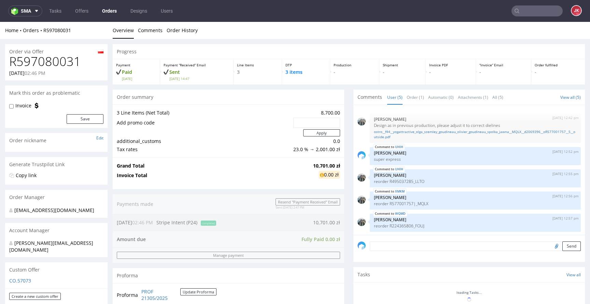
scroll to position [1, 0]
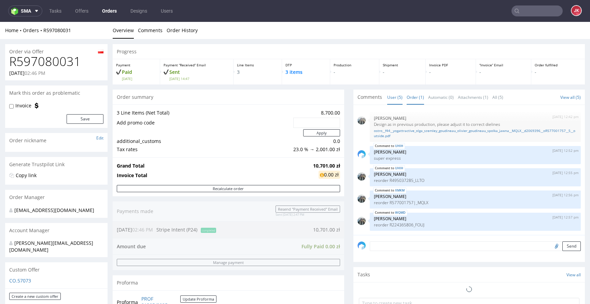
click at [411, 98] on link "Order (1)" at bounding box center [415, 97] width 17 height 15
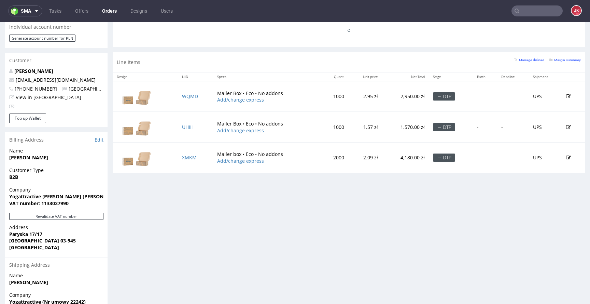
scroll to position [281, 0]
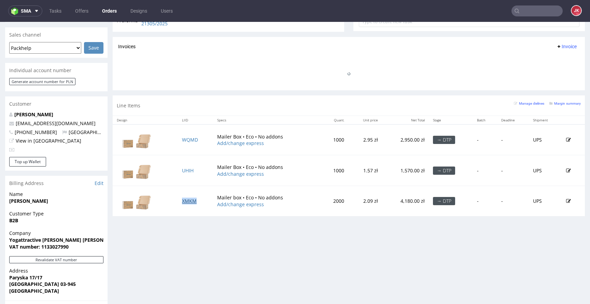
click at [186, 198] on link "XMKM" at bounding box center [189, 200] width 15 height 6
click at [187, 168] on link "UHIH" at bounding box center [188, 170] width 12 height 6
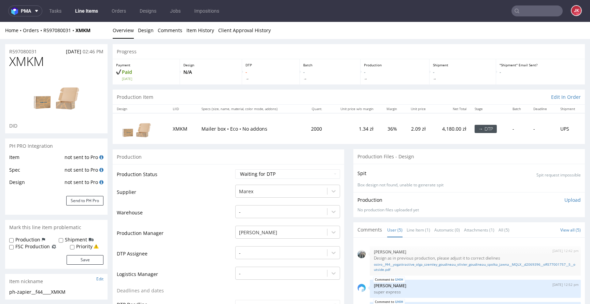
scroll to position [1, 0]
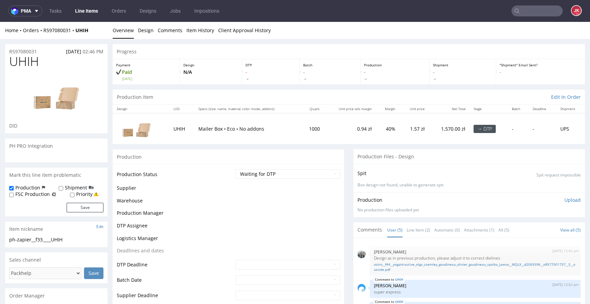
scroll to position [1, 0]
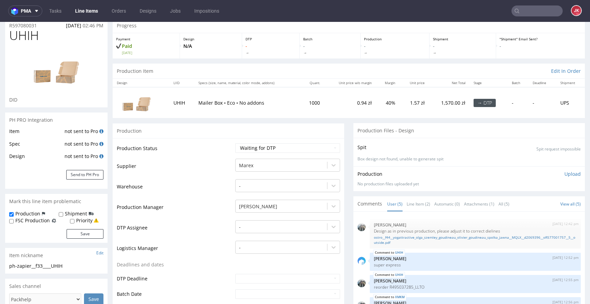
scroll to position [27, 0]
click at [407, 204] on link "Line Item (2)" at bounding box center [419, 203] width 24 height 15
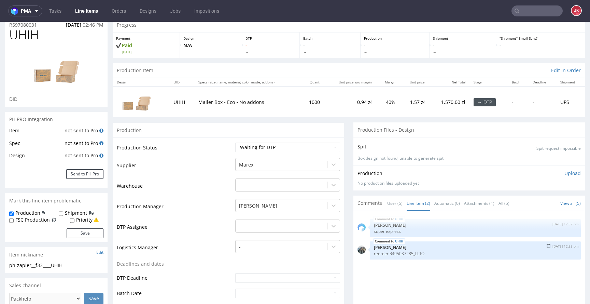
click at [418, 254] on p "reorder R495037285_LLTO" at bounding box center [475, 253] width 203 height 5
click at [431, 253] on p "reorder R495037285_LLTO" at bounding box center [475, 253] width 203 height 5
drag, startPoint x: 412, startPoint y: 254, endPoint x: 435, endPoint y: 254, distance: 22.9
click at [435, 254] on p "reorder R495037285_LLTO" at bounding box center [475, 253] width 203 height 5
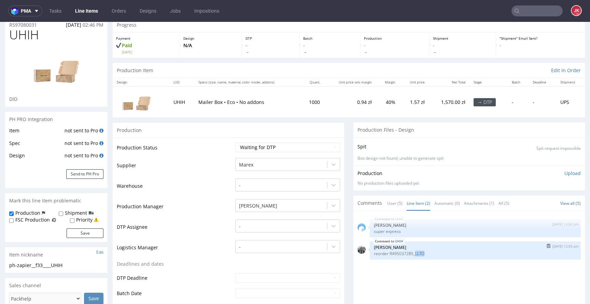
copy p "LLTO"
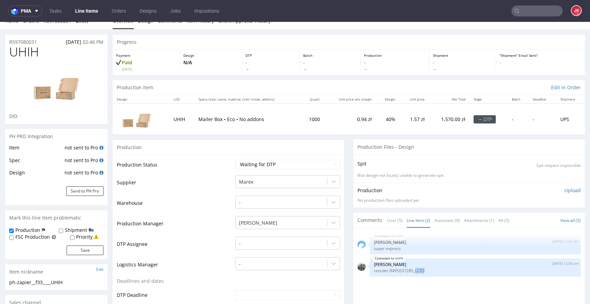
scroll to position [0, 0]
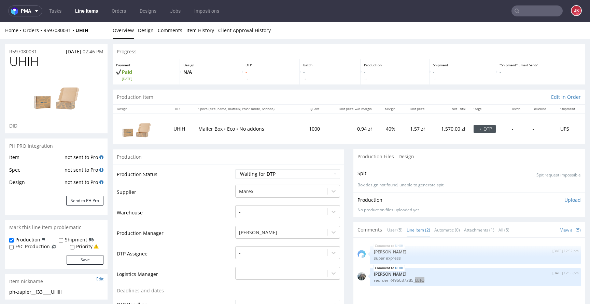
click at [86, 14] on link "Line Items" at bounding box center [86, 10] width 31 height 11
drag, startPoint x: 384, startPoint y: 280, endPoint x: 408, endPoint y: 280, distance: 24.2
click at [408, 280] on p "reorder R495037285_LLTO" at bounding box center [475, 279] width 203 height 5
copy p "R495037285"
click at [424, 163] on div "Production Files - Design" at bounding box center [468, 156] width 231 height 15
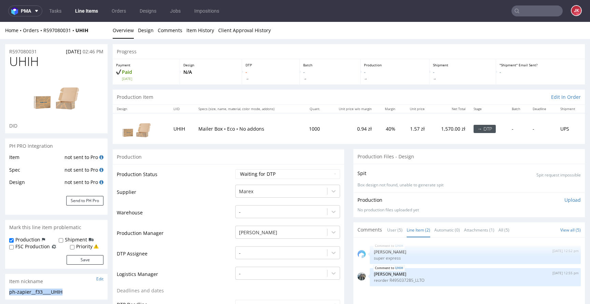
drag, startPoint x: 68, startPoint y: 291, endPoint x: 0, endPoint y: 292, distance: 68.0
copy div "ph-zapier__f33____UHIH"
click at [20, 63] on span "UHIH" at bounding box center [24, 62] width 30 height 14
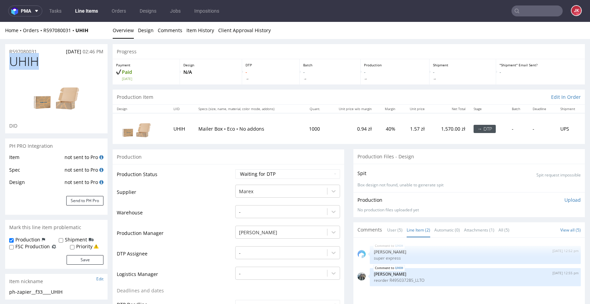
copy span "UHIH"
click at [263, 175] on select "Waiting for Artwork Waiting for Diecut Waiting for Mockup Waiting for DTP Waiti…" at bounding box center [287, 174] width 105 height 10
click at [235, 169] on select "Waiting for Artwork Waiting for Diecut Waiting for Mockup Waiting for DTP Waiti…" at bounding box center [287, 174] width 105 height 10
click at [274, 171] on select "Waiting for Artwork Waiting for Diecut Waiting for Mockup Waiting for DTP Waiti…" at bounding box center [287, 174] width 105 height 10
select select "dtp_in_process"
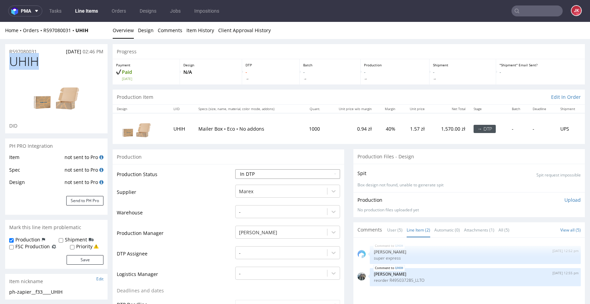
click at [235, 169] on select "Waiting for Artwork Waiting for Diecut Waiting for Mockup Waiting for DTP Waiti…" at bounding box center [287, 174] width 105 height 10
click at [250, 254] on div "-" at bounding box center [287, 251] width 105 height 10
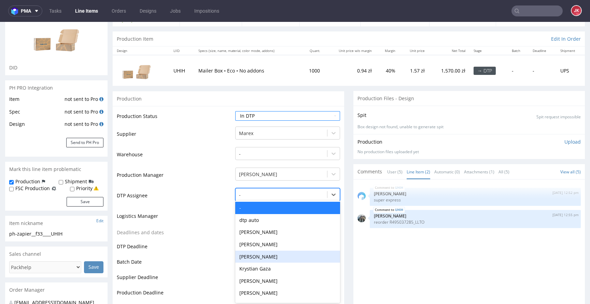
scroll to position [60, 0]
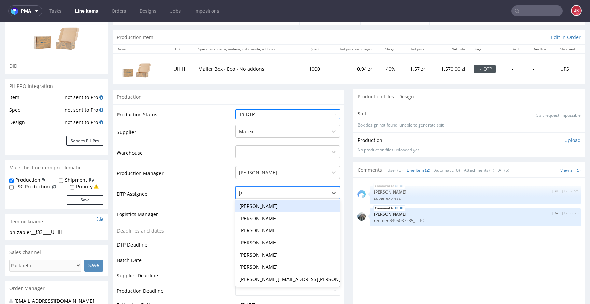
type input "jan"
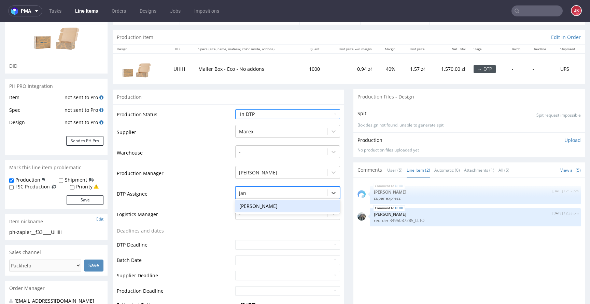
click at [277, 208] on div "[PERSON_NAME]" at bounding box center [287, 206] width 105 height 12
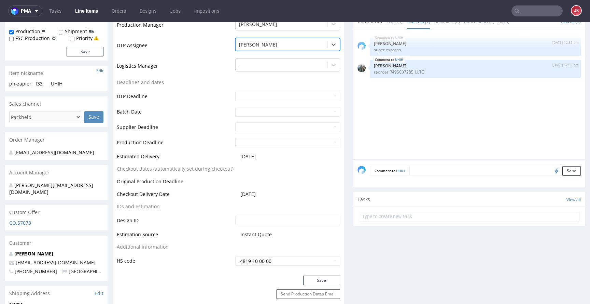
scroll to position [217, 0]
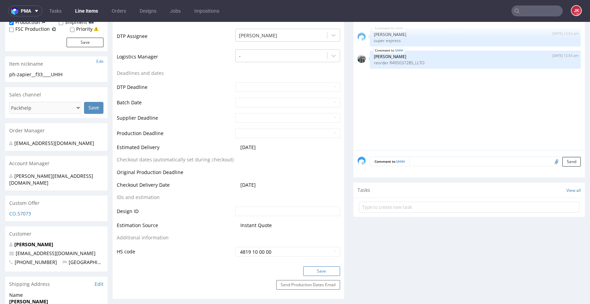
click at [303, 270] on button "Save" at bounding box center [321, 271] width 37 height 10
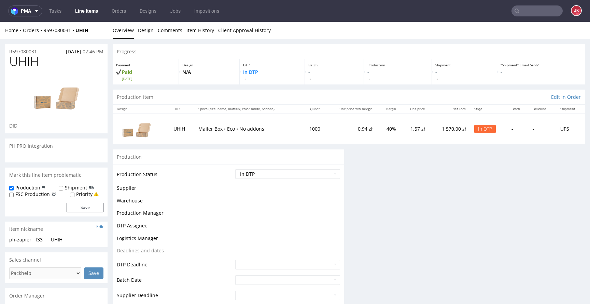
scroll to position [0, 0]
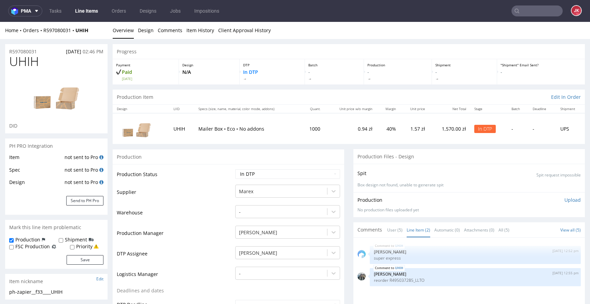
click at [564, 201] on p "Upload" at bounding box center [572, 199] width 16 height 7
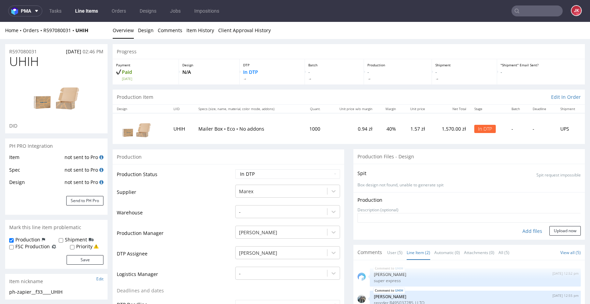
click at [529, 231] on div "Add files" at bounding box center [532, 231] width 34 height 10
type input "C:\fakepath\ph-zapier__f33____UHIH__d2099601__oR495037285__v5__outside.pdf"
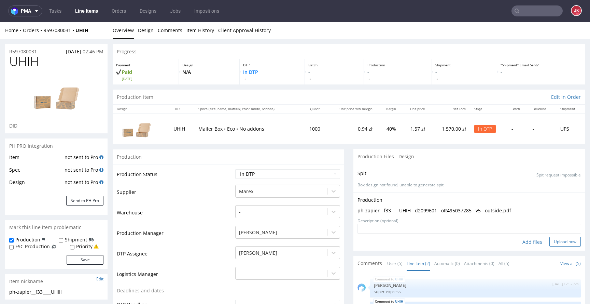
click at [552, 242] on button "Upload now" at bounding box center [564, 242] width 31 height 10
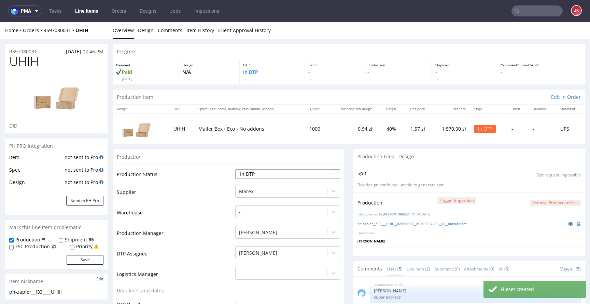
click at [271, 175] on select "Waiting for Artwork Waiting for Diecut Waiting for Mockup Waiting for DTP Waiti…" at bounding box center [287, 174] width 105 height 10
click at [235, 169] on select "Waiting for Artwork Waiting for Diecut Waiting for Mockup Waiting for DTP Waiti…" at bounding box center [287, 174] width 105 height 10
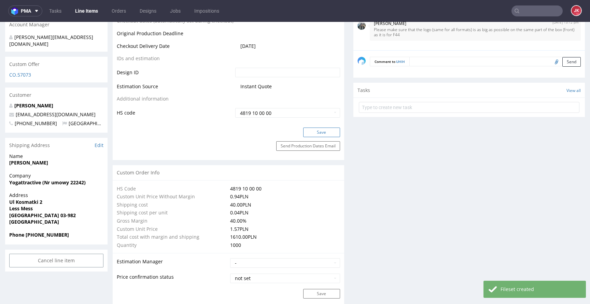
scroll to position [358, 0]
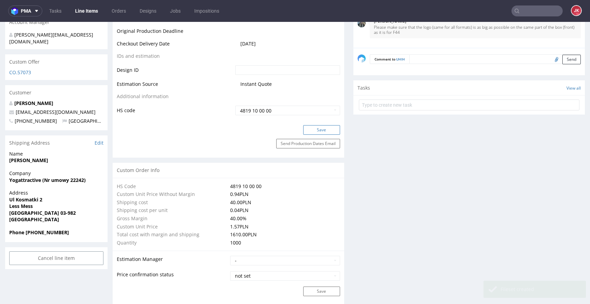
click at [309, 129] on button "Save" at bounding box center [321, 130] width 37 height 10
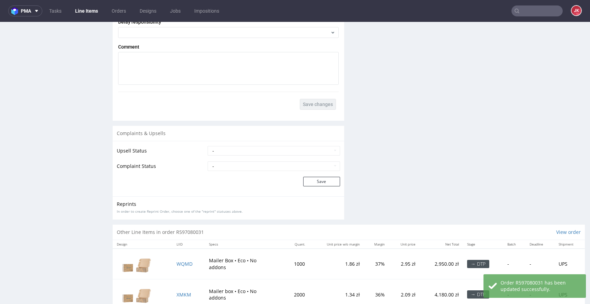
scroll to position [1133, 0]
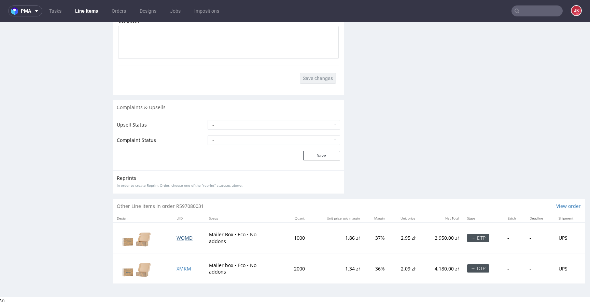
click at [183, 238] on span "WQMD" at bounding box center [185, 237] width 16 height 6
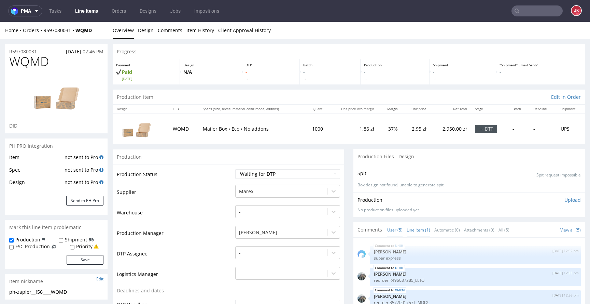
click at [410, 229] on link "Line Item (1)" at bounding box center [419, 229] width 24 height 15
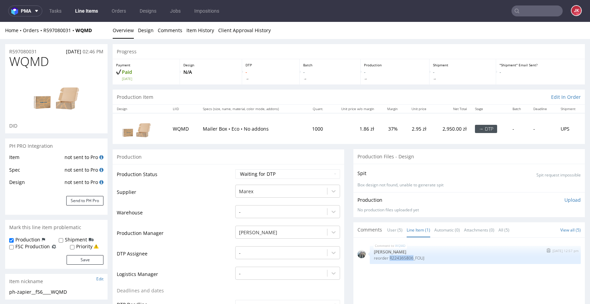
drag, startPoint x: 383, startPoint y: 259, endPoint x: 409, endPoint y: 260, distance: 26.0
click at [409, 260] on p "reorder R224365806_FOUJ" at bounding box center [475, 257] width 203 height 5
copy p "R224365806"
click at [94, 11] on link "Line Items" at bounding box center [86, 10] width 31 height 11
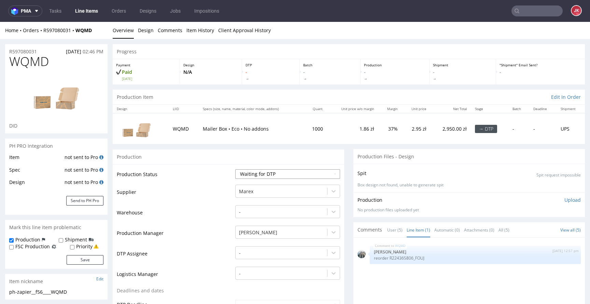
click at [251, 177] on select "Waiting for Artwork Waiting for Diecut Waiting for Mockup Waiting for DTP Waiti…" at bounding box center [287, 174] width 105 height 10
select select "dtp_in_process"
click at [235, 169] on select "Waiting for Artwork Waiting for Diecut Waiting for Mockup Waiting for DTP Waiti…" at bounding box center [287, 174] width 105 height 10
click at [263, 250] on div "-" at bounding box center [287, 251] width 105 height 10
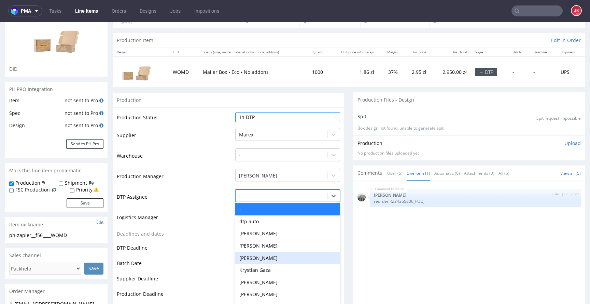
scroll to position [60, 0]
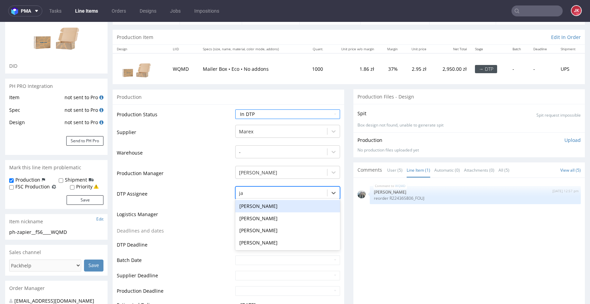
type input "jan"
click at [272, 208] on div "[PERSON_NAME]" at bounding box center [287, 206] width 105 height 12
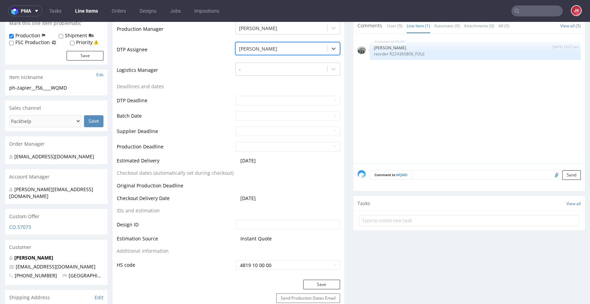
scroll to position [247, 0]
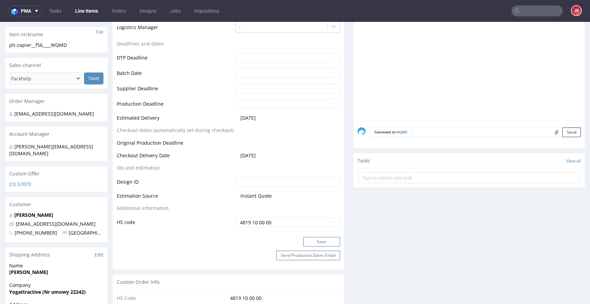
click at [309, 240] on button "Save" at bounding box center [321, 242] width 37 height 10
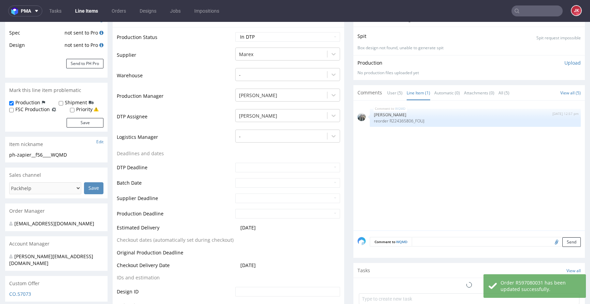
scroll to position [0, 0]
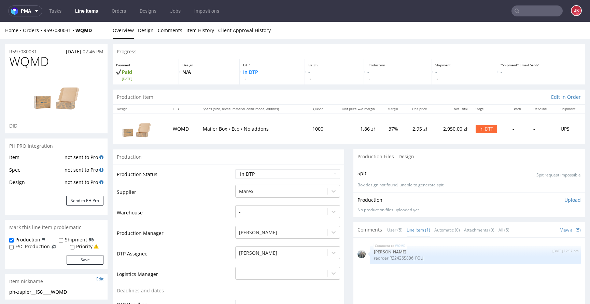
drag, startPoint x: 77, startPoint y: 293, endPoint x: 0, endPoint y: 293, distance: 77.2
copy div "ph-zapier__f56____WQMD"
click at [43, 51] on div "R597080031 03.10.2025 02:46 PM" at bounding box center [56, 49] width 102 height 11
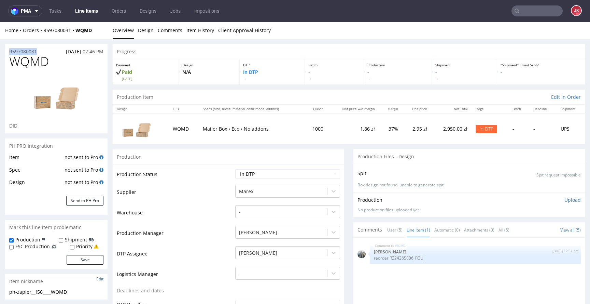
drag, startPoint x: 42, startPoint y: 51, endPoint x: 0, endPoint y: 51, distance: 42.3
copy p "R597080031"
click at [36, 61] on span "WQMD" at bounding box center [29, 62] width 40 height 14
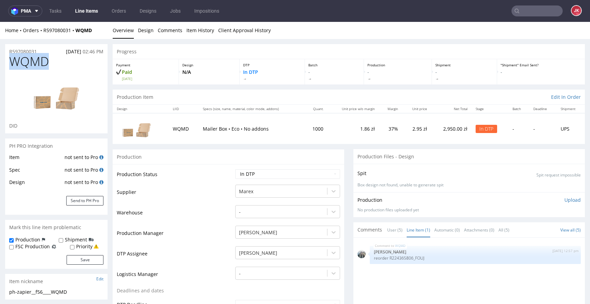
copy span "WQMD"
click at [564, 200] on p "Upload" at bounding box center [572, 199] width 16 height 7
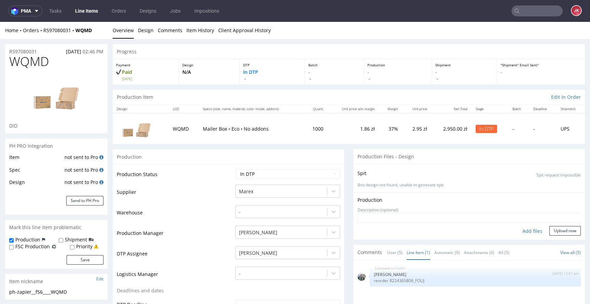
click at [521, 230] on div "Add files" at bounding box center [532, 231] width 34 height 10
type input "C:\fakepath\ph-zapier__f56____WQMD__d2093835__oR597080031__outside.pdf"
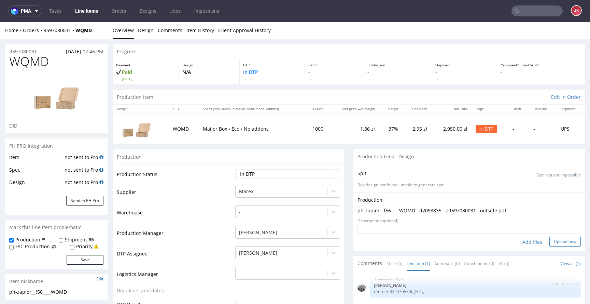
click at [555, 239] on button "Upload now" at bounding box center [564, 242] width 31 height 10
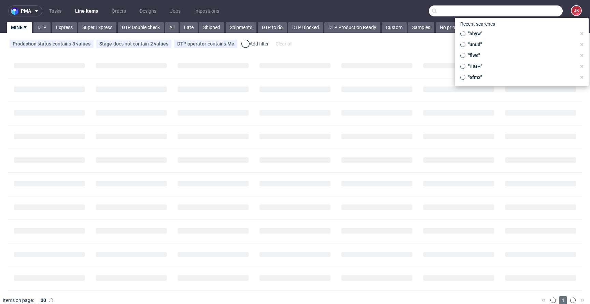
click at [531, 13] on input "text" at bounding box center [496, 10] width 134 height 11
paste input "LLTO"
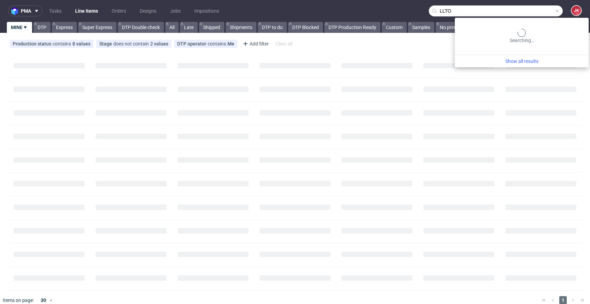
click at [482, 9] on input "LLTO" at bounding box center [496, 10] width 134 height 11
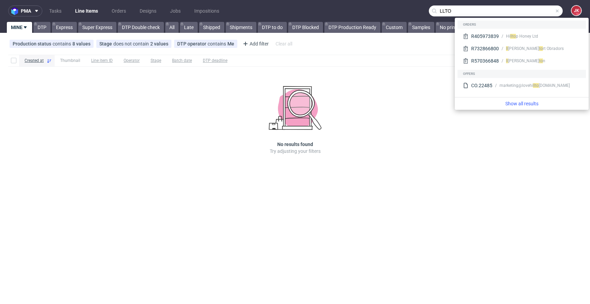
click at [480, 9] on input "LLTO" at bounding box center [496, 10] width 134 height 11
paste input "R495037285"
type input "R495037285"
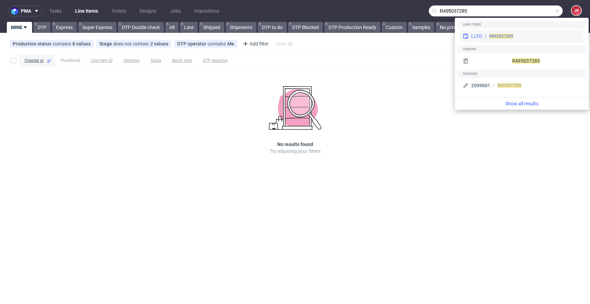
click at [497, 36] on span "R495037285" at bounding box center [501, 36] width 24 height 5
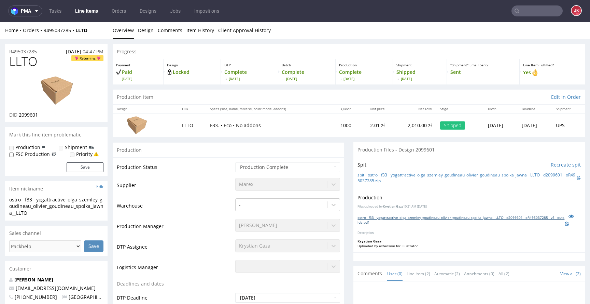
click at [399, 221] on link "ostro__f33__yogattractive_olga_szemley_goudineau_olivier_goudineau_spolka_jawna…" at bounding box center [461, 220] width 208 height 10
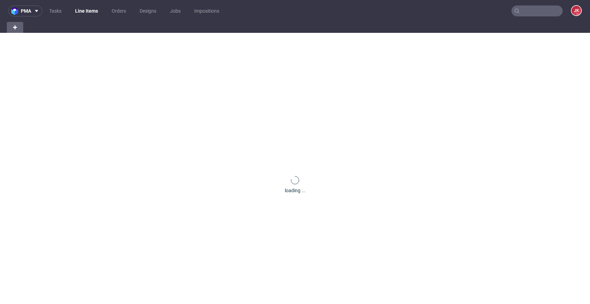
click at [522, 11] on input "text" at bounding box center [536, 10] width 51 height 11
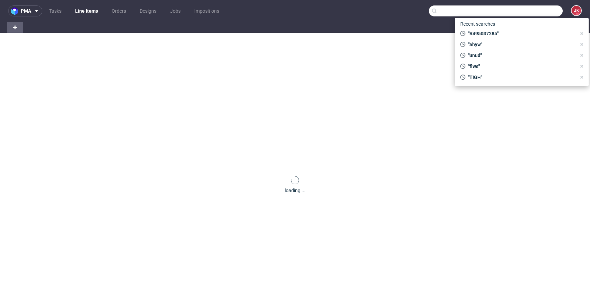
paste input "R224365806"
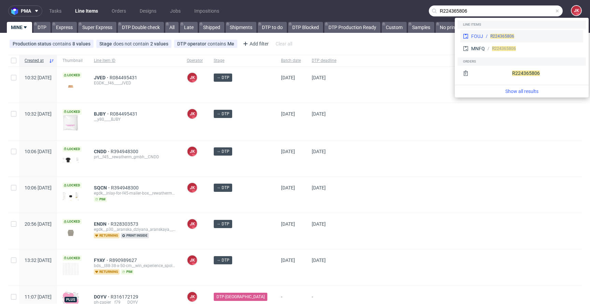
type input "R224365806"
click at [500, 34] on span "R224365806" at bounding box center [502, 36] width 24 height 5
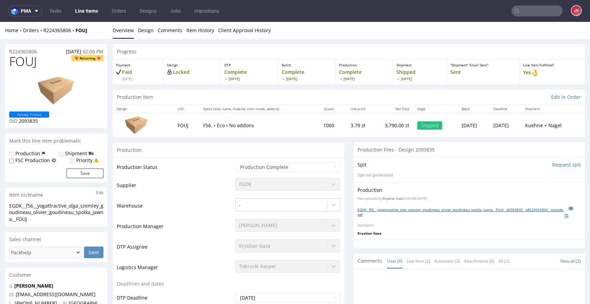
click at [382, 209] on link "EGDK__f56__yogattractive_olga_szemley_goudineau_olivier_goudineau_spolka_jawna_…" at bounding box center [460, 212] width 207 height 10
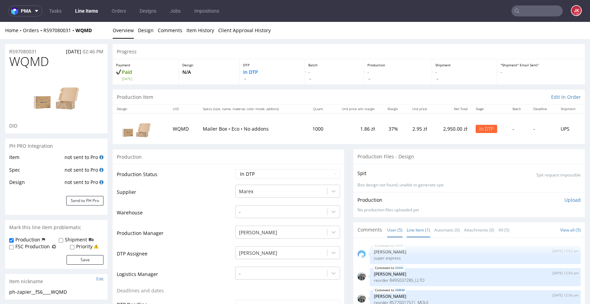
click at [419, 232] on link "Line Item (1)" at bounding box center [419, 229] width 24 height 15
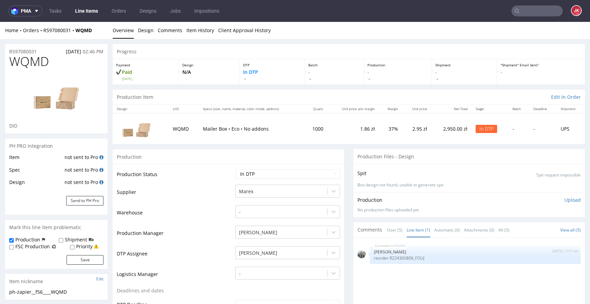
click at [565, 200] on p "Upload" at bounding box center [572, 199] width 16 height 7
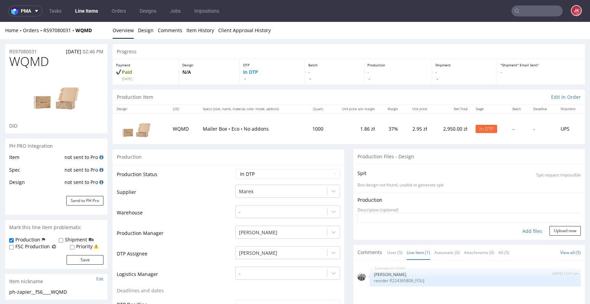
click at [516, 231] on div "Add files" at bounding box center [532, 231] width 34 height 10
type input "C:\fakepath\ph-zapier__f56____WQMD__d2093835__oR597080031__outside.pdf"
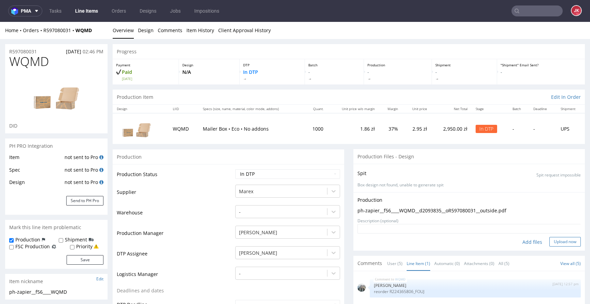
click at [549, 241] on button "Upload now" at bounding box center [564, 242] width 31 height 10
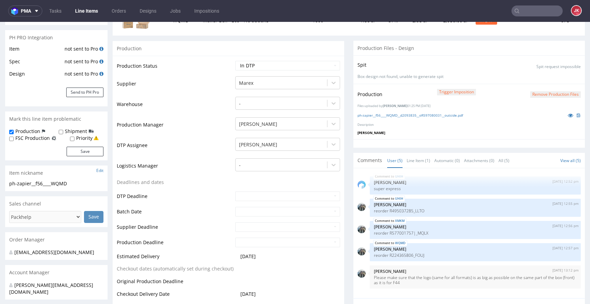
scroll to position [83, 0]
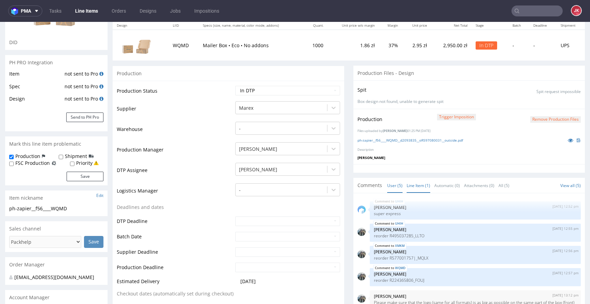
click at [408, 182] on link "Line Item (1)" at bounding box center [419, 185] width 24 height 15
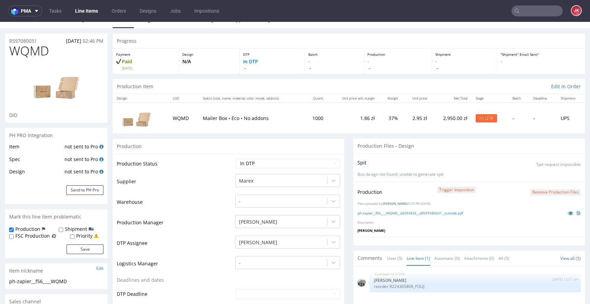
scroll to position [0, 0]
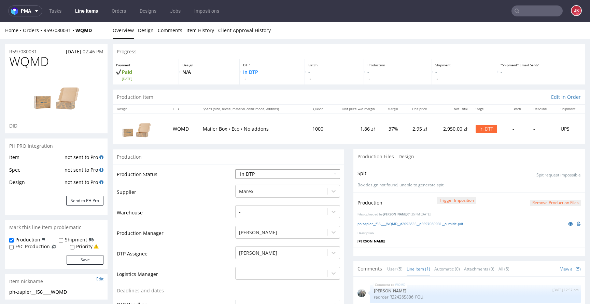
click at [269, 174] on select "Waiting for Artwork Waiting for Diecut Waiting for Mockup Waiting for DTP Waiti…" at bounding box center [287, 174] width 105 height 10
click at [235, 169] on select "Waiting for Artwork Waiting for Diecut Waiting for Mockup Waiting for DTP Waiti…" at bounding box center [287, 174] width 105 height 10
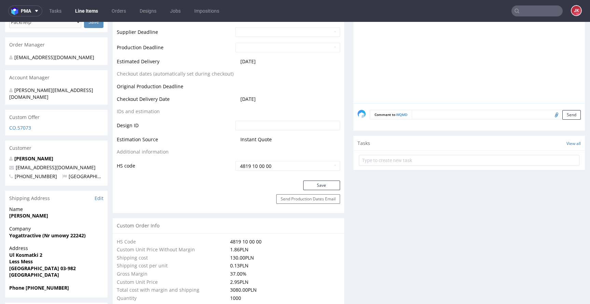
scroll to position [315, 0]
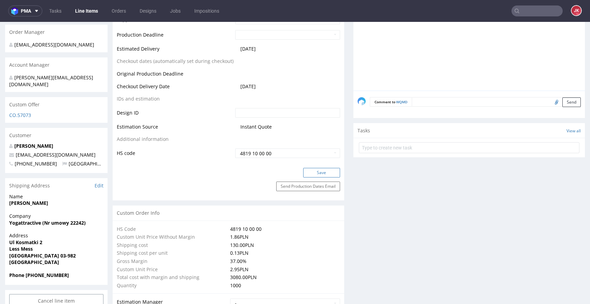
click at [328, 174] on button "Save" at bounding box center [321, 173] width 37 height 10
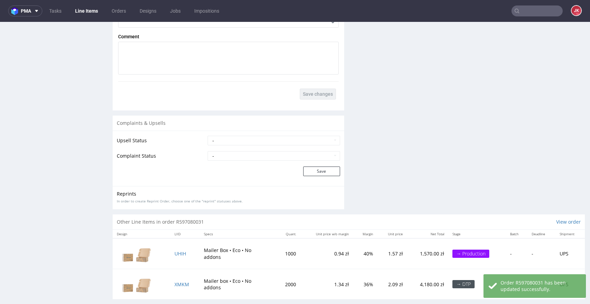
scroll to position [1133, 0]
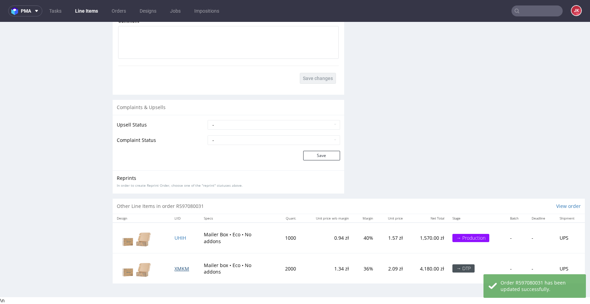
click at [179, 269] on span "XMKM" at bounding box center [181, 268] width 15 height 6
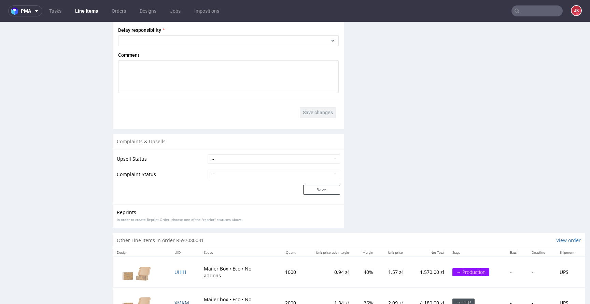
scroll to position [1133, 0]
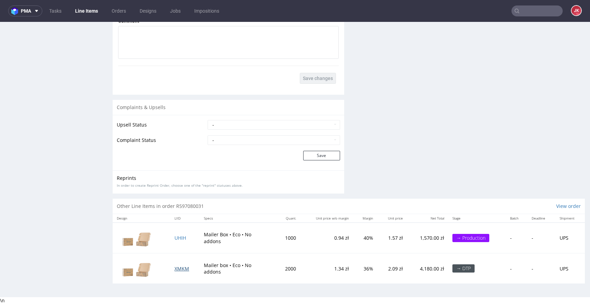
click at [181, 268] on span "XMKM" at bounding box center [181, 268] width 15 height 6
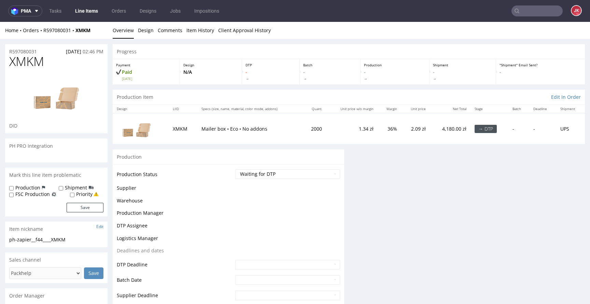
scroll to position [0, 0]
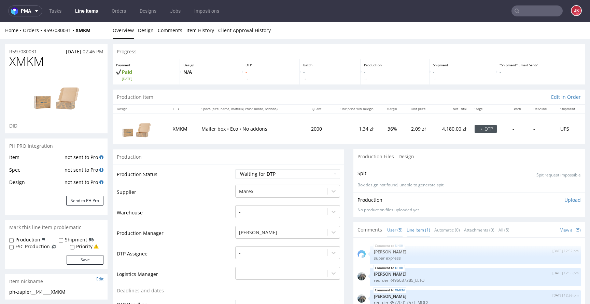
click at [411, 234] on link "Line Item (1)" at bounding box center [419, 229] width 24 height 15
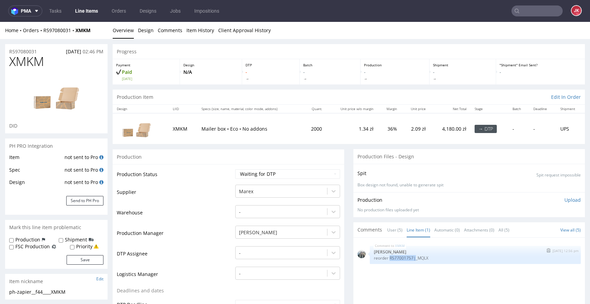
drag, startPoint x: 384, startPoint y: 258, endPoint x: 409, endPoint y: 259, distance: 25.3
click at [409, 259] on p "reorder R577001757|_MQLX" at bounding box center [475, 257] width 203 height 5
copy p "R577001757|"
click at [280, 177] on select "Waiting for Artwork Waiting for Diecut Waiting for Mockup Waiting for DTP Waiti…" at bounding box center [287, 174] width 105 height 10
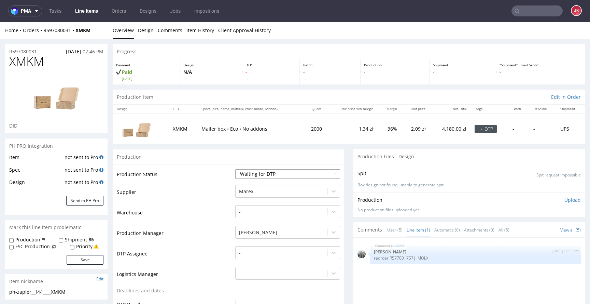
select select "dtp_in_process"
click at [235, 169] on select "Waiting for Artwork Waiting for Diecut Waiting for Mockup Waiting for DTP Waiti…" at bounding box center [287, 174] width 105 height 10
click at [266, 252] on div "-" at bounding box center [287, 251] width 105 height 10
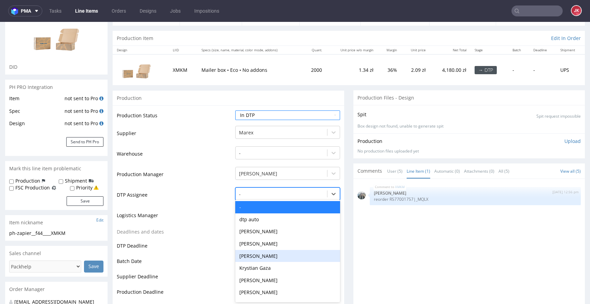
scroll to position [60, 0]
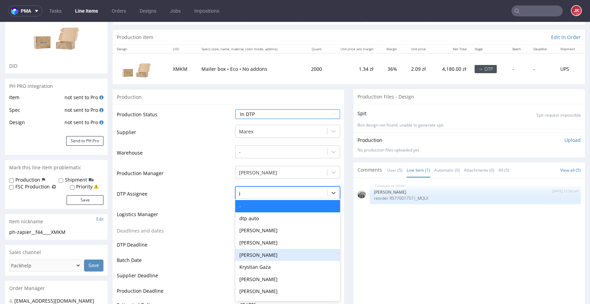
type input "jan"
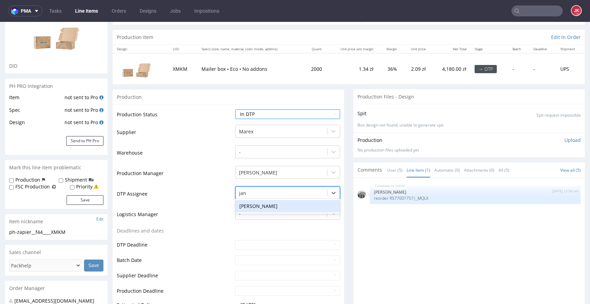
click at [270, 206] on div "[PERSON_NAME]" at bounding box center [287, 206] width 105 height 12
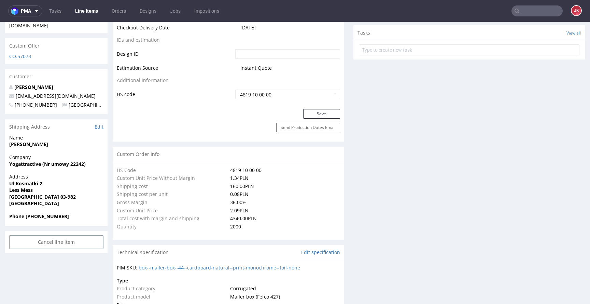
scroll to position [384, 0]
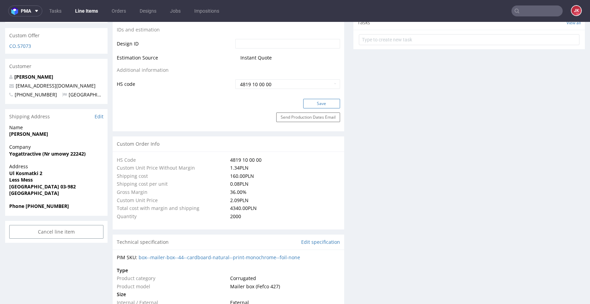
click at [318, 105] on button "Save" at bounding box center [321, 104] width 37 height 10
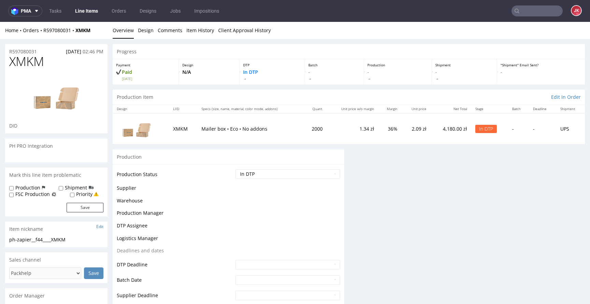
scroll to position [14, 0]
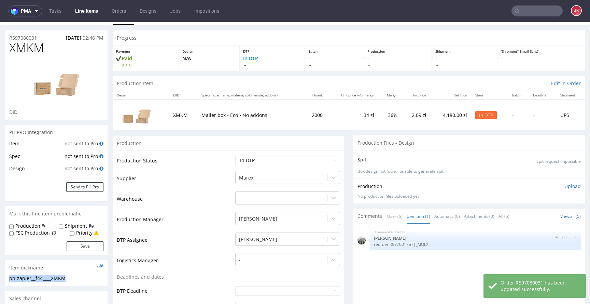
drag, startPoint x: 74, startPoint y: 278, endPoint x: 0, endPoint y: 277, distance: 73.7
copy div "ph-zapier__f44____XMKM"
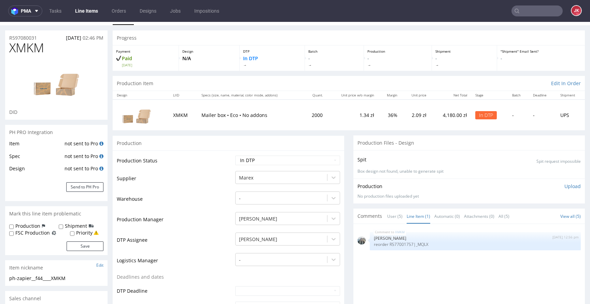
click at [28, 51] on span "XMKM" at bounding box center [26, 48] width 35 height 14
copy span "XMKM"
click at [565, 184] on p "Upload" at bounding box center [572, 186] width 16 height 7
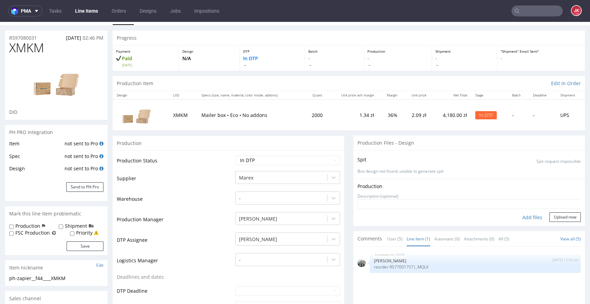
click at [516, 218] on div "Add files" at bounding box center [532, 217] width 34 height 10
type input "C:\fakepath\ph-zapier__f44____XMKM__d2069396__oR577001757__5__outside.pdf"
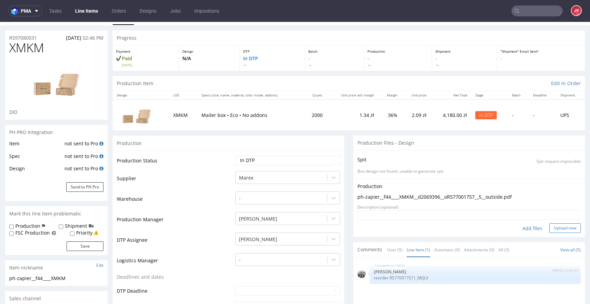
click at [554, 227] on button "Upload now" at bounding box center [564, 228] width 31 height 10
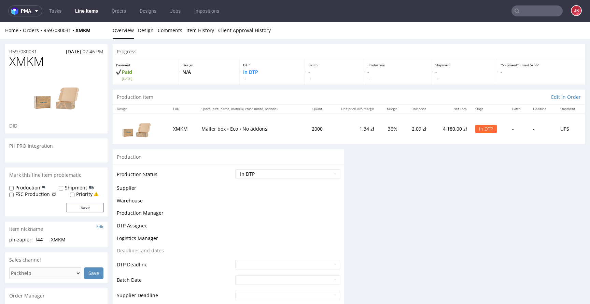
scroll to position [0, 0]
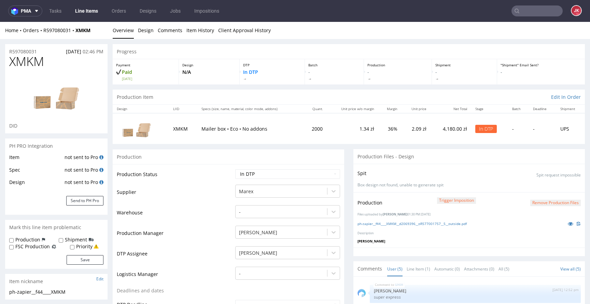
click at [316, 177] on select "Waiting for Artwork Waiting for Diecut Waiting for Mockup Waiting for DTP Waiti…" at bounding box center [287, 174] width 105 height 10
select select "dtp_production_ready"
click at [235, 169] on select "Waiting for Artwork Waiting for Diecut Waiting for Mockup Waiting for DTP Waiti…" at bounding box center [287, 174] width 105 height 10
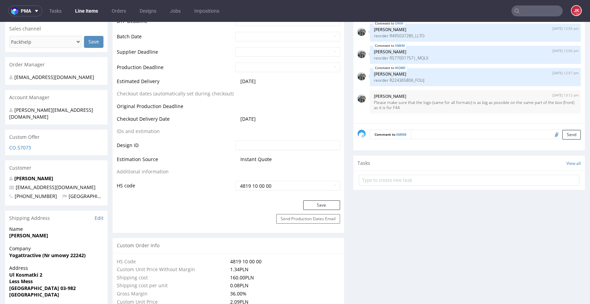
scroll to position [328, 0]
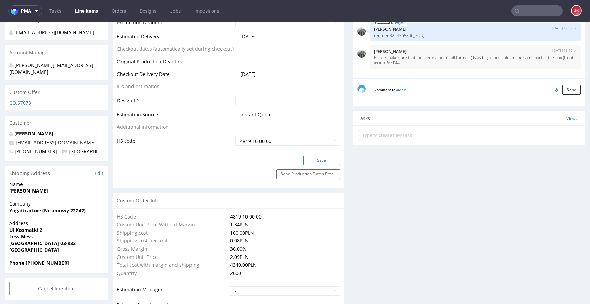
click at [316, 157] on button "Save" at bounding box center [321, 160] width 37 height 10
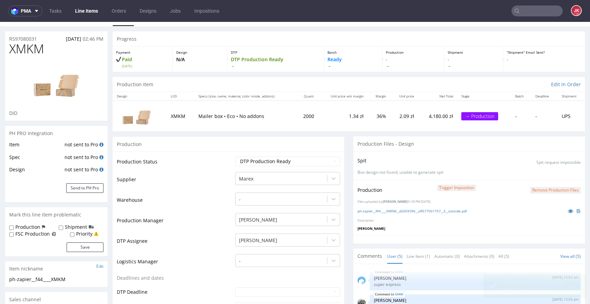
scroll to position [0, 0]
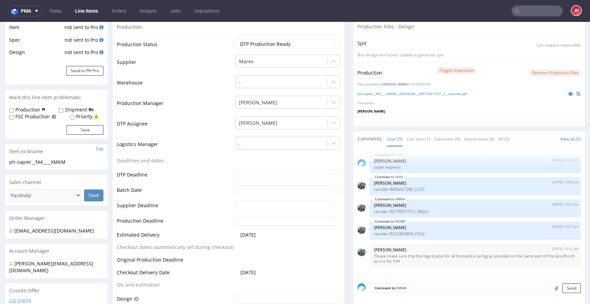
scroll to position [125, 0]
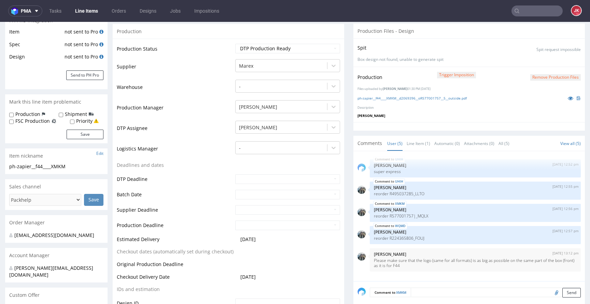
click at [207, 190] on td "Batch Date" at bounding box center [175, 196] width 117 height 15
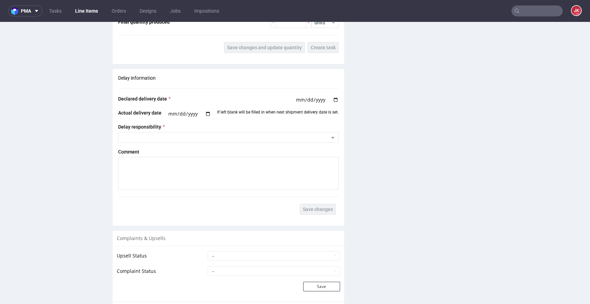
scroll to position [1133, 0]
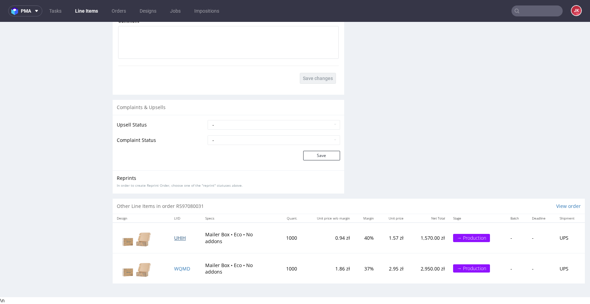
click at [179, 237] on span "UHIH" at bounding box center [180, 237] width 12 height 6
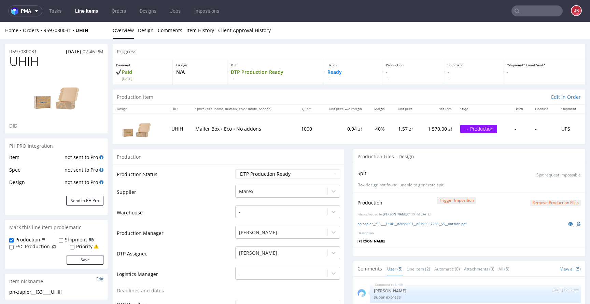
click at [88, 6] on link "Line Items" at bounding box center [86, 10] width 31 height 11
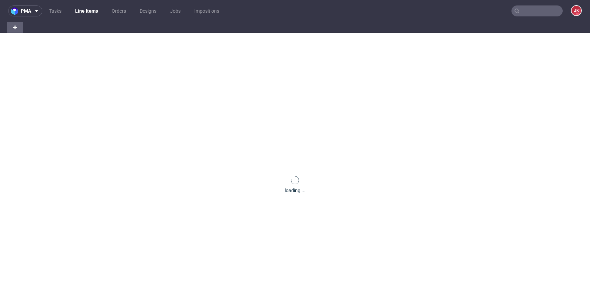
click at [87, 10] on link "Line Items" at bounding box center [86, 10] width 31 height 11
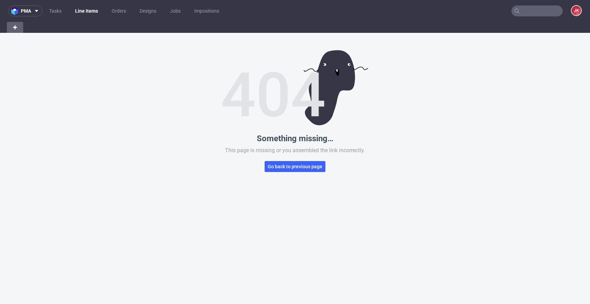
click at [80, 10] on link "Line Items" at bounding box center [86, 10] width 31 height 11
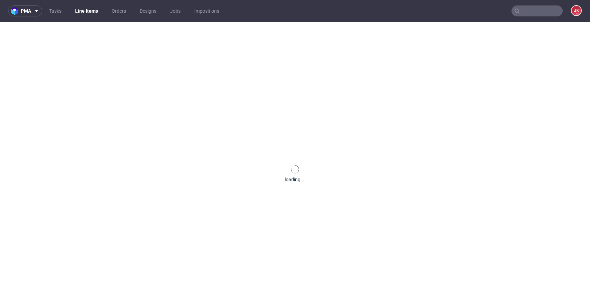
click at [523, 13] on input "text" at bounding box center [536, 10] width 51 height 11
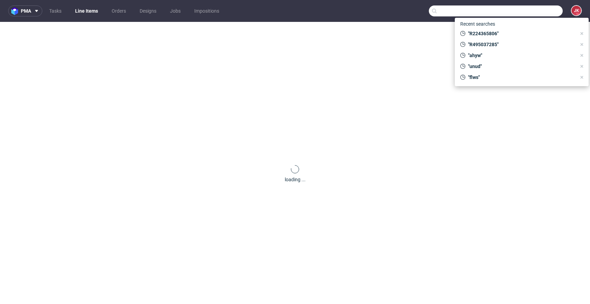
paste input "R577001757|"
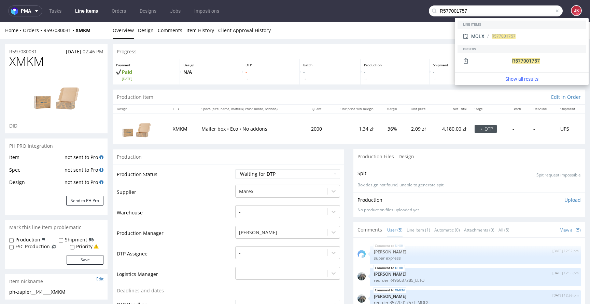
type input "R577001757"
click at [498, 37] on span "R577001757" at bounding box center [504, 36] width 24 height 5
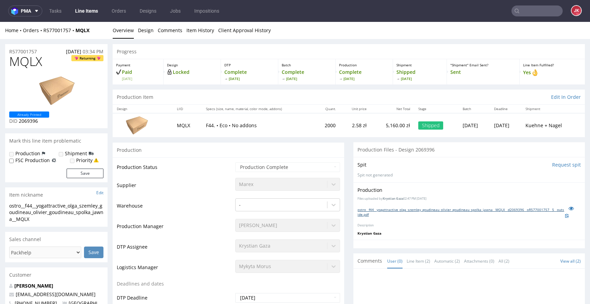
click at [405, 207] on link "ostro__f44__yogattractive_olga_szemley_goudineau_olivier_goudineau_spolka_jawna…" at bounding box center [461, 212] width 208 height 10
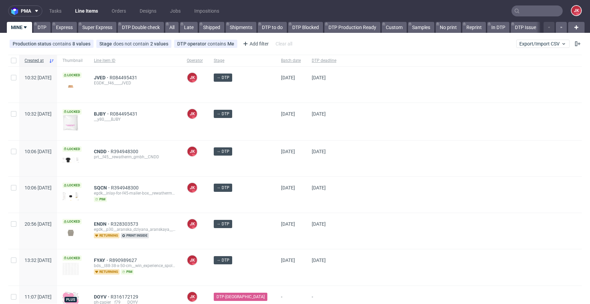
click at [297, 130] on div "[DATE]" at bounding box center [291, 121] width 31 height 37
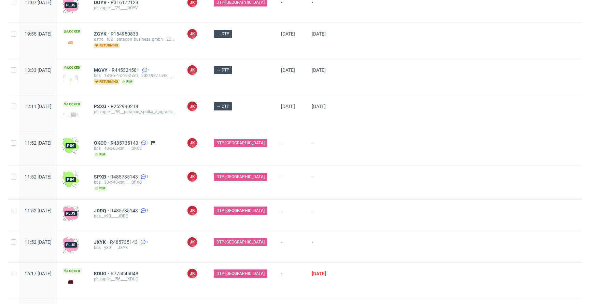
scroll to position [346, 0]
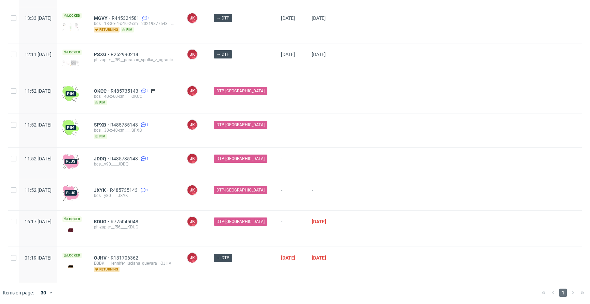
click at [293, 130] on div "-" at bounding box center [291, 130] width 31 height 33
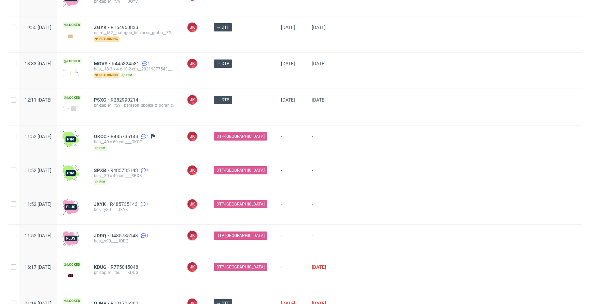
scroll to position [346, 0]
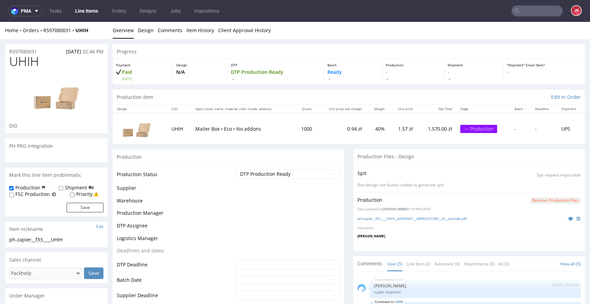
click at [272, 152] on div "Production" at bounding box center [228, 156] width 231 height 15
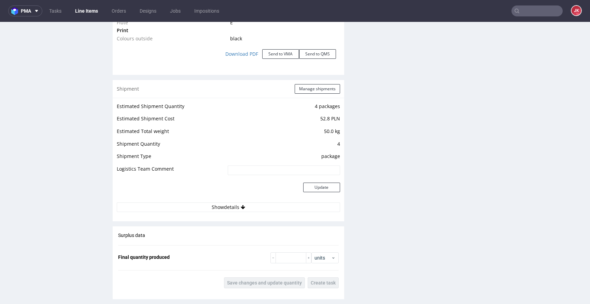
scroll to position [1127, 0]
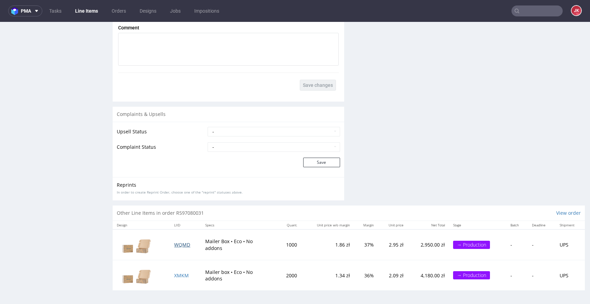
click at [181, 243] on span "WQMD" at bounding box center [182, 244] width 16 height 6
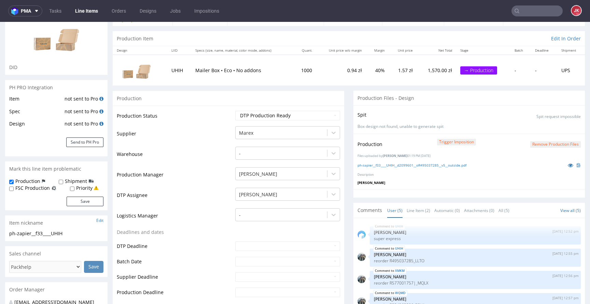
scroll to position [0, 0]
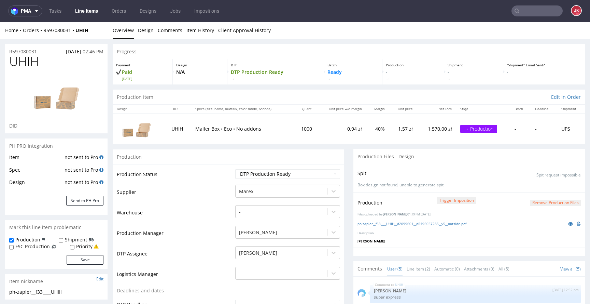
click at [553, 203] on button "Remove production files" at bounding box center [555, 202] width 51 height 6
click at [533, 187] on link "Yes" at bounding box center [533, 187] width 19 height 10
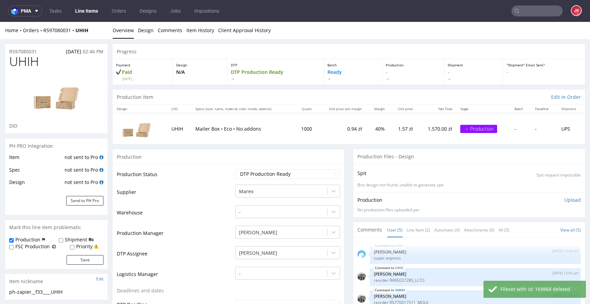
click at [564, 200] on p "Upload" at bounding box center [572, 199] width 16 height 7
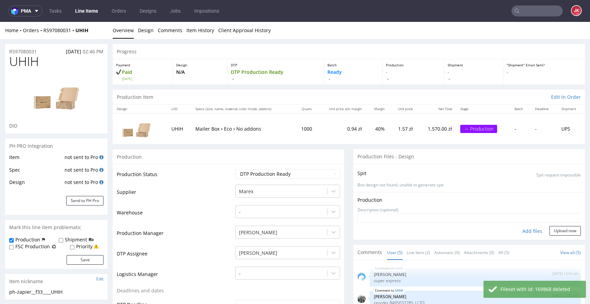
click at [523, 233] on div "Add files" at bounding box center [532, 231] width 34 height 10
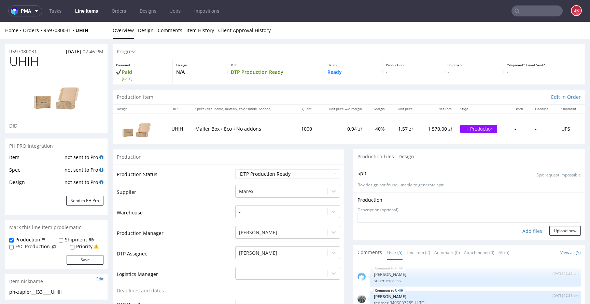
type input "C:\fakepath\ph-zapier__f33____UHIH__d2099601__oR495037285__v5__outside.pdf"
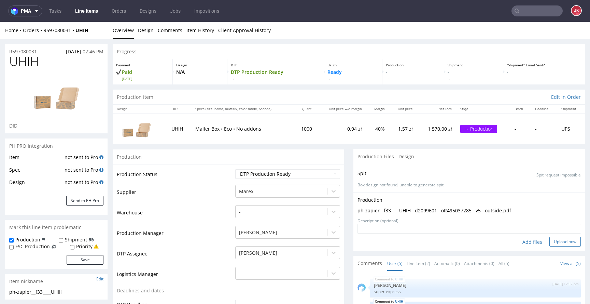
click at [549, 243] on button "Upload now" at bounding box center [564, 242] width 31 height 10
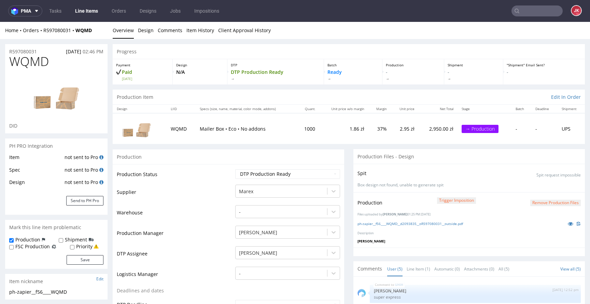
click at [543, 205] on button "Remove production files" at bounding box center [555, 202] width 51 height 6
click at [532, 186] on link "Yes" at bounding box center [533, 187] width 19 height 10
click at [536, 203] on button "Remove production files" at bounding box center [555, 202] width 51 height 6
click at [535, 189] on link "Yes" at bounding box center [533, 187] width 19 height 10
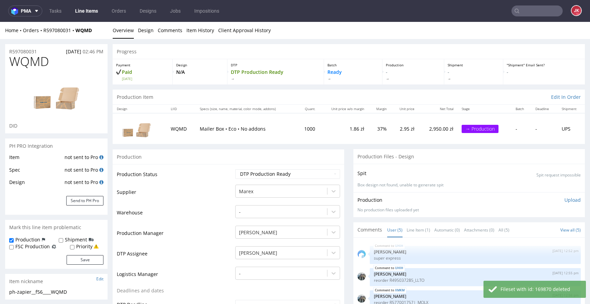
click at [564, 199] on p "Upload" at bounding box center [572, 199] width 16 height 7
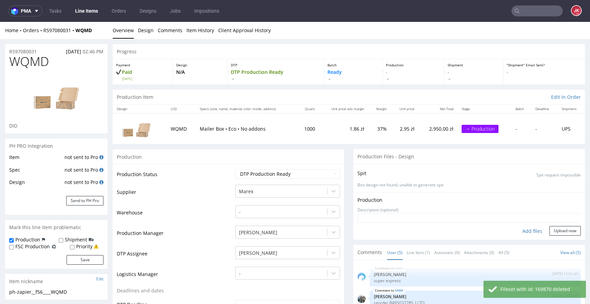
click at [520, 231] on div "Add files" at bounding box center [532, 231] width 34 height 10
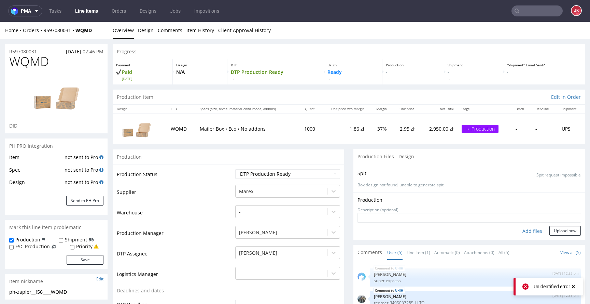
type input "C:\fakepath\ph-zapier__f56____WQMD__d2093835__oR597080031__outside.pdf"
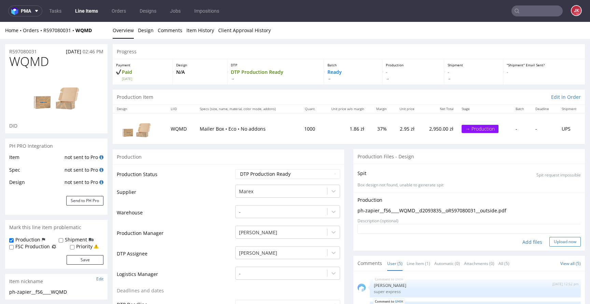
click at [549, 244] on button "Upload now" at bounding box center [564, 242] width 31 height 10
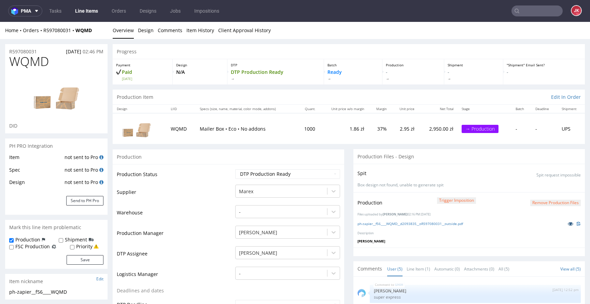
click at [568, 223] on icon at bounding box center [570, 223] width 5 height 5
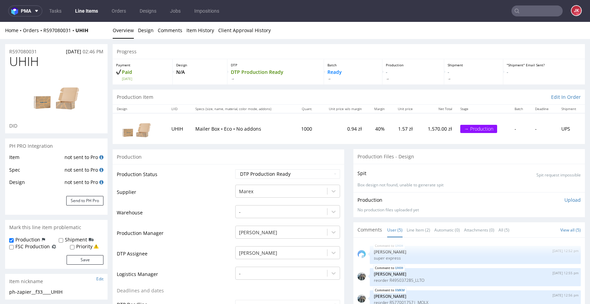
click at [564, 199] on p "Upload" at bounding box center [572, 199] width 16 height 7
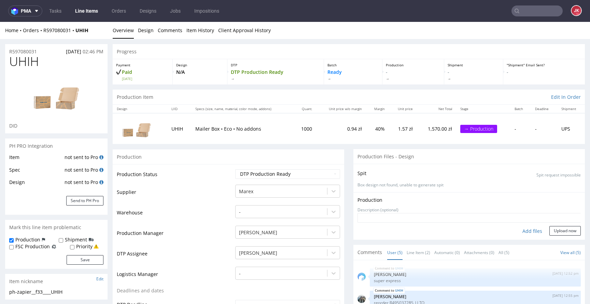
click at [519, 231] on div "Add files" at bounding box center [532, 231] width 34 height 10
type input "C:\fakepath\ph-zapier__f33____UHIH__d2099601__oR495037285__v5__outside.pdf"
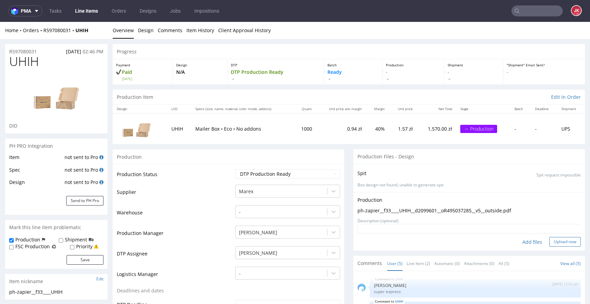
click at [549, 241] on button "Upload now" at bounding box center [564, 242] width 31 height 10
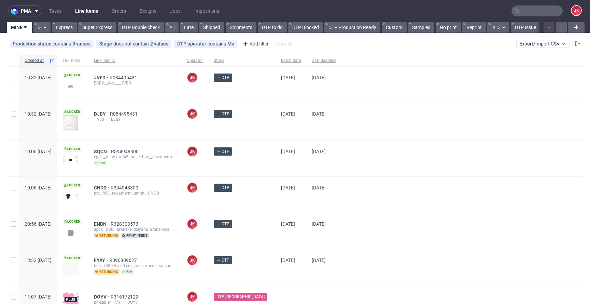
click at [321, 137] on div "15/10/2025" at bounding box center [324, 121] width 36 height 37
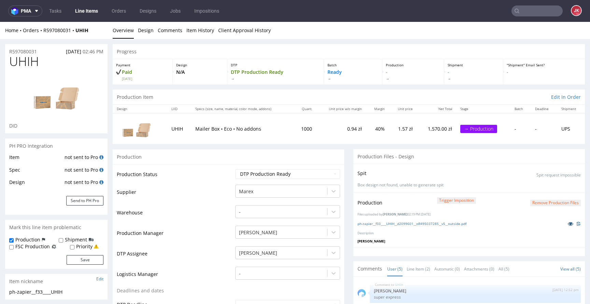
click at [568, 222] on icon at bounding box center [570, 223] width 5 height 5
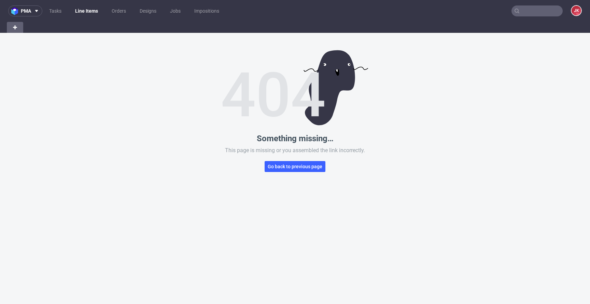
click at [94, 10] on link "Line Items" at bounding box center [86, 10] width 31 height 11
click at [87, 12] on link "Line Items" at bounding box center [86, 10] width 31 height 11
click at [283, 168] on span "Go back to previous page" at bounding box center [295, 166] width 55 height 5
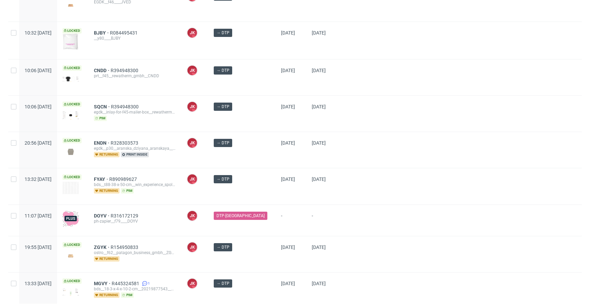
scroll to position [102, 0]
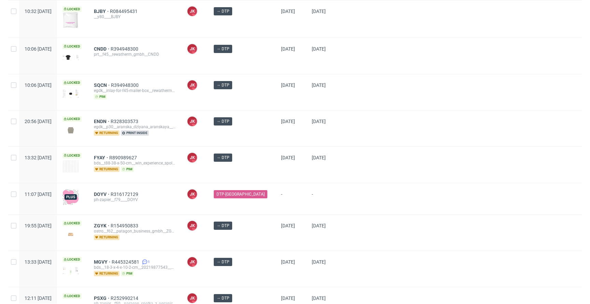
click at [364, 149] on div at bounding box center [462, 164] width 240 height 36
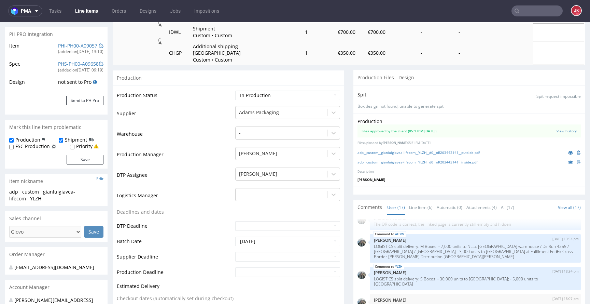
scroll to position [187, 0]
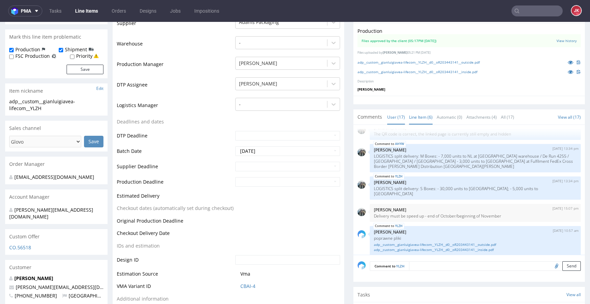
click at [409, 112] on link "Line Item (6)" at bounding box center [421, 117] width 24 height 15
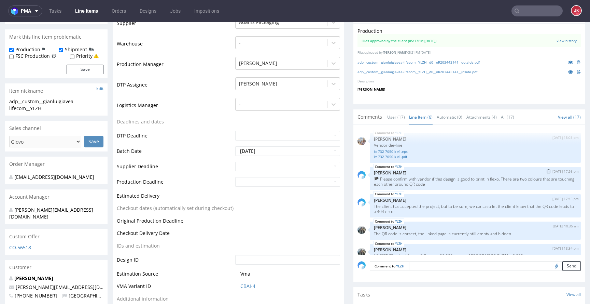
scroll to position [45, 0]
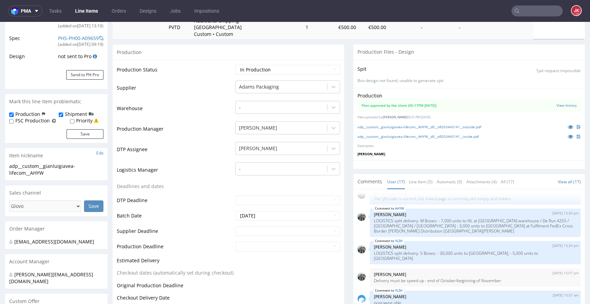
scroll to position [142, 0]
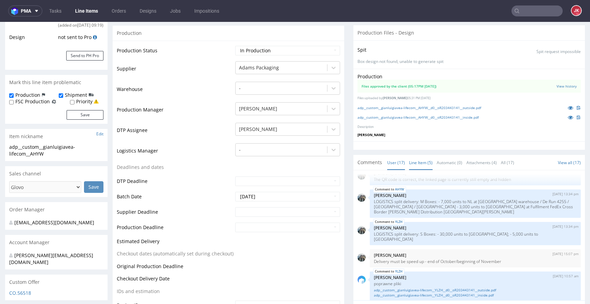
click at [414, 160] on link "Line Item (5)" at bounding box center [421, 162] width 24 height 15
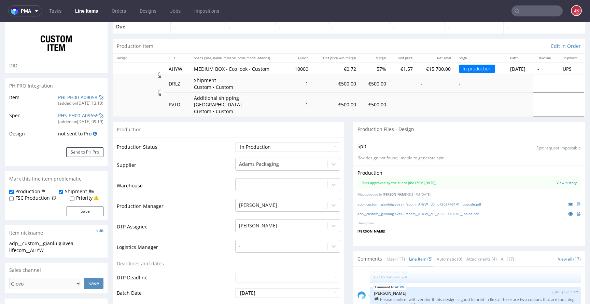
scroll to position [0, 0]
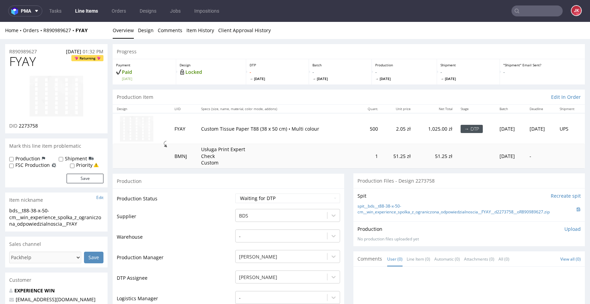
click at [26, 127] on span "2273758" at bounding box center [28, 125] width 19 height 6
copy span "2273758"
drag, startPoint x: 67, startPoint y: 222, endPoint x: 0, endPoint y: 207, distance: 68.9
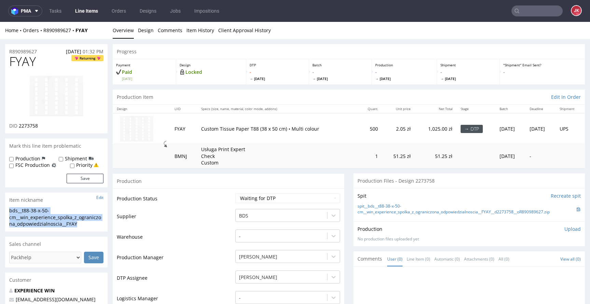
copy div "bds__t88-38-x-50-cm__win_experience_spolka_z_ograniczona_odpowiedzialnoscia__FY…"
drag, startPoint x: 47, startPoint y: 51, endPoint x: 0, endPoint y: 54, distance: 46.8
copy p "R890989627"
drag, startPoint x: 19, startPoint y: 128, endPoint x: 59, endPoint y: 123, distance: 40.2
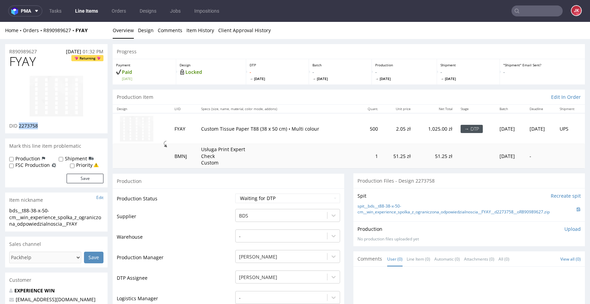
click at [59, 123] on div "DID 2273758" at bounding box center [56, 125] width 94 height 7
copy span "2273758"
click at [301, 195] on select "Waiting for Artwork Waiting for Diecut Waiting for Mockup Waiting for DTP Waiti…" at bounding box center [287, 198] width 105 height 10
select select "dtp_in_process"
click at [235, 193] on select "Waiting for Artwork Waiting for Diecut Waiting for Mockup Waiting for DTP Waiti…" at bounding box center [287, 198] width 105 height 10
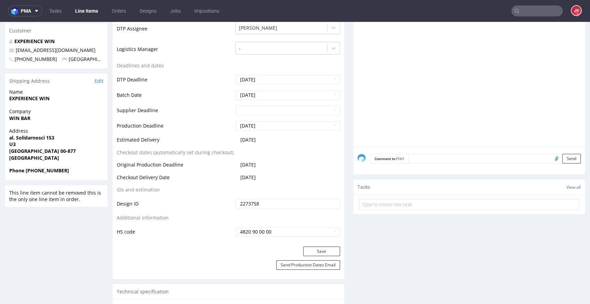
scroll to position [253, 0]
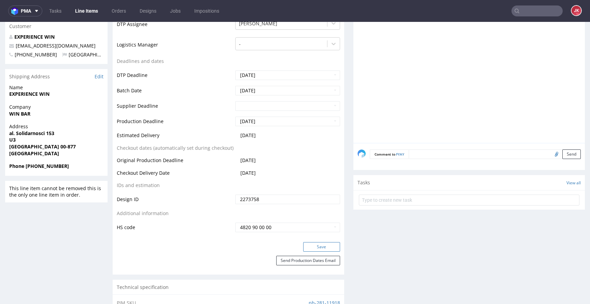
click at [327, 243] on button "Save" at bounding box center [321, 247] width 37 height 10
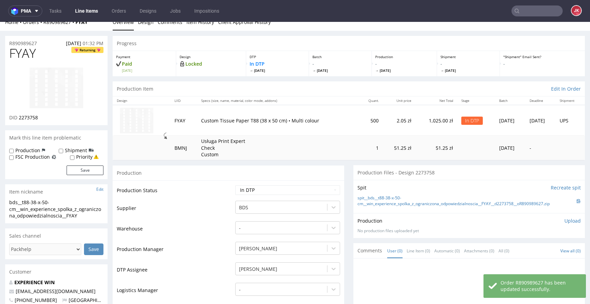
scroll to position [0, 0]
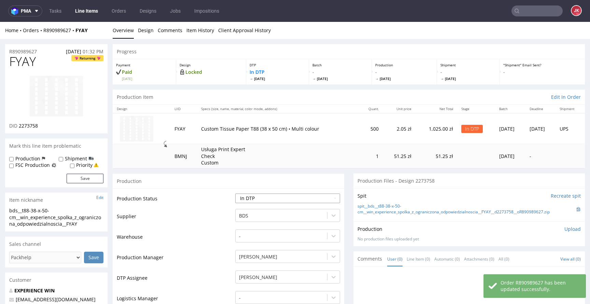
click at [270, 194] on select "Waiting for Artwork Waiting for Diecut Waiting for Mockup Waiting for DTP Waiti…" at bounding box center [287, 198] width 105 height 10
select select "dtp_ca_needed"
click at [235, 193] on select "Waiting for Artwork Waiting for Diecut Waiting for Mockup Waiting for DTP Waiti…" at bounding box center [287, 198] width 105 height 10
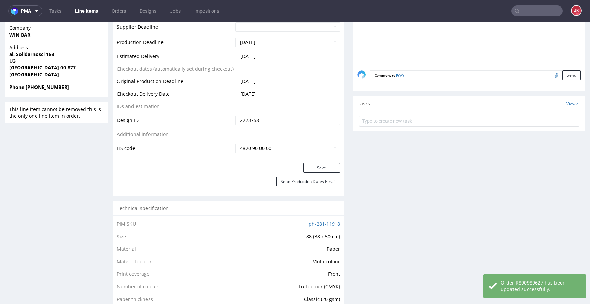
scroll to position [334, 0]
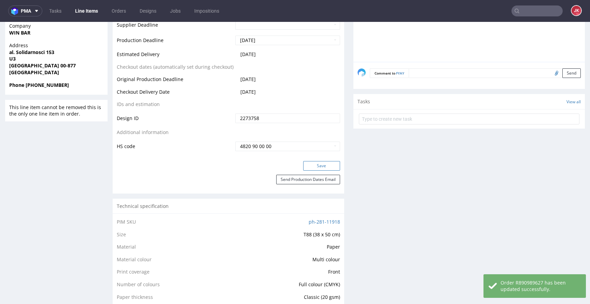
click at [305, 166] on button "Save" at bounding box center [321, 166] width 37 height 10
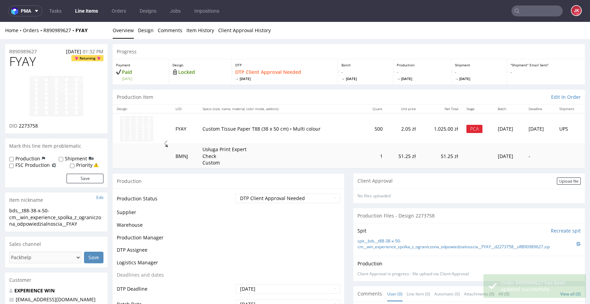
scroll to position [0, 0]
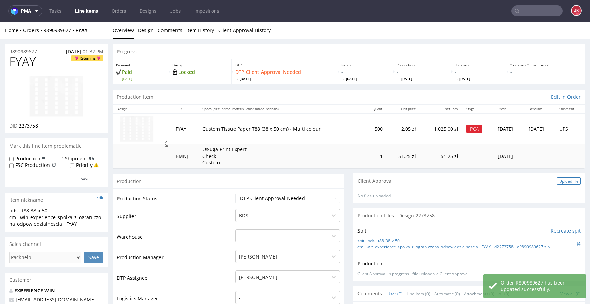
click at [558, 178] on div "Upload file" at bounding box center [569, 180] width 24 height 7
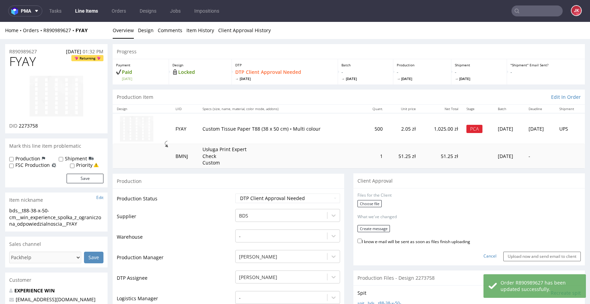
click at [370, 208] on div "Choose file" at bounding box center [468, 204] width 223 height 9
click at [392, 205] on div "Choose file" at bounding box center [468, 204] width 223 height 9
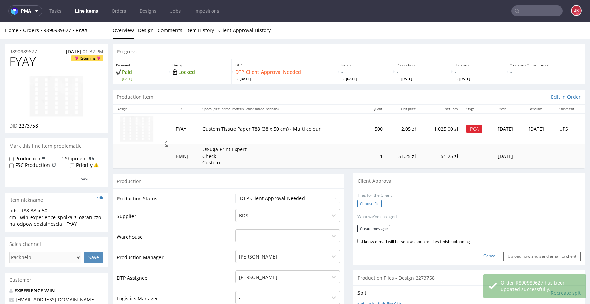
click at [367, 205] on label "Choose file" at bounding box center [369, 203] width 24 height 7
click at [0, 22] on input "Choose file" at bounding box center [0, 22] width 0 height 0
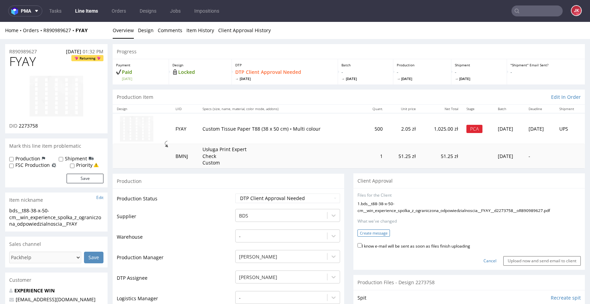
click at [371, 232] on button "Create message" at bounding box center [373, 232] width 32 height 7
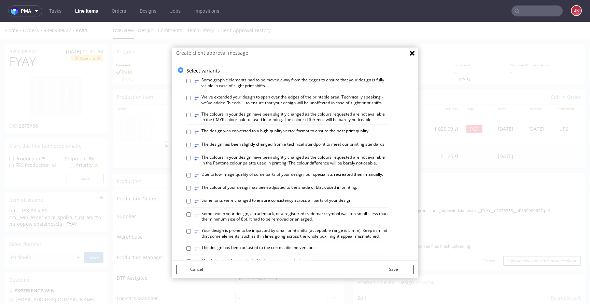
click at [253, 149] on label "⥂ The design has been slightly changed from a technical standpoint to meet our …" at bounding box center [289, 145] width 191 height 8
click at [191, 147] on input "⥂ The design has been slightly changed from a technical standpoint to meet our …" at bounding box center [188, 145] width 4 height 4
checkbox input "true"
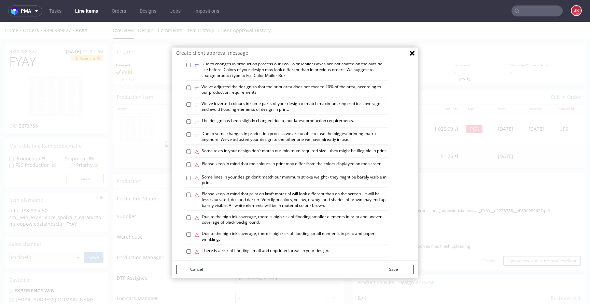
scroll to position [322, 0]
click at [380, 267] on button "Save" at bounding box center [393, 269] width 41 height 10
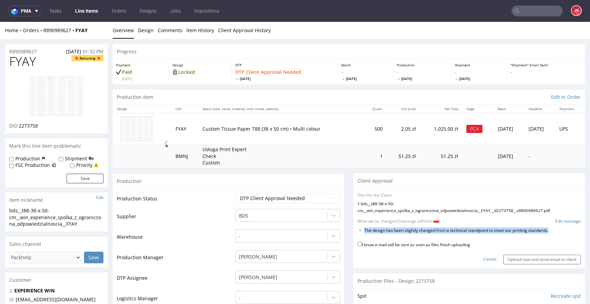
drag, startPoint x: 359, startPoint y: 230, endPoint x: 566, endPoint y: 235, distance: 207.0
click at [566, 235] on form "Files for the Client 1 . bds__t88-38-x-50-cm__win_experience_spolka_z_ograniczo…" at bounding box center [468, 227] width 223 height 71
copy form "The design has been slightly changed from a technical standpoint to meet our pr…"
click at [555, 220] on link "Edit message" at bounding box center [568, 221] width 26 height 6
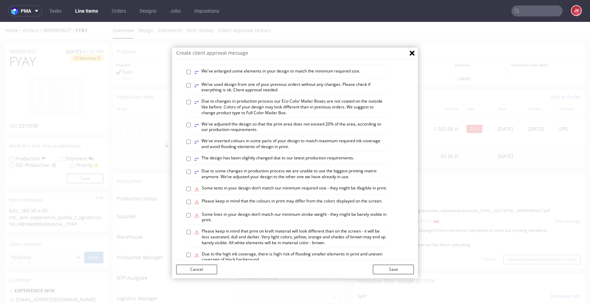
scroll to position [398, 0]
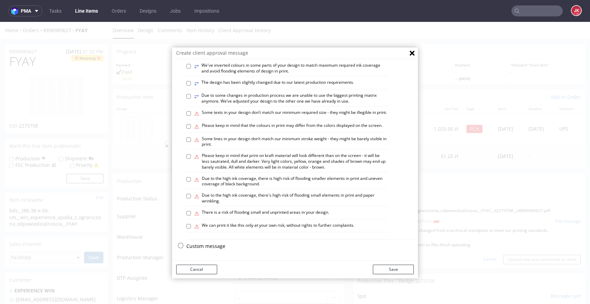
click at [199, 243] on p "Custom message" at bounding box center [299, 245] width 227 height 7
checkbox input "false"
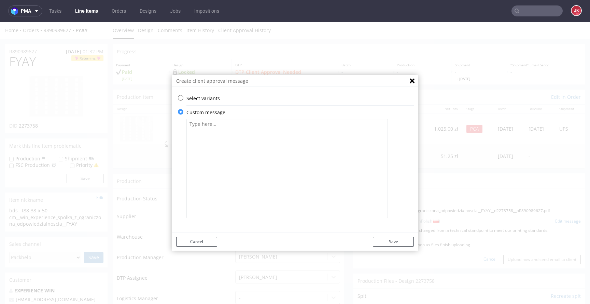
click at [258, 162] on textarea at bounding box center [286, 168] width 201 height 99
paste textarea "Projekt został nieznacznie zmieniony pod względem technicznym, aby spełnić nasz…"
type textarea "Projekt został nieznacznie zmieniony pod względem technicznym, aby spełnić nasz…"
click at [394, 233] on div "Cancel Save" at bounding box center [295, 242] width 246 height 18
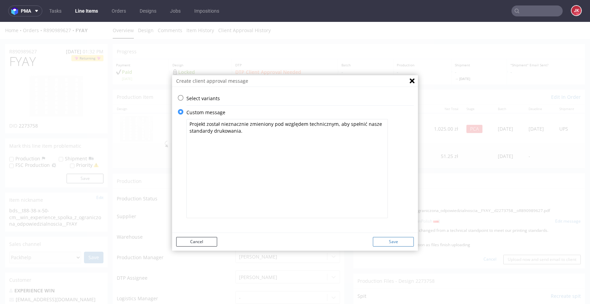
click at [389, 242] on button "Save" at bounding box center [393, 242] width 41 height 10
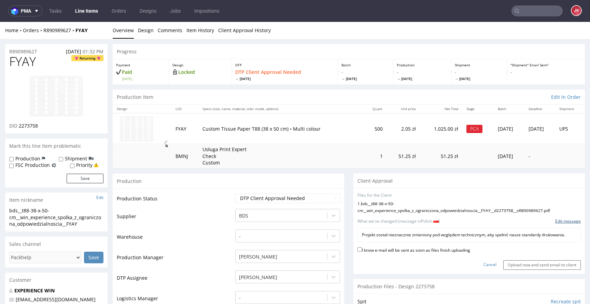
click at [560, 220] on link "Edit message" at bounding box center [568, 221] width 26 height 6
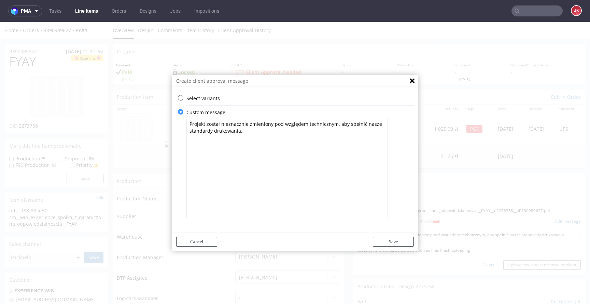
click at [252, 128] on textarea "Projekt został nieznacznie zmieniony pod względem technicznym, aby spełnić nasz…" at bounding box center [286, 168] width 201 height 99
click at [204, 146] on textarea "Projekt został nieznacznie zmieniony pod względem technicznym, aby spełnić nasz…" at bounding box center [286, 168] width 201 height 99
click at [202, 145] on textarea "Projekt został nieznacznie zmieniony pod względem technicznym, aby spełnić nasz…" at bounding box center [286, 168] width 201 height 99
paste textarea
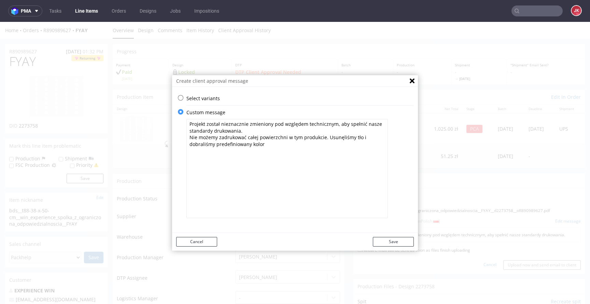
click at [240, 147] on textarea "Projekt został nieznacznie zmieniony pod względem technicznym, aby spełnić nasz…" at bounding box center [286, 168] width 201 height 99
click at [233, 144] on textarea "Projekt został nieznacznie zmieniony pod względem technicznym, aby spełnić nasz…" at bounding box center [286, 168] width 201 height 99
click at [275, 143] on textarea "Projekt został nieznacznie zmieniony pod względem technicznym, aby spełnić nasz…" at bounding box center [286, 168] width 201 height 99
click at [188, 125] on textarea "Projekt został nieznacznie zmieniony pod względem technicznym, aby spełnić nasz…" at bounding box center [286, 168] width 201 height 99
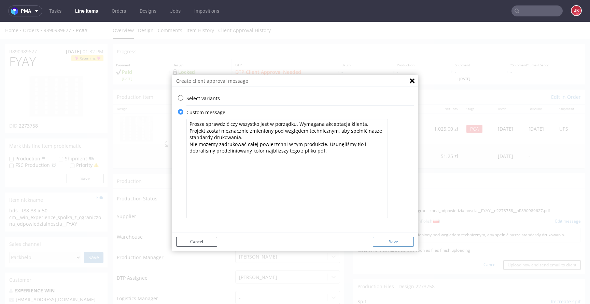
type textarea "Prosze sprawdzić czy wszystko jest w porządku. Wymagana akceptacja klienta. Pro…"
click at [379, 239] on button "Save" at bounding box center [393, 242] width 41 height 10
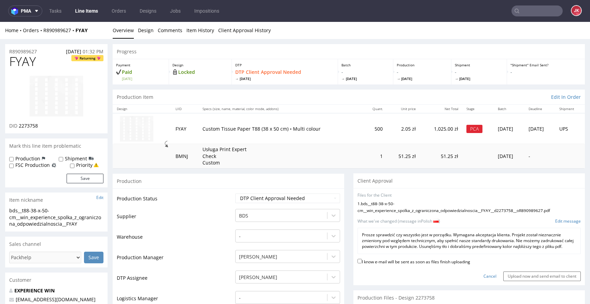
click at [379, 265] on label "I know e-mail will be sent as soon as files finish uploading" at bounding box center [413, 261] width 113 height 8
click at [362, 263] on input "I know e-mail will be sent as soon as files finish uploading" at bounding box center [359, 260] width 4 height 4
checkbox input "true"
click at [477, 241] on p "Prosze sprawdzić czy wszystko jest w porządku. Wymagana akceptacja klienta. Pro…" at bounding box center [469, 240] width 214 height 17
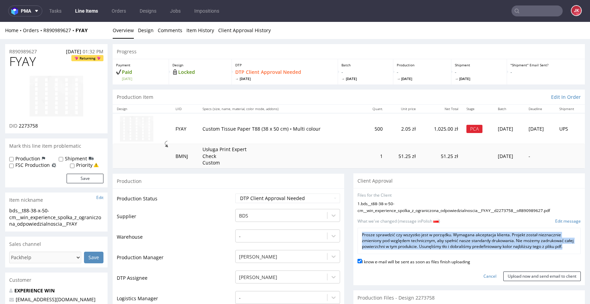
click at [477, 241] on p "Prosze sprawdzić czy wszystko jest w porządku. Wymagana akceptacja klienta. Pro…" at bounding box center [469, 240] width 214 height 17
copy div "Prosze sprawdzić czy wszystko jest w porządku. Wymagana akceptacja klienta. Pro…"
click at [532, 281] on input "Upload now and send email to client" at bounding box center [542, 276] width 78 height 10
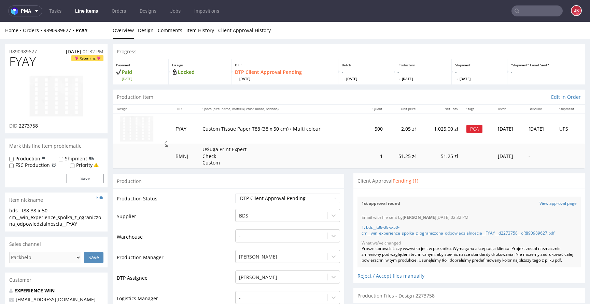
click at [26, 62] on span "FYAY" at bounding box center [22, 62] width 27 height 14
copy span "FYAY"
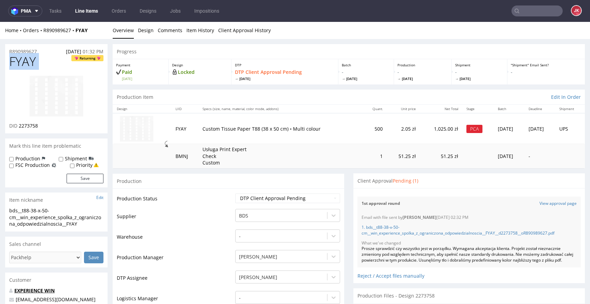
click at [33, 288] on link "EXPERIENCE WIN" at bounding box center [34, 290] width 40 height 6
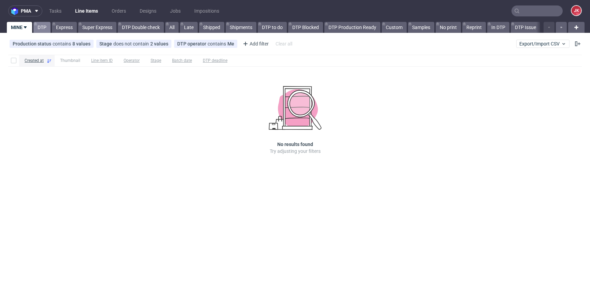
click at [44, 27] on link "DTP" at bounding box center [41, 27] width 17 height 11
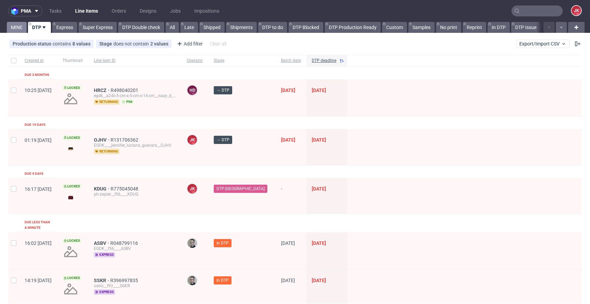
click at [19, 29] on link "MINE" at bounding box center [17, 27] width 20 height 11
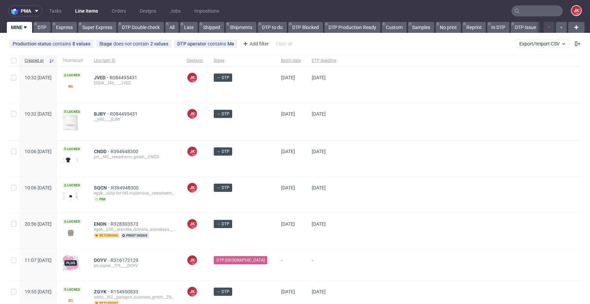
click at [306, 129] on div "[DATE]" at bounding box center [324, 121] width 36 height 37
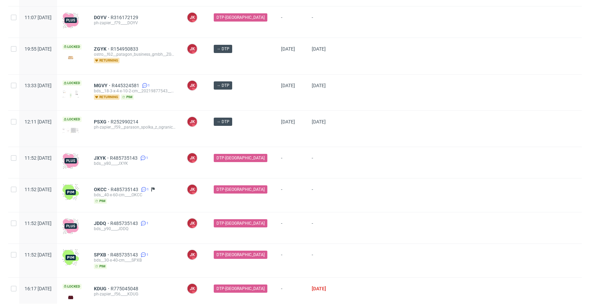
scroll to position [310, 0]
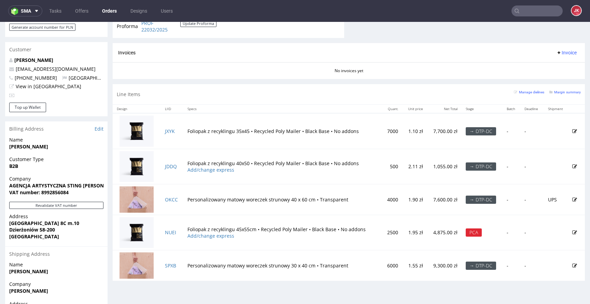
scroll to position [380, 0]
